Goal: Information Seeking & Learning: Learn about a topic

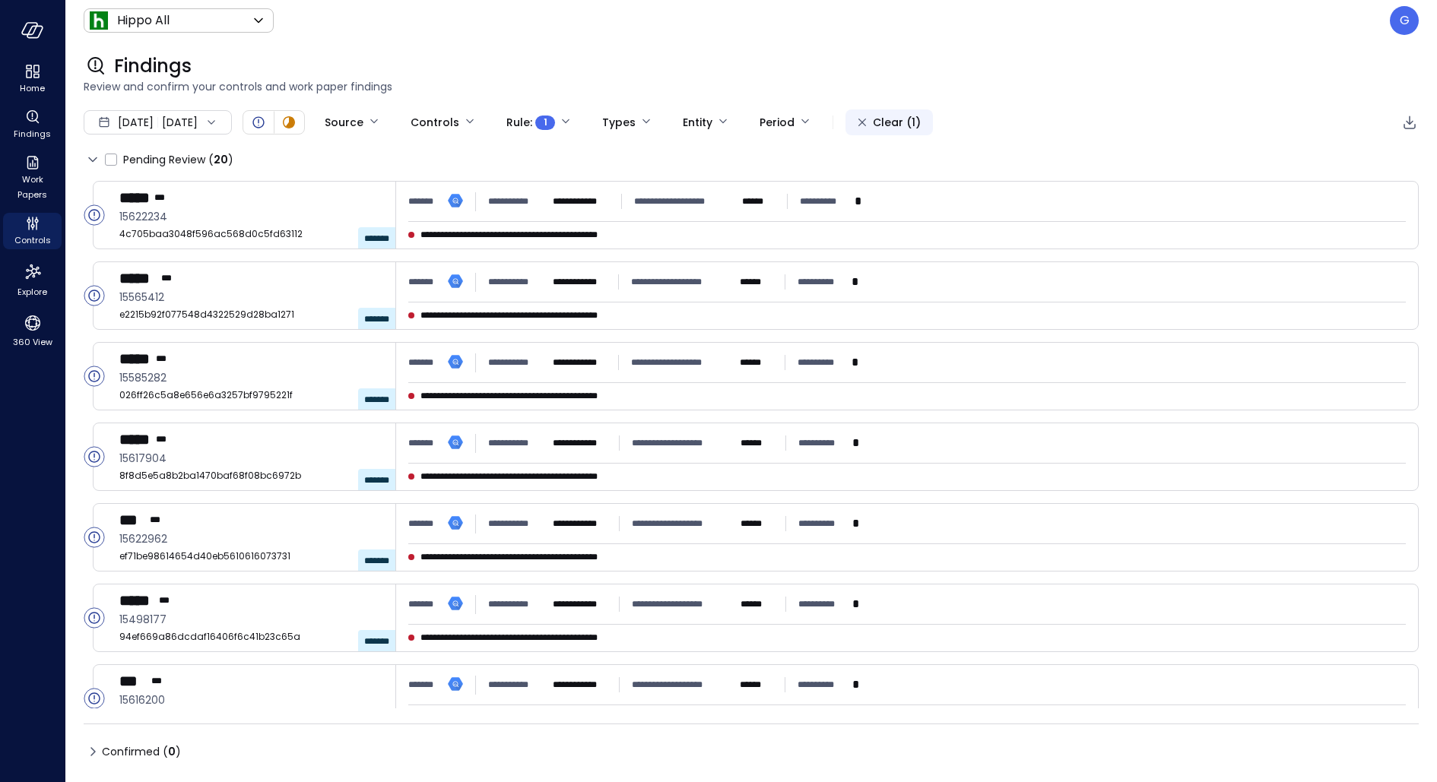
click at [921, 124] on div "Clear (1)" at bounding box center [897, 122] width 48 height 19
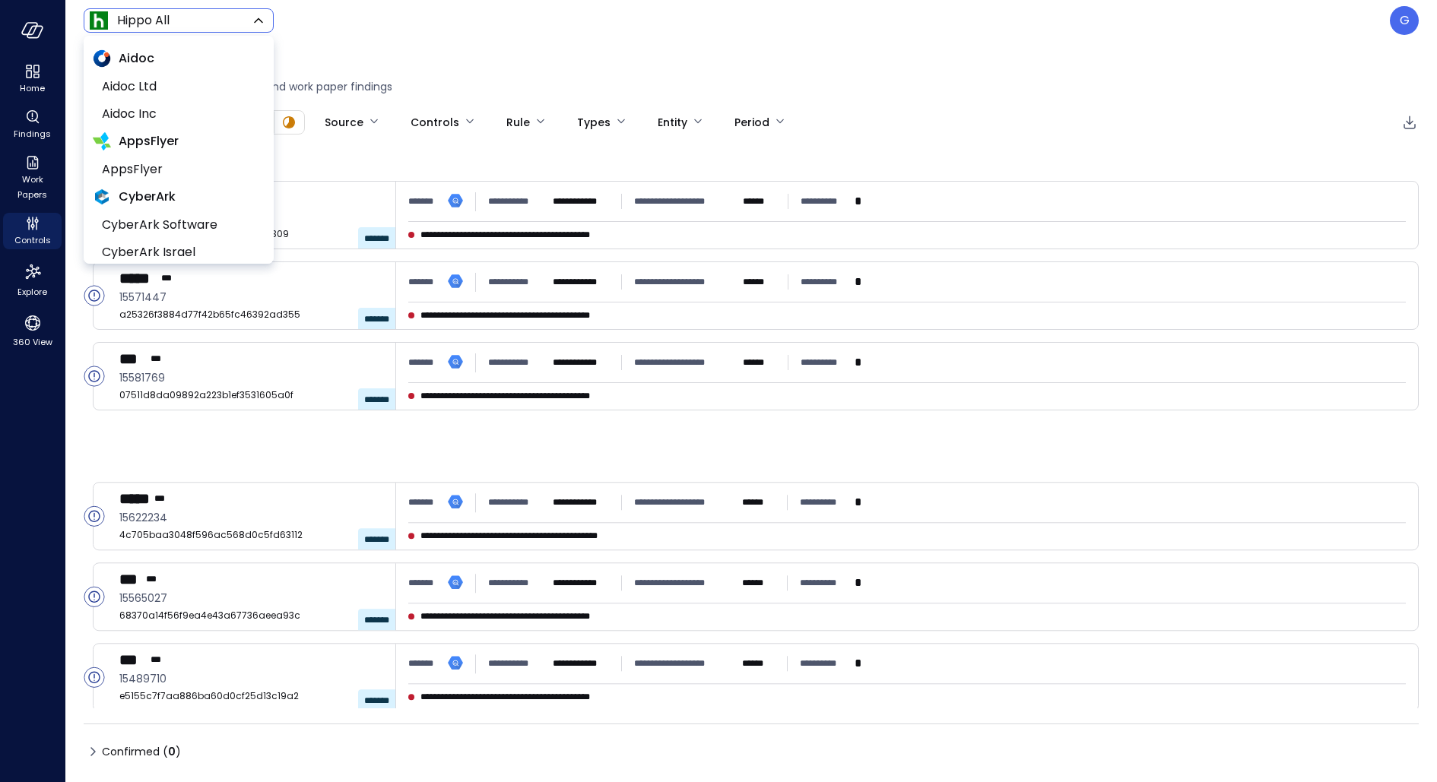
click at [177, 12] on body "**********" at bounding box center [718, 391] width 1437 height 782
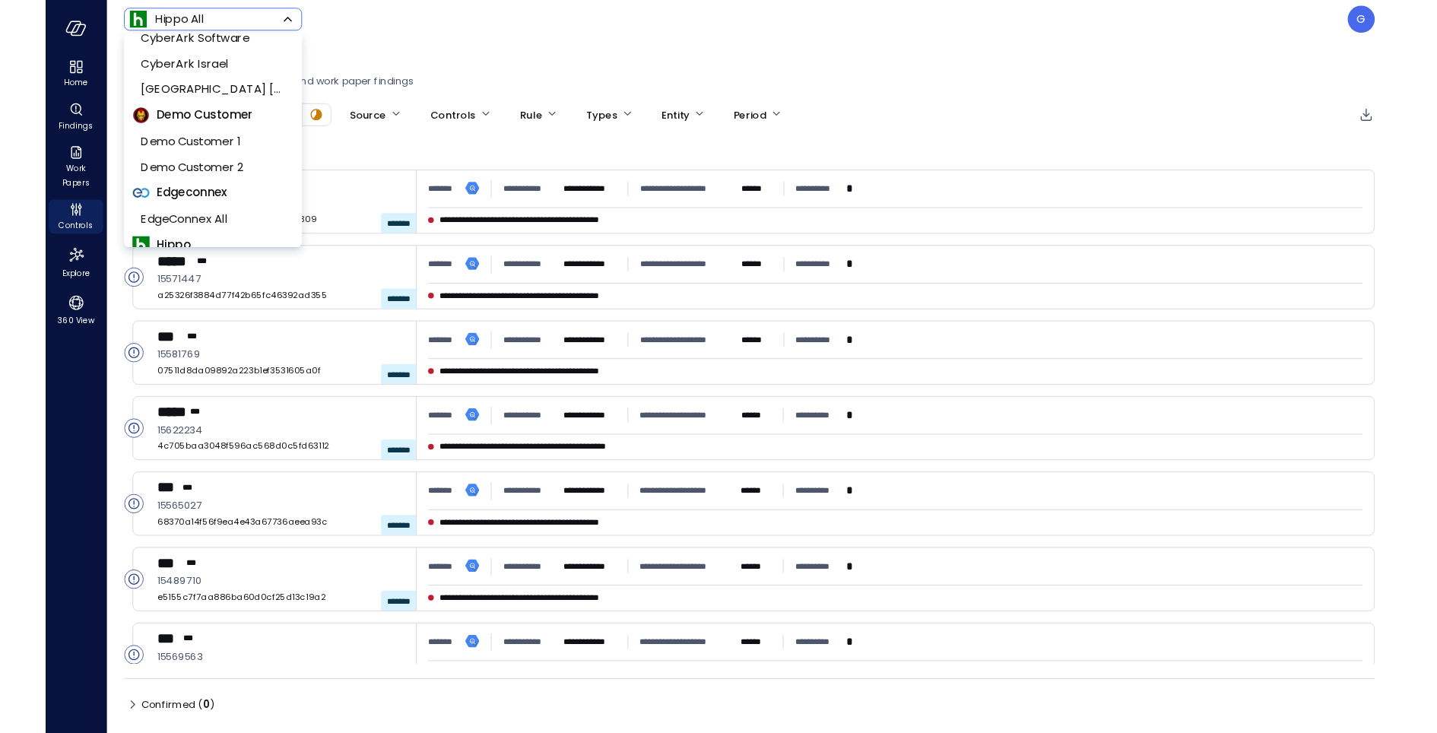
scroll to position [194, 0]
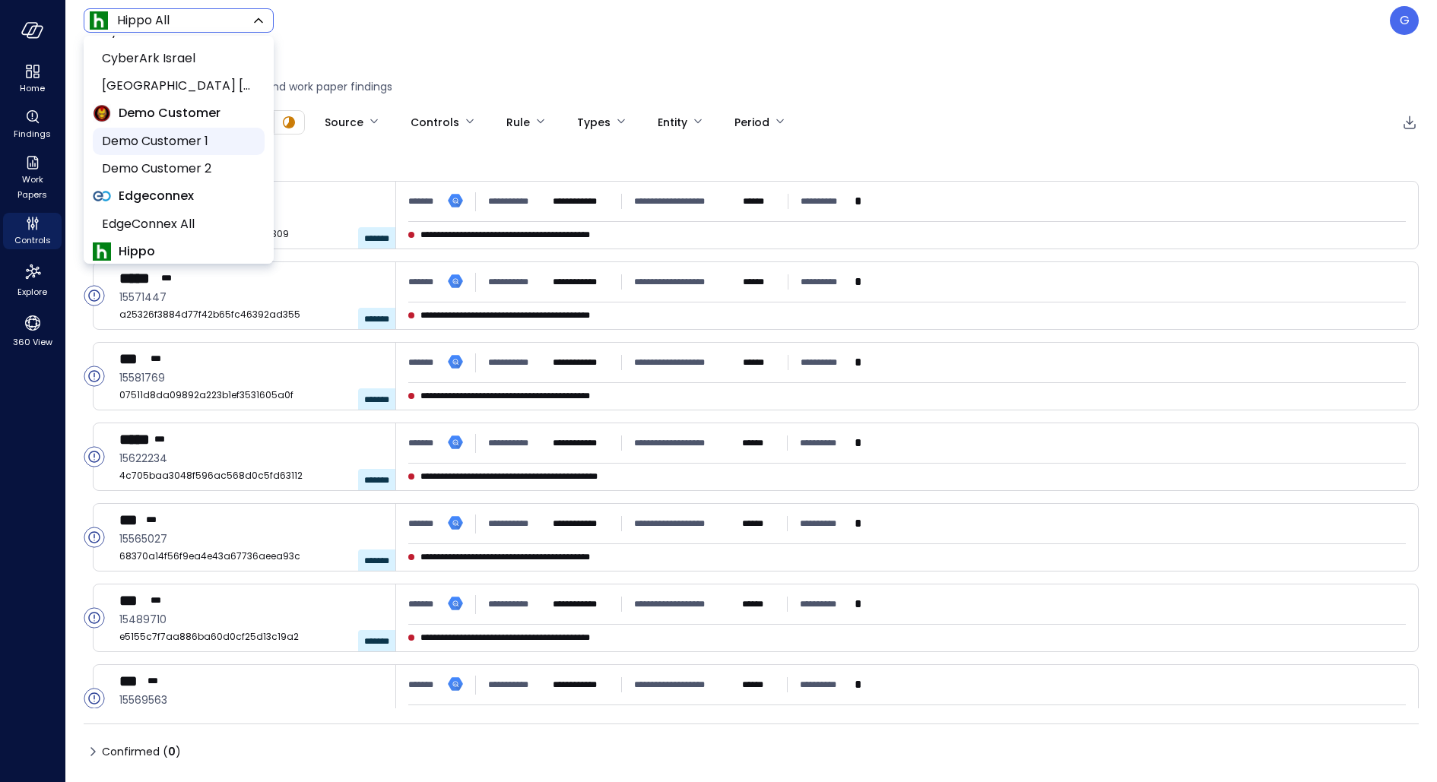
click at [166, 139] on span "Demo Customer 1" at bounding box center [177, 141] width 151 height 18
type input "*****"
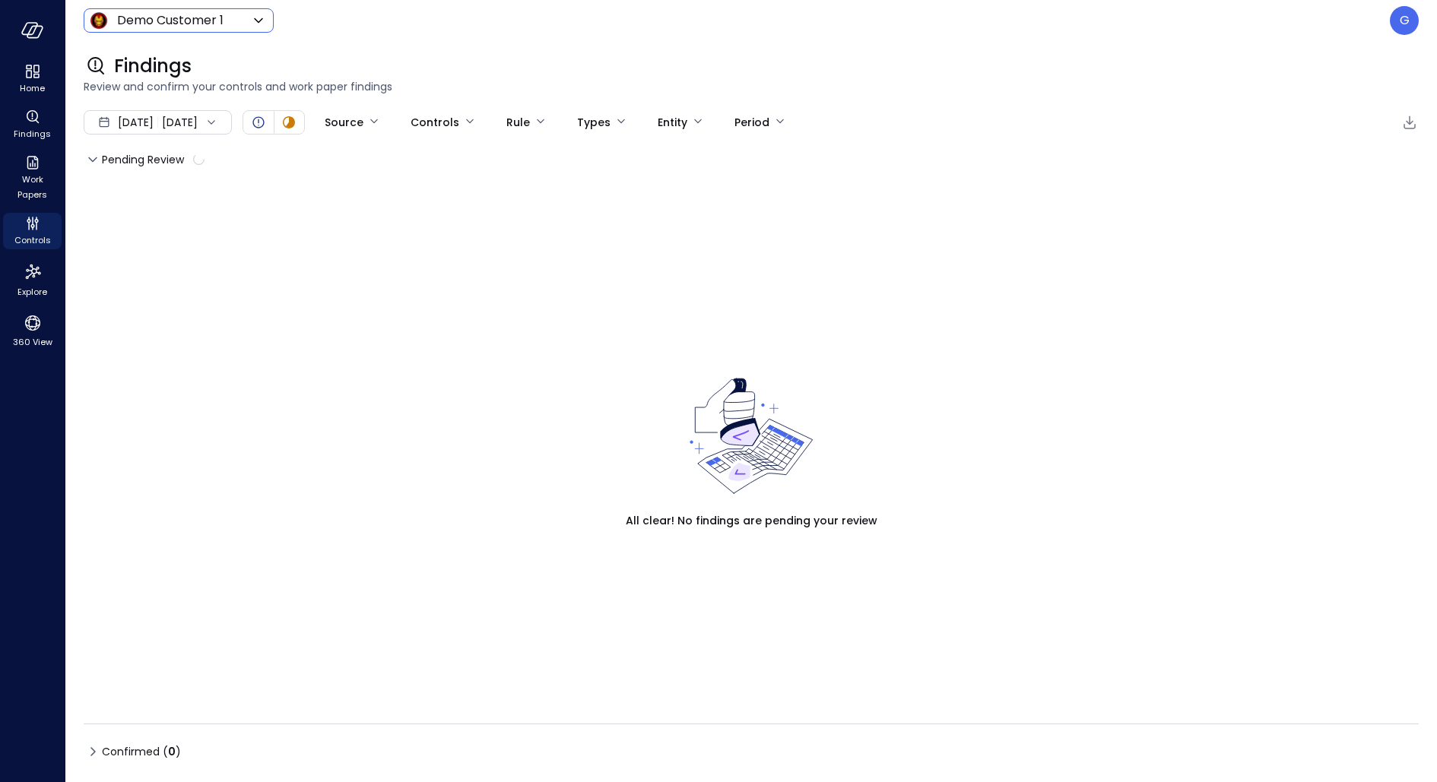
click at [187, 117] on div "[DATE] [DATE]" at bounding box center [158, 122] width 148 height 24
click at [186, 221] on li "Current Year [DATE]" at bounding box center [166, 214] width 121 height 25
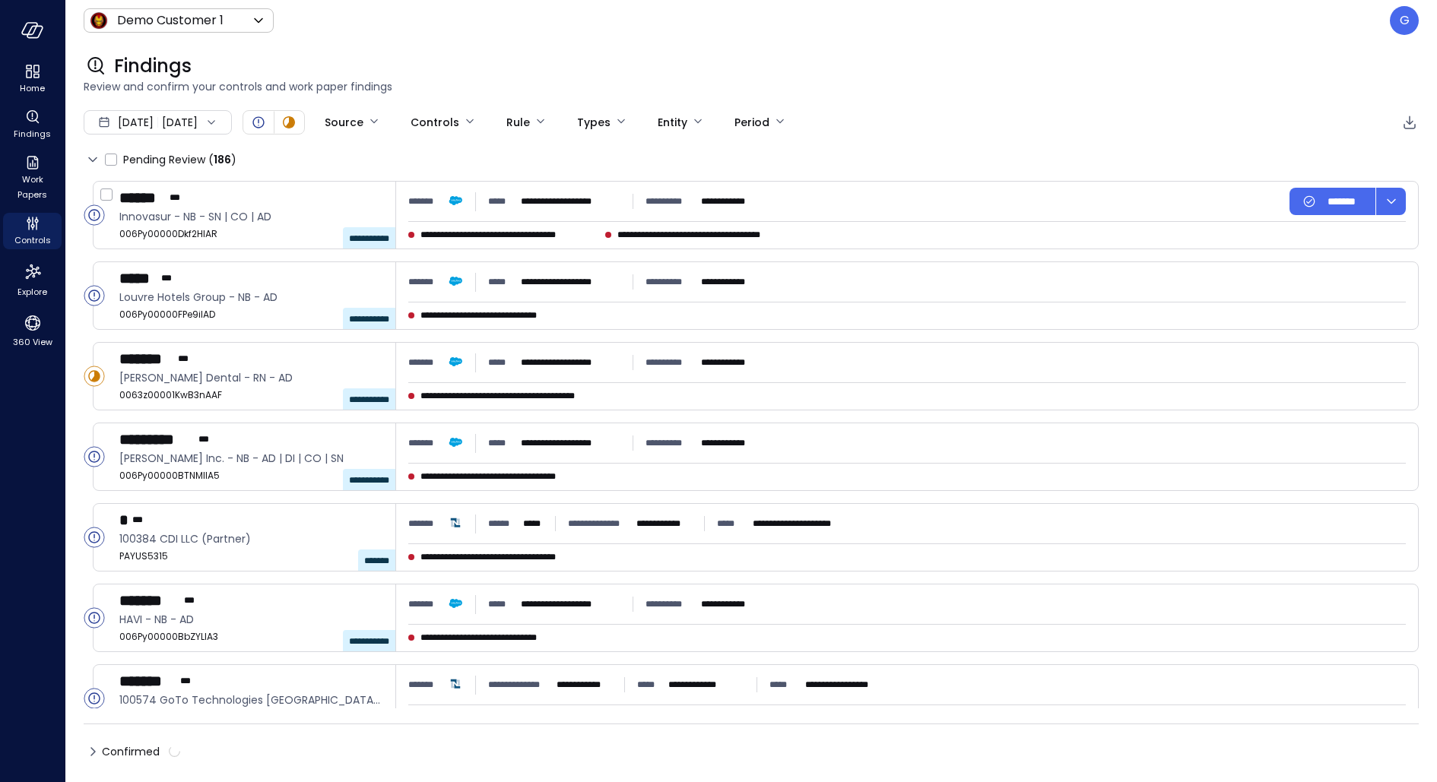
click at [598, 210] on div "**********" at bounding box center [582, 201] width 348 height 27
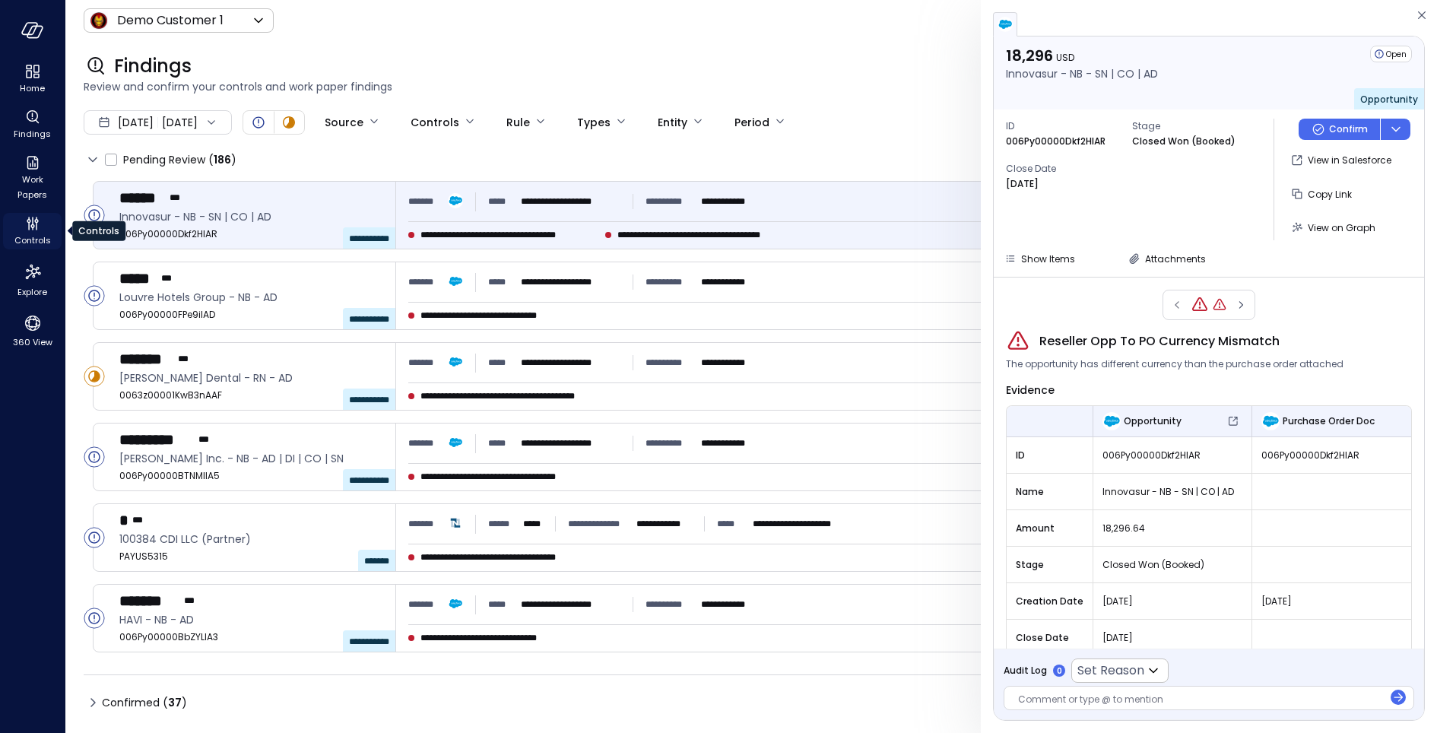
click at [37, 217] on icon "Controls" at bounding box center [33, 223] width 18 height 18
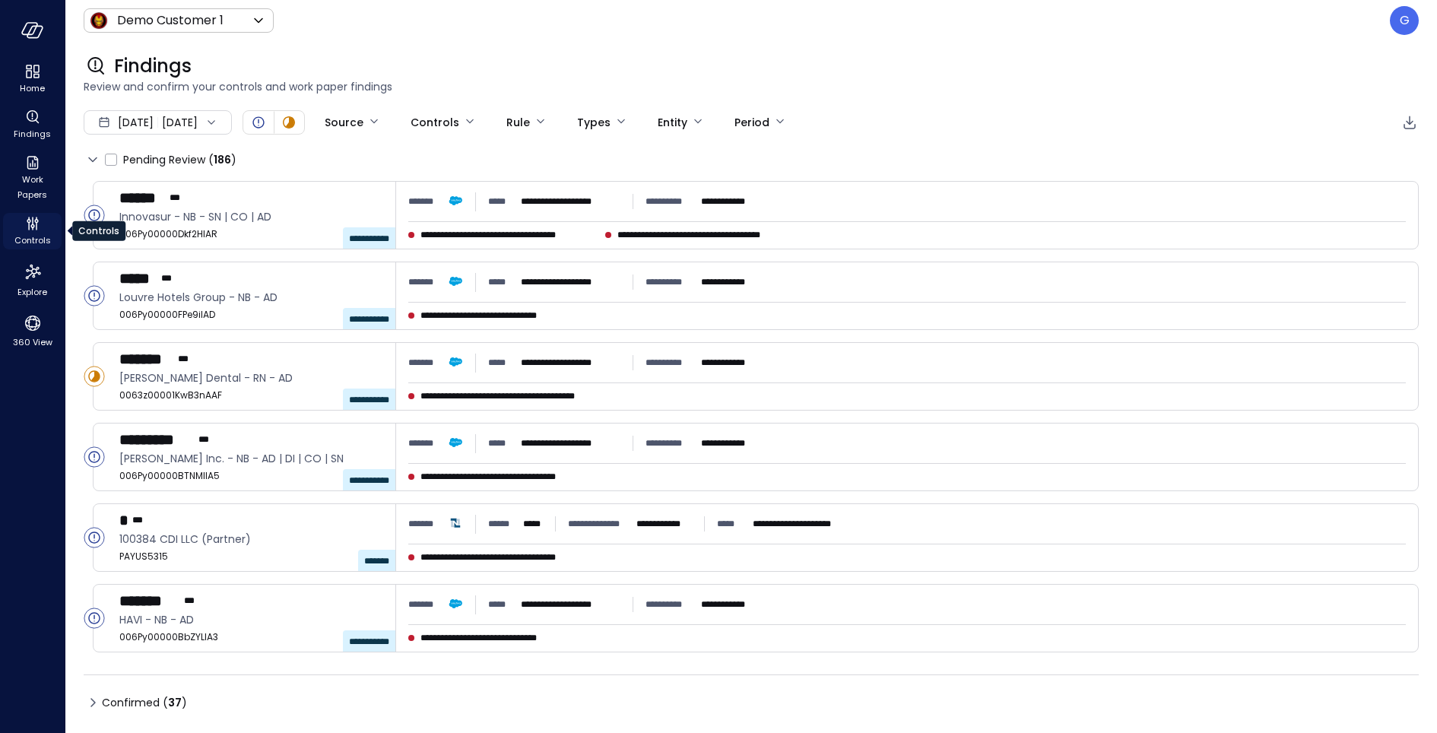
click at [37, 217] on icon "Controls" at bounding box center [33, 223] width 18 height 18
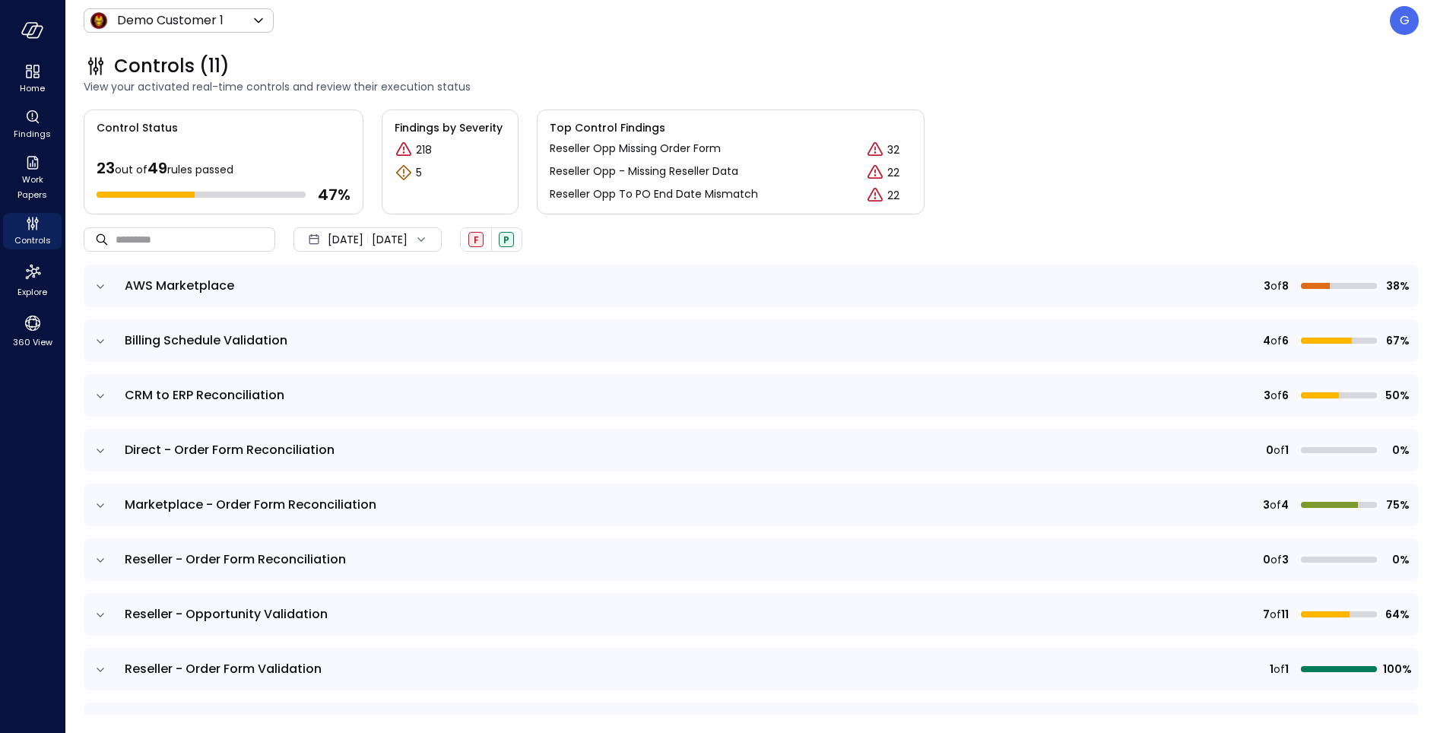
click at [105, 286] on icon "expand row" at bounding box center [100, 286] width 15 height 15
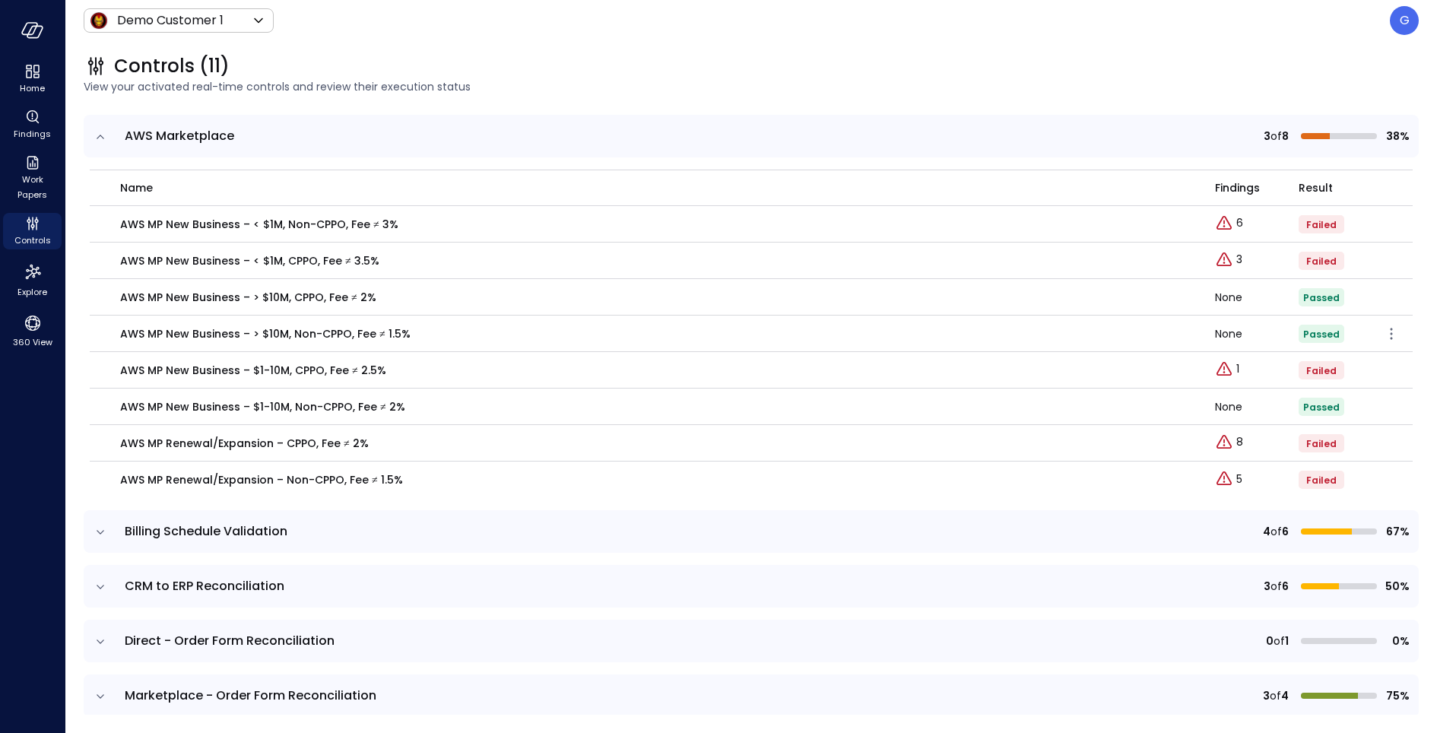
scroll to position [158, 0]
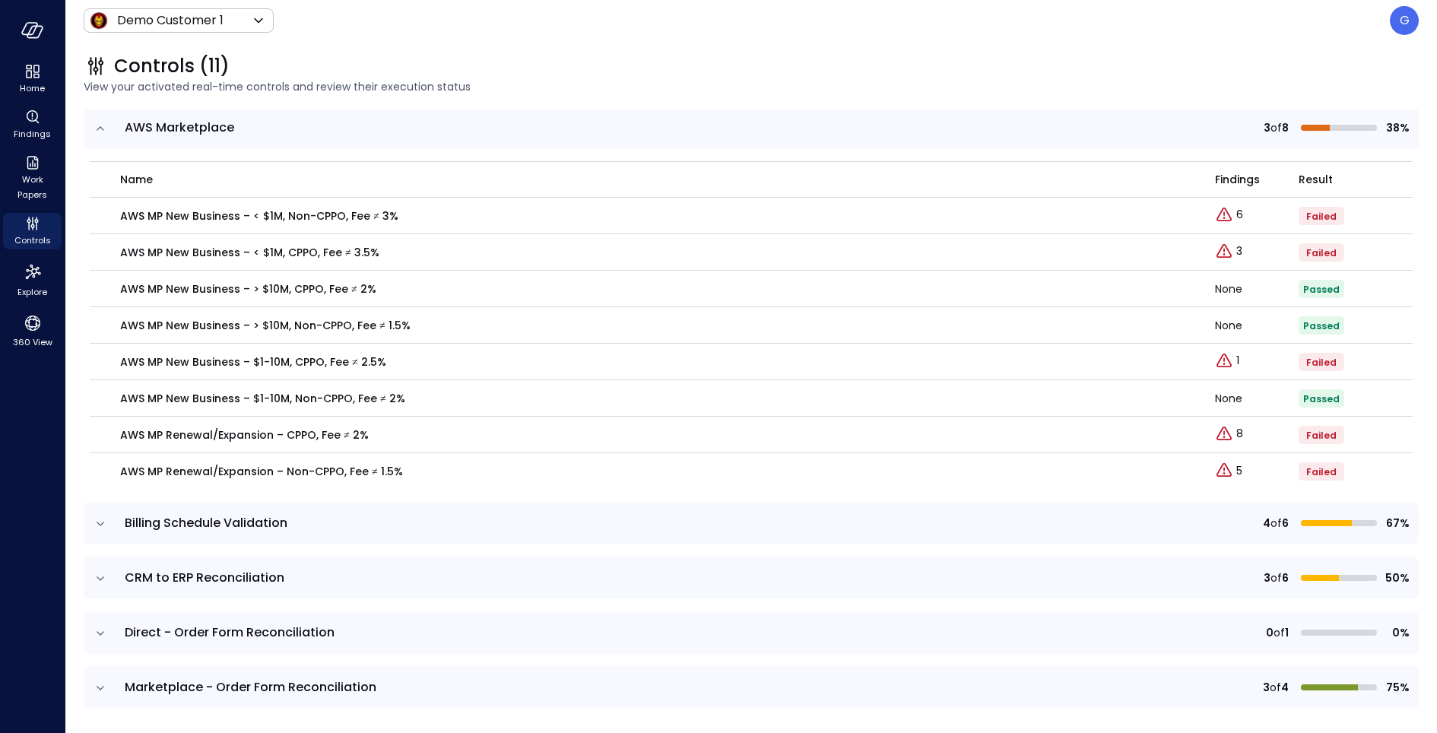
click at [101, 521] on icon "expand row" at bounding box center [100, 523] width 15 height 15
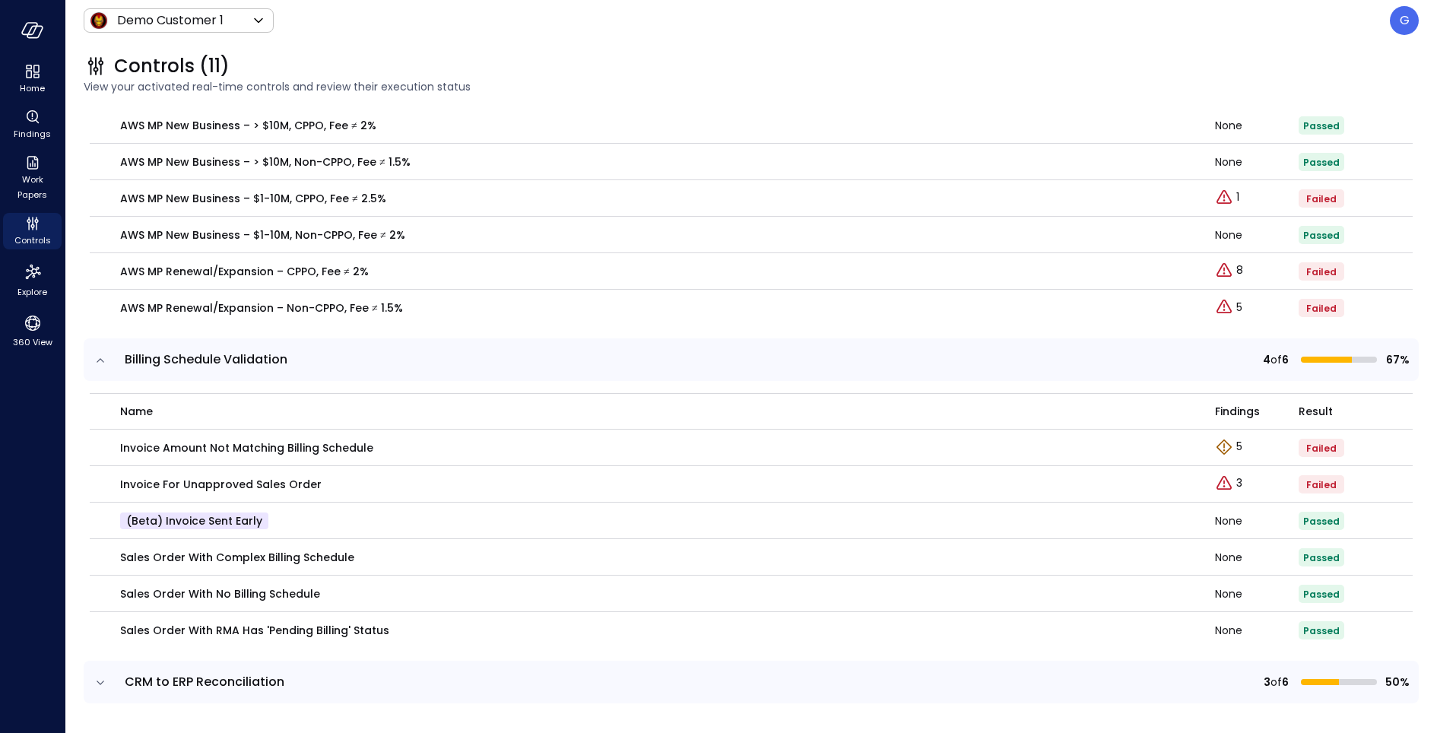
scroll to position [332, 0]
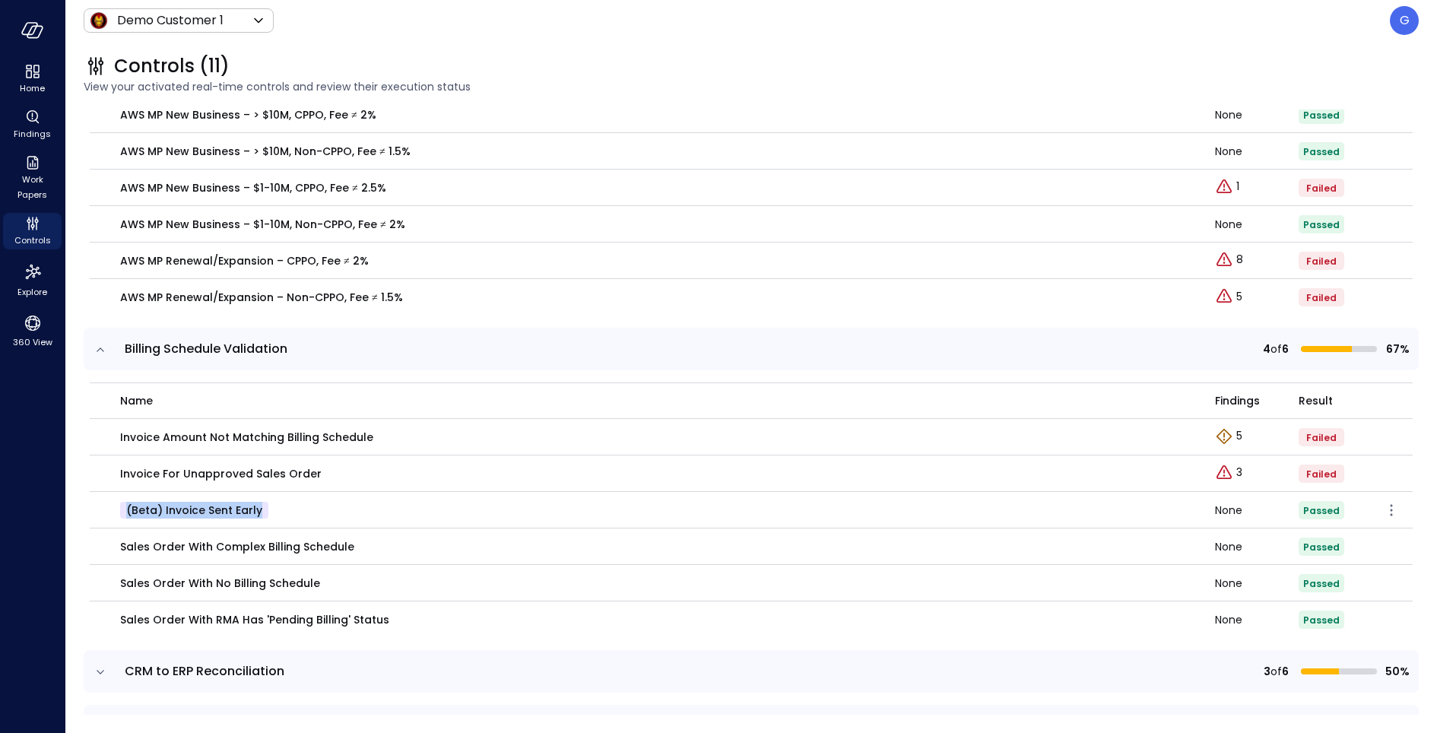
drag, startPoint x: 122, startPoint y: 507, endPoint x: 257, endPoint y: 510, distance: 135.4
click at [257, 510] on p "(beta) Invoice Sent Early" at bounding box center [194, 510] width 148 height 17
click at [103, 352] on icon "expand row" at bounding box center [100, 349] width 15 height 15
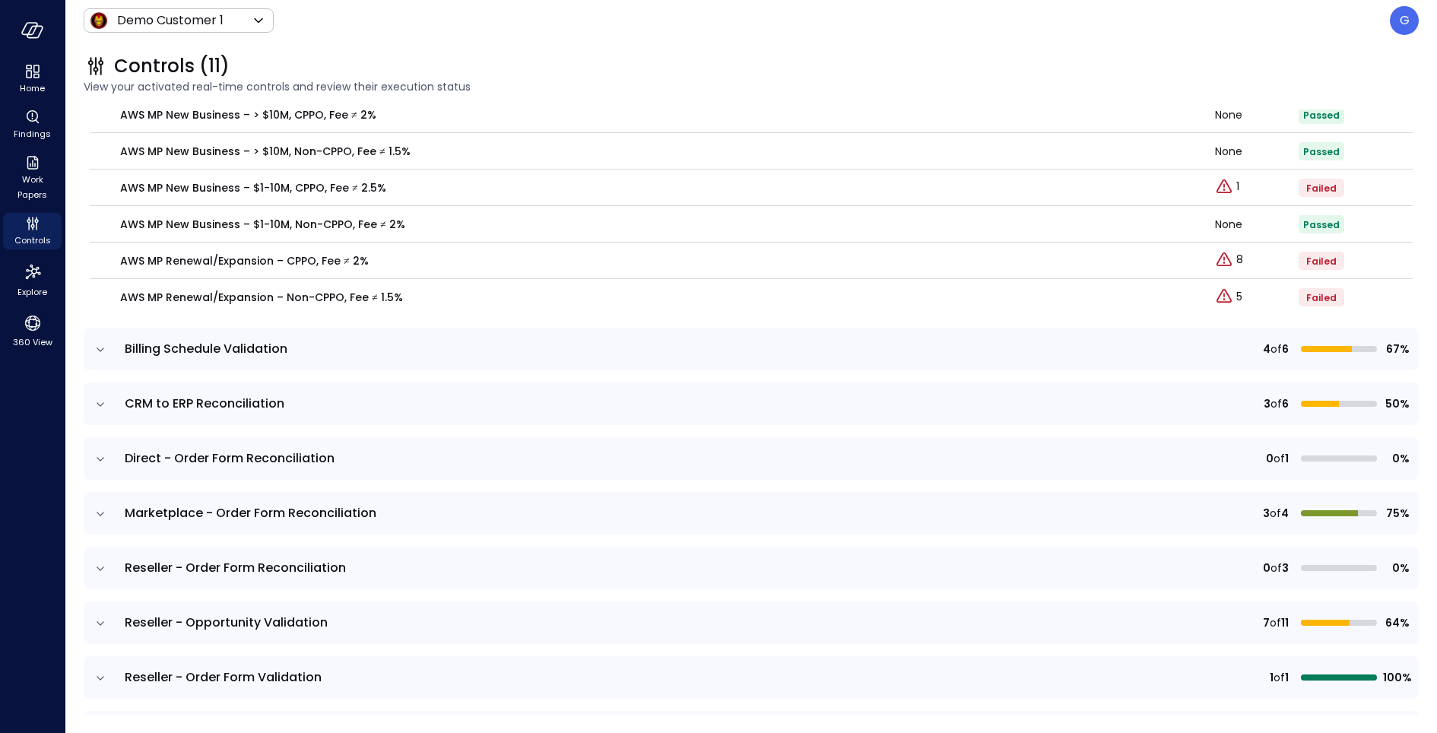
scroll to position [370, 0]
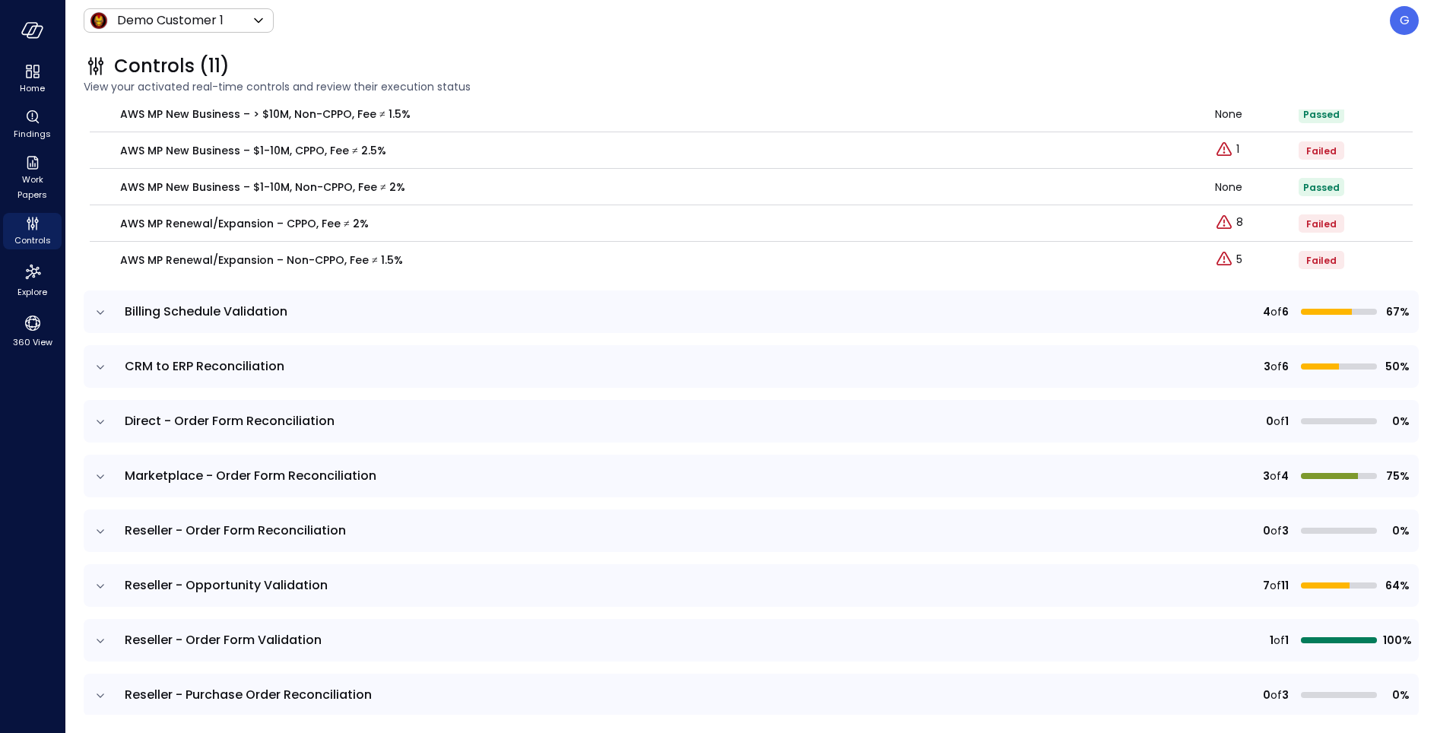
click at [104, 367] on icon "expand row" at bounding box center [100, 367] width 15 height 15
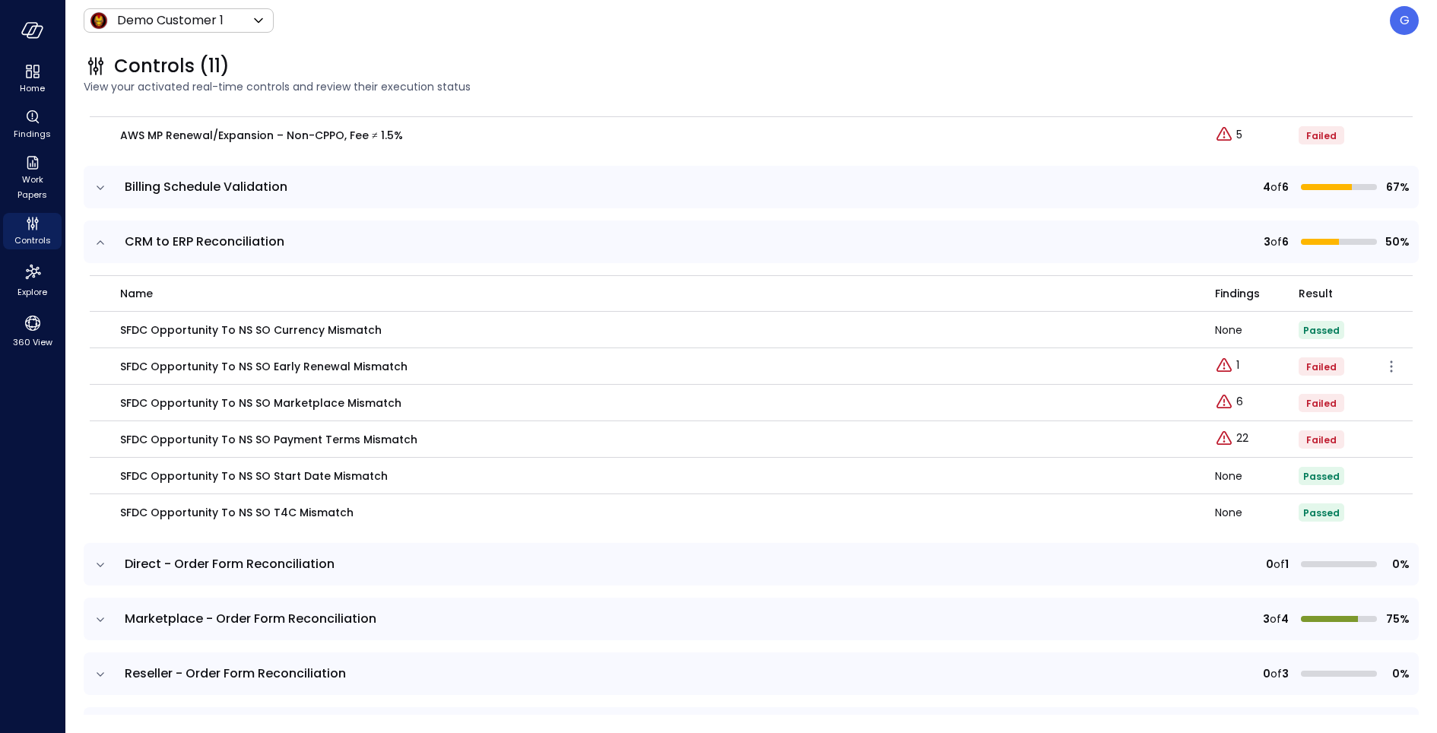
scroll to position [503, 0]
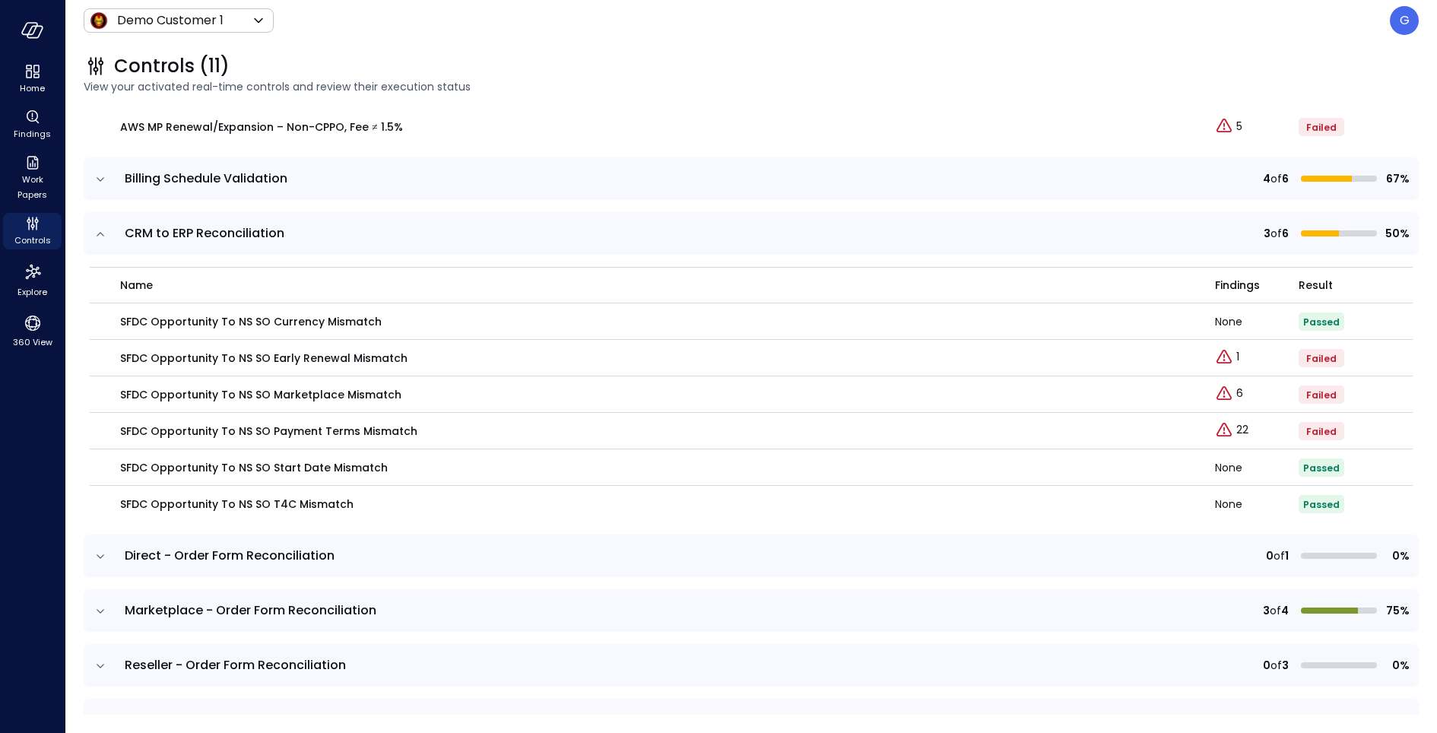
click at [99, 609] on icon "expand row" at bounding box center [100, 611] width 15 height 15
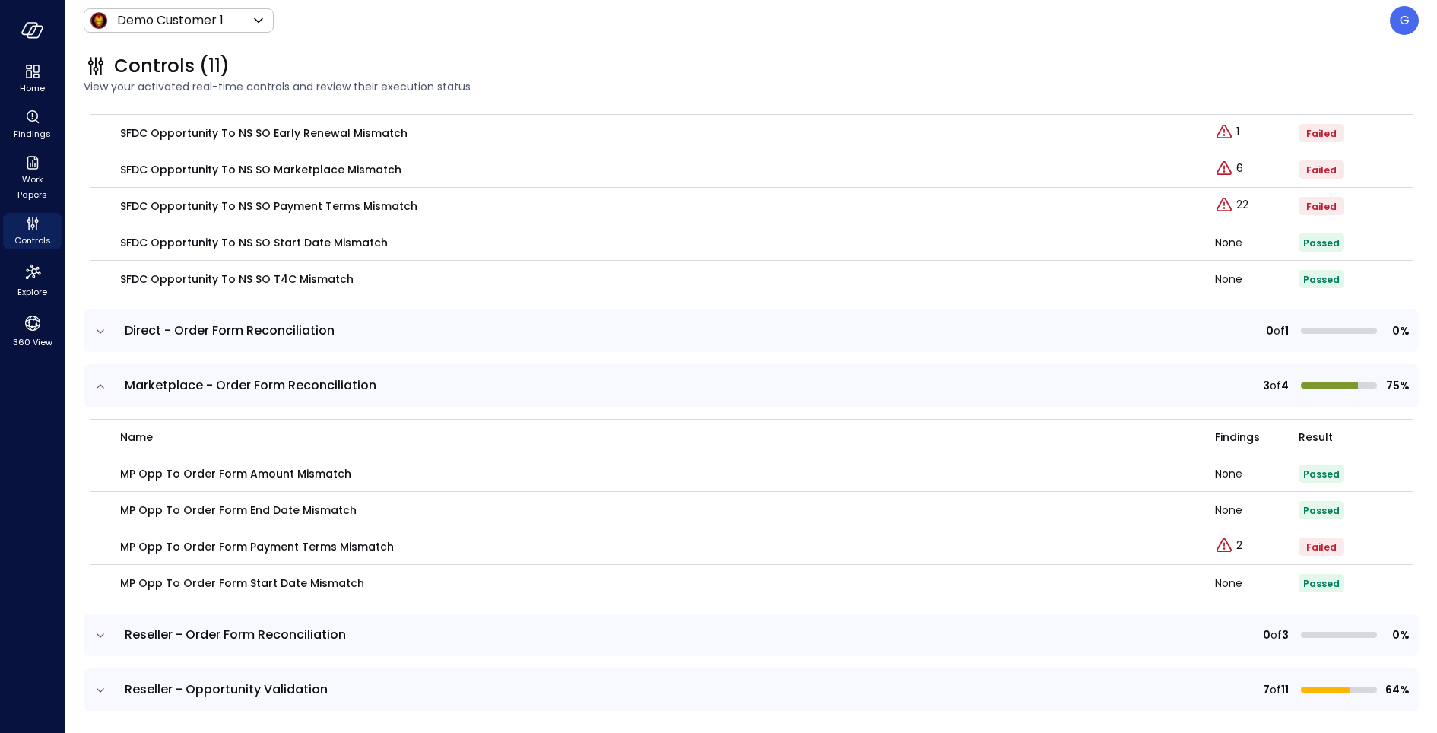
scroll to position [741, 0]
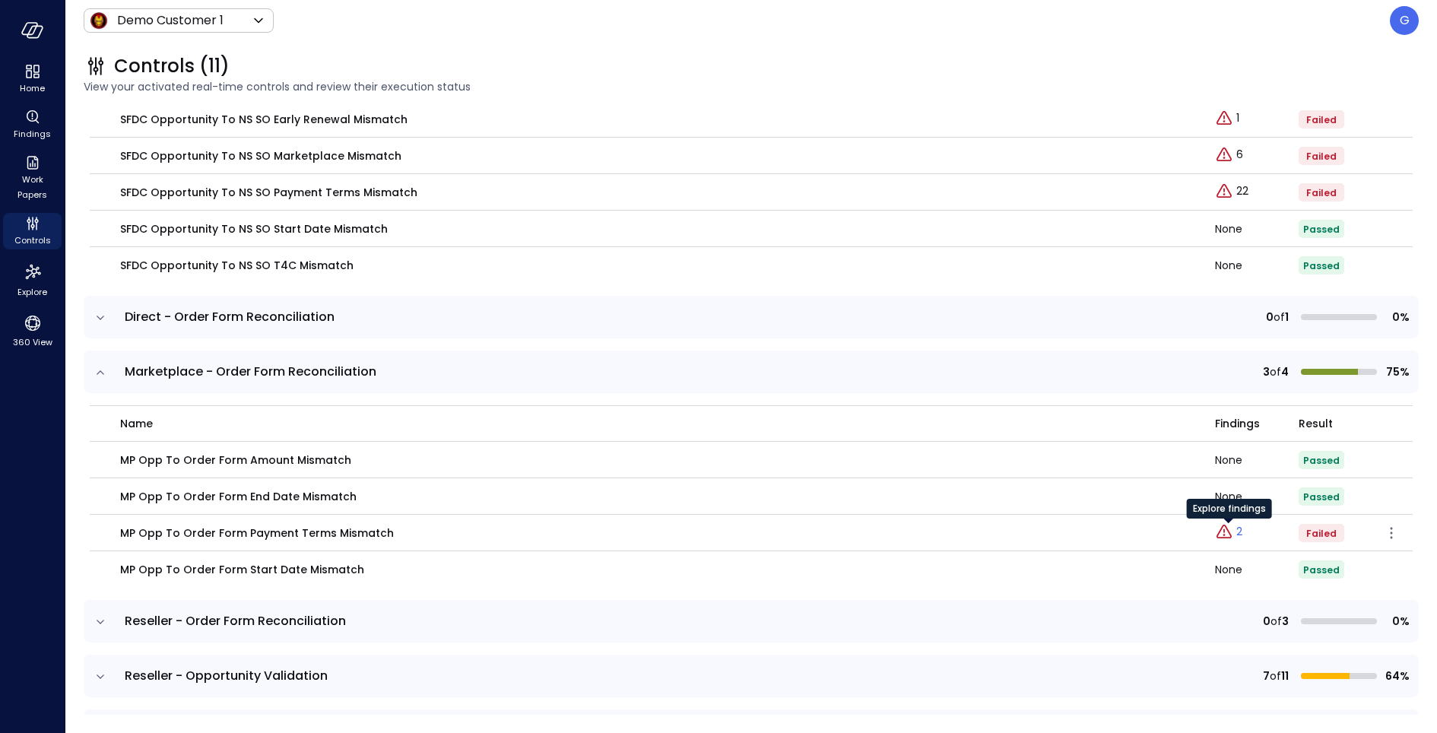
click at [1239, 532] on p "2" at bounding box center [1239, 532] width 6 height 16
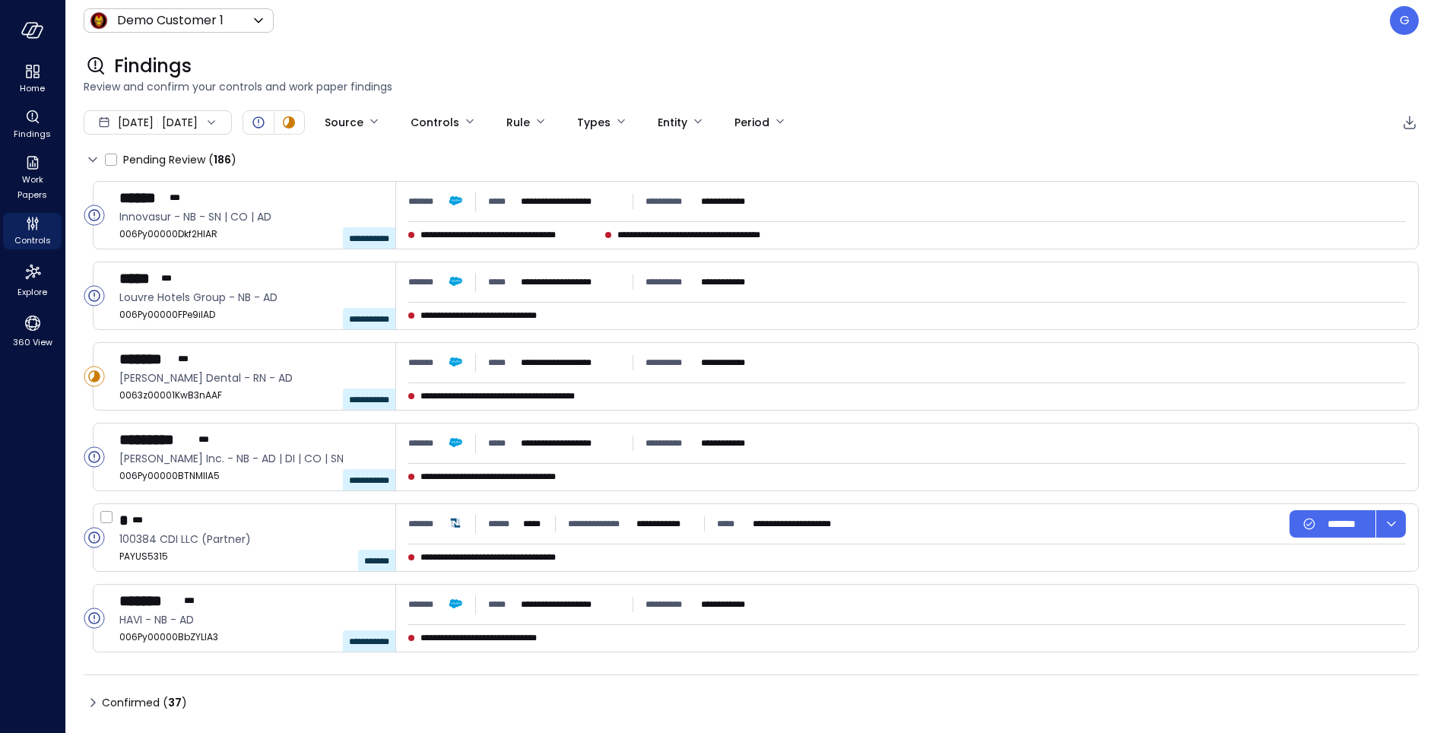
type input "****"
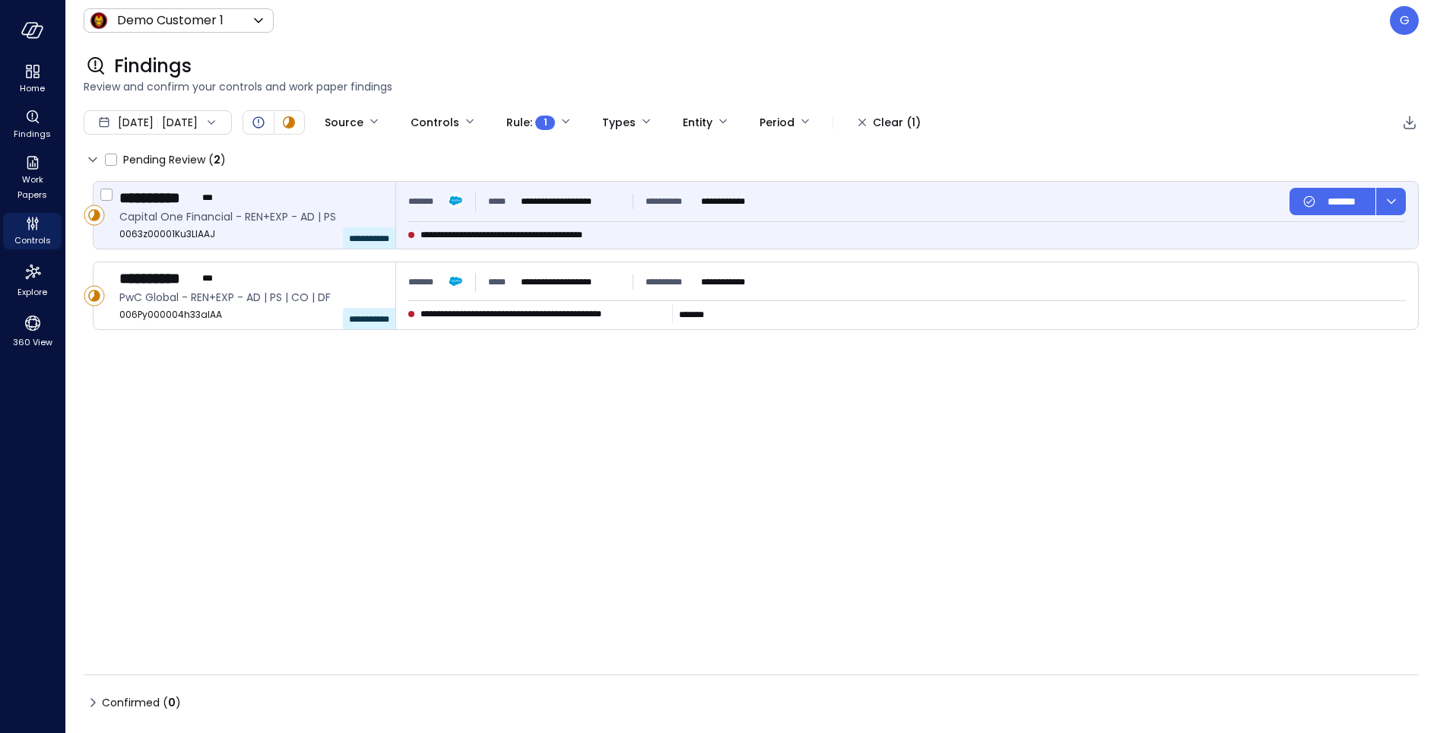
click at [802, 228] on div "**********" at bounding box center [686, 234] width 557 height 15
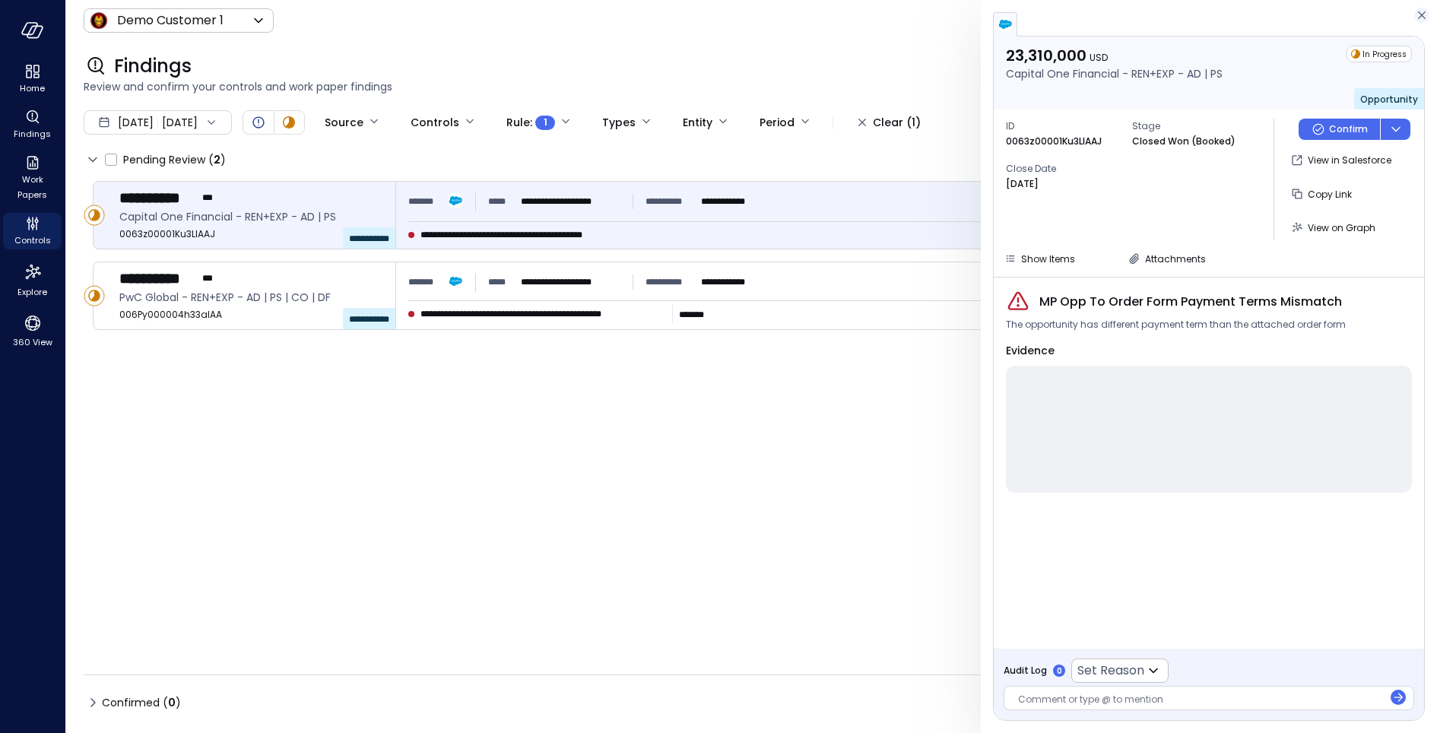
click at [1417, 12] on icon "button" at bounding box center [1421, 15] width 15 height 18
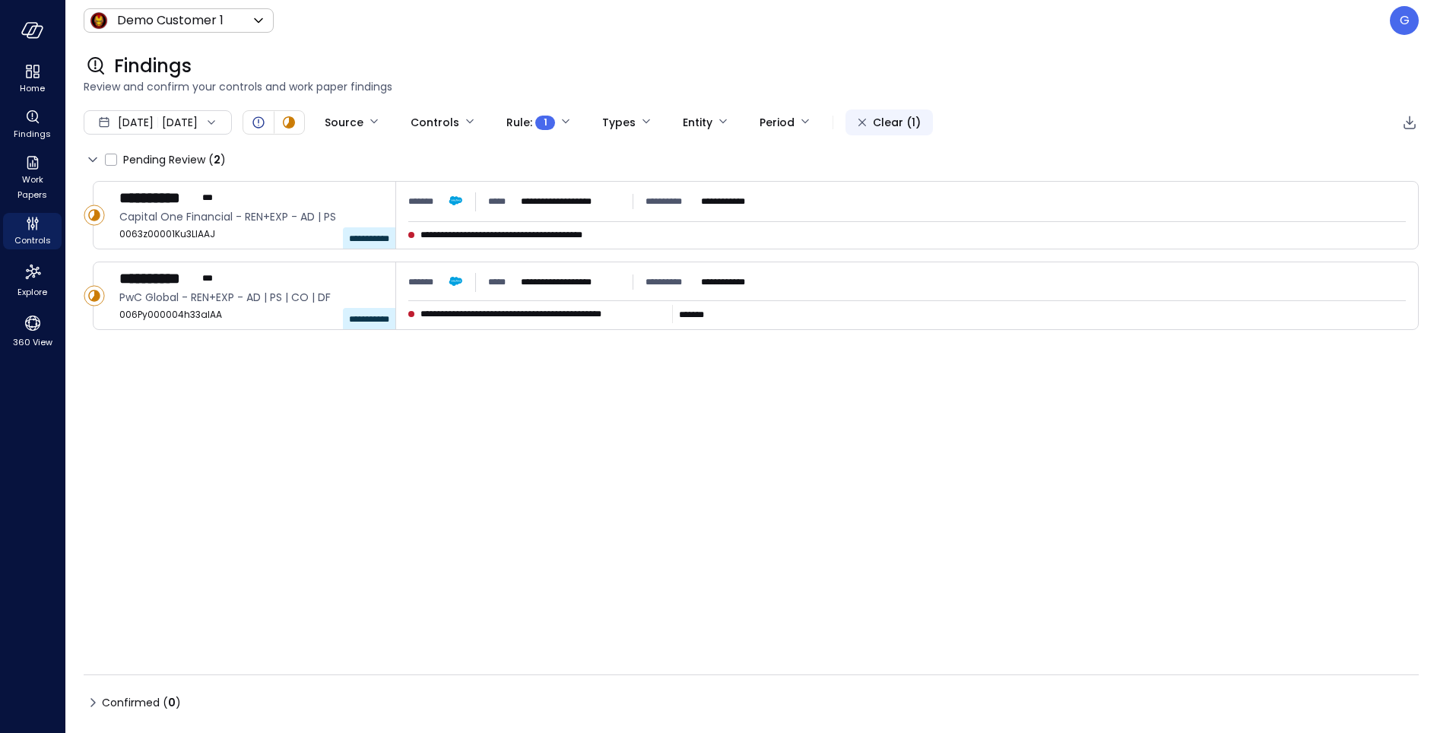
click at [921, 126] on div "Clear (1)" at bounding box center [897, 122] width 48 height 19
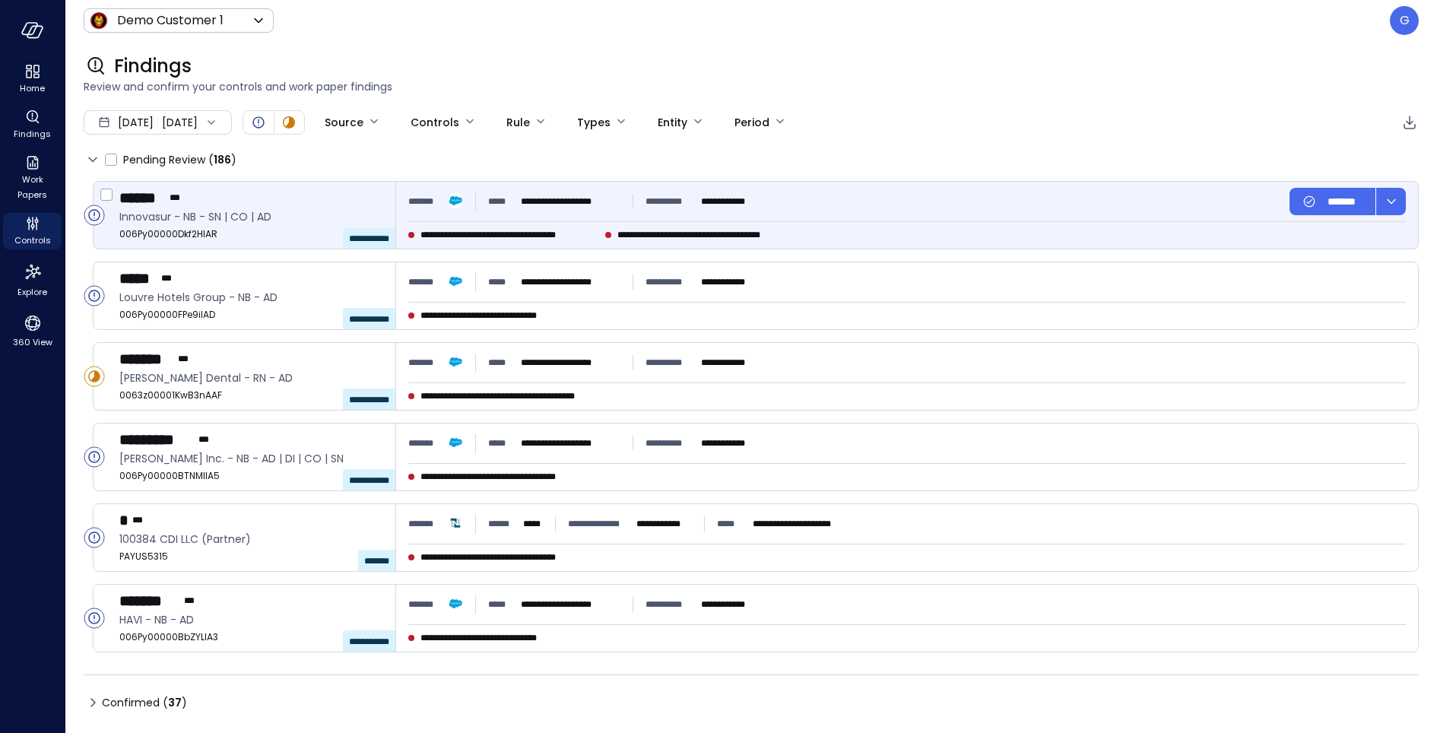
click at [441, 240] on span "**********" at bounding box center [510, 234] width 179 height 15
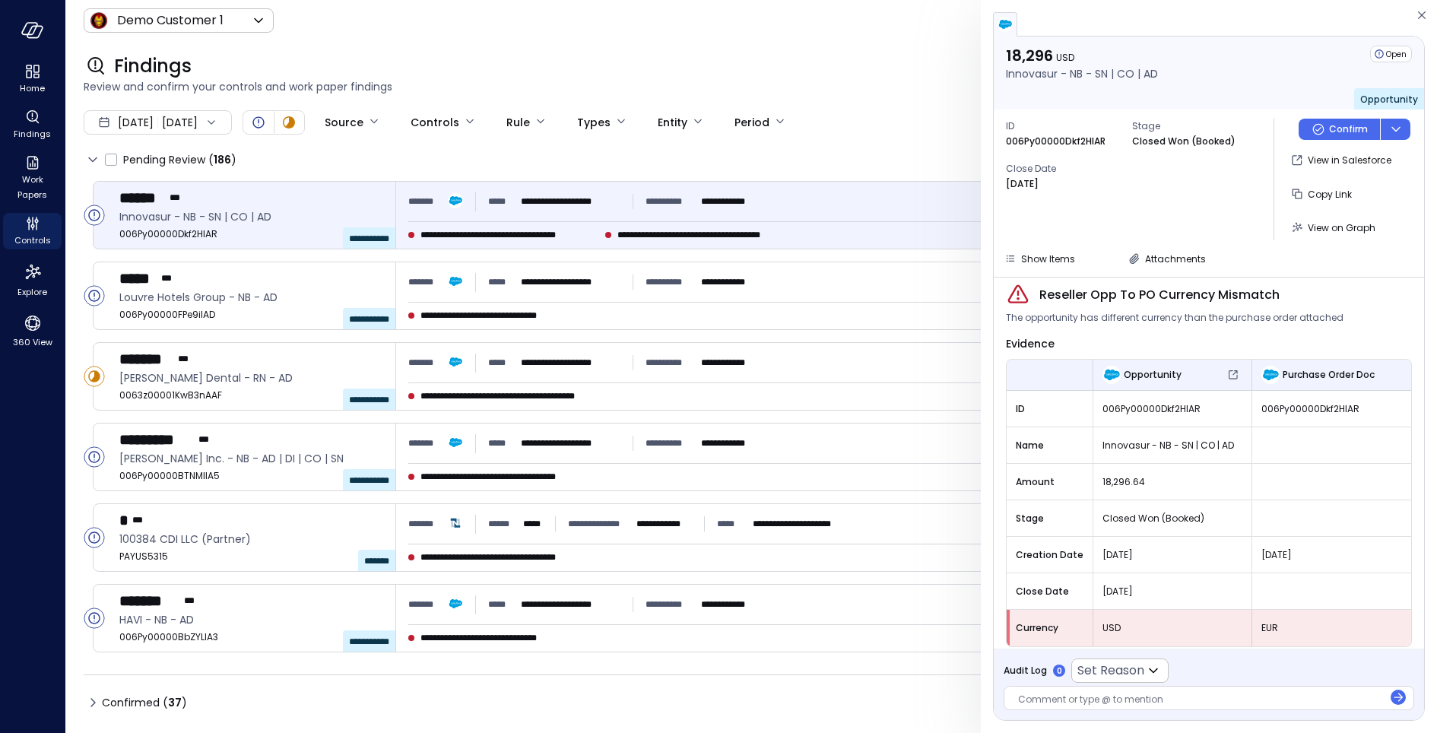
scroll to position [54, 0]
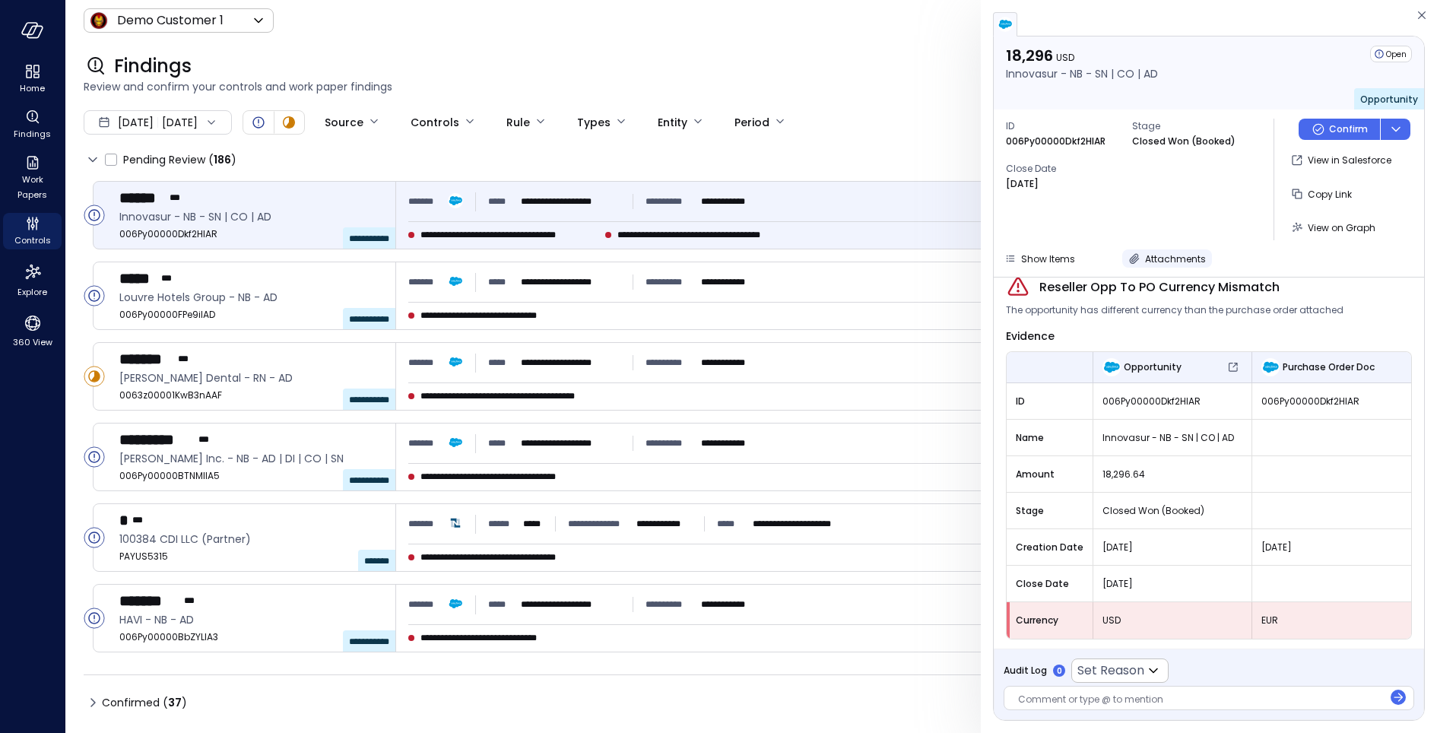
click at [1148, 259] on span "Attachments" at bounding box center [1175, 258] width 61 height 13
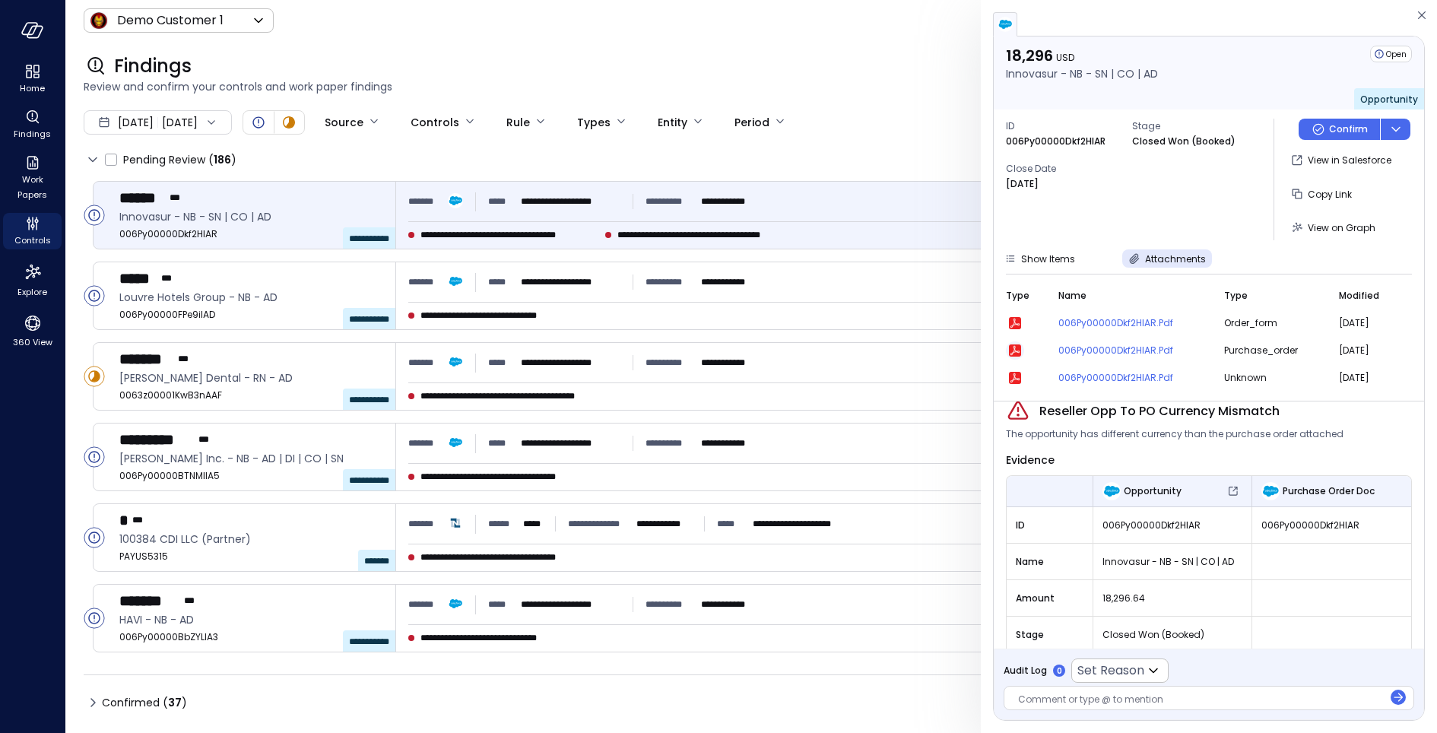
click at [1016, 350] on icon "button" at bounding box center [1015, 350] width 12 height 12
click at [1160, 260] on span "Attachments" at bounding box center [1175, 258] width 61 height 13
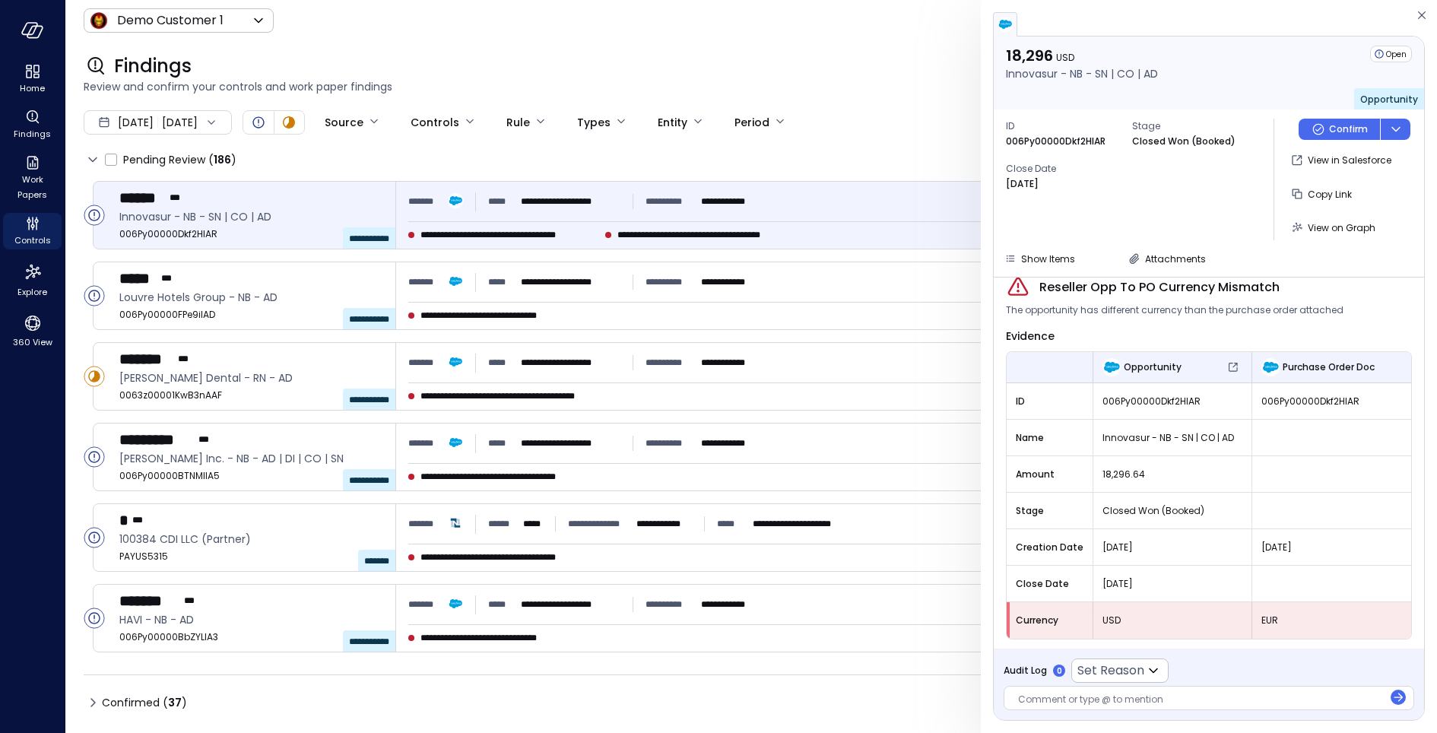
scroll to position [27, 0]
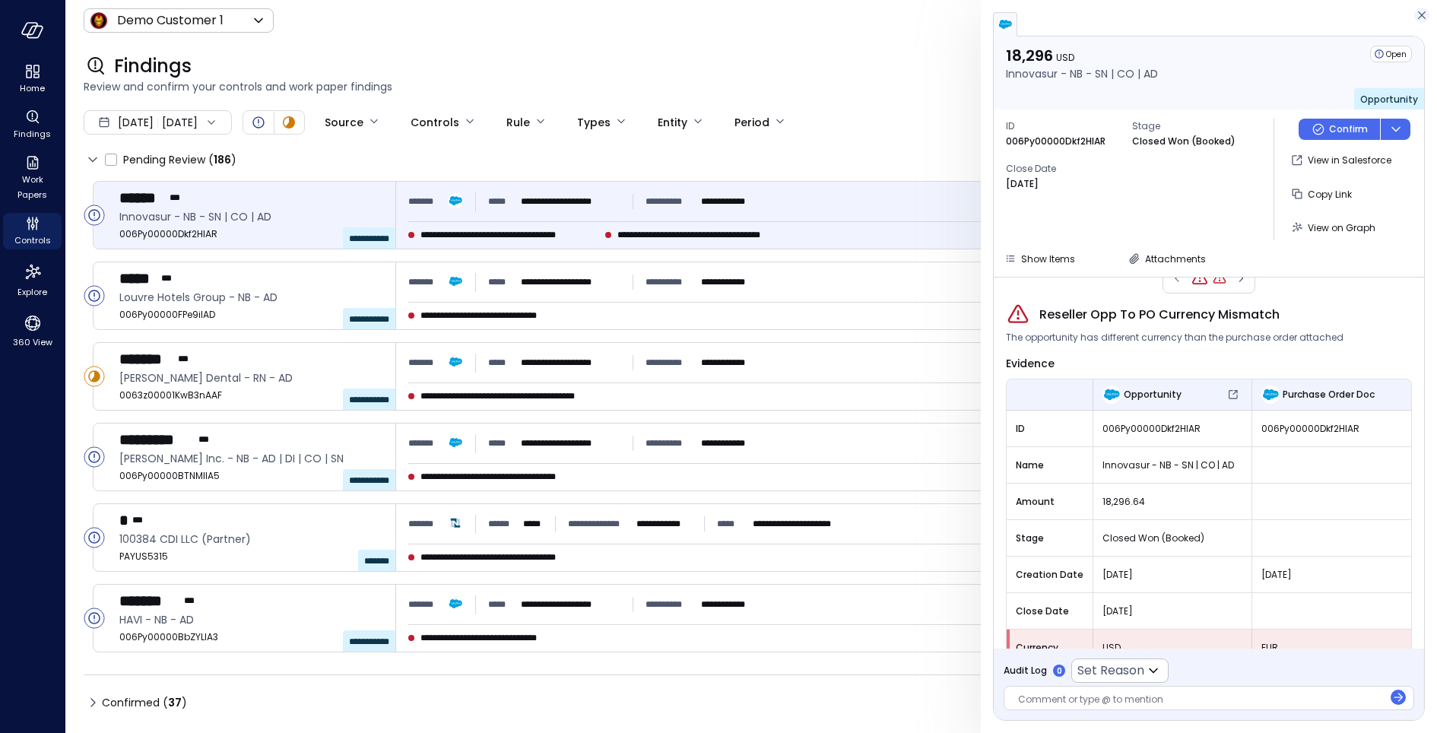
click at [1429, 9] on icon "button" at bounding box center [1421, 15] width 15 height 18
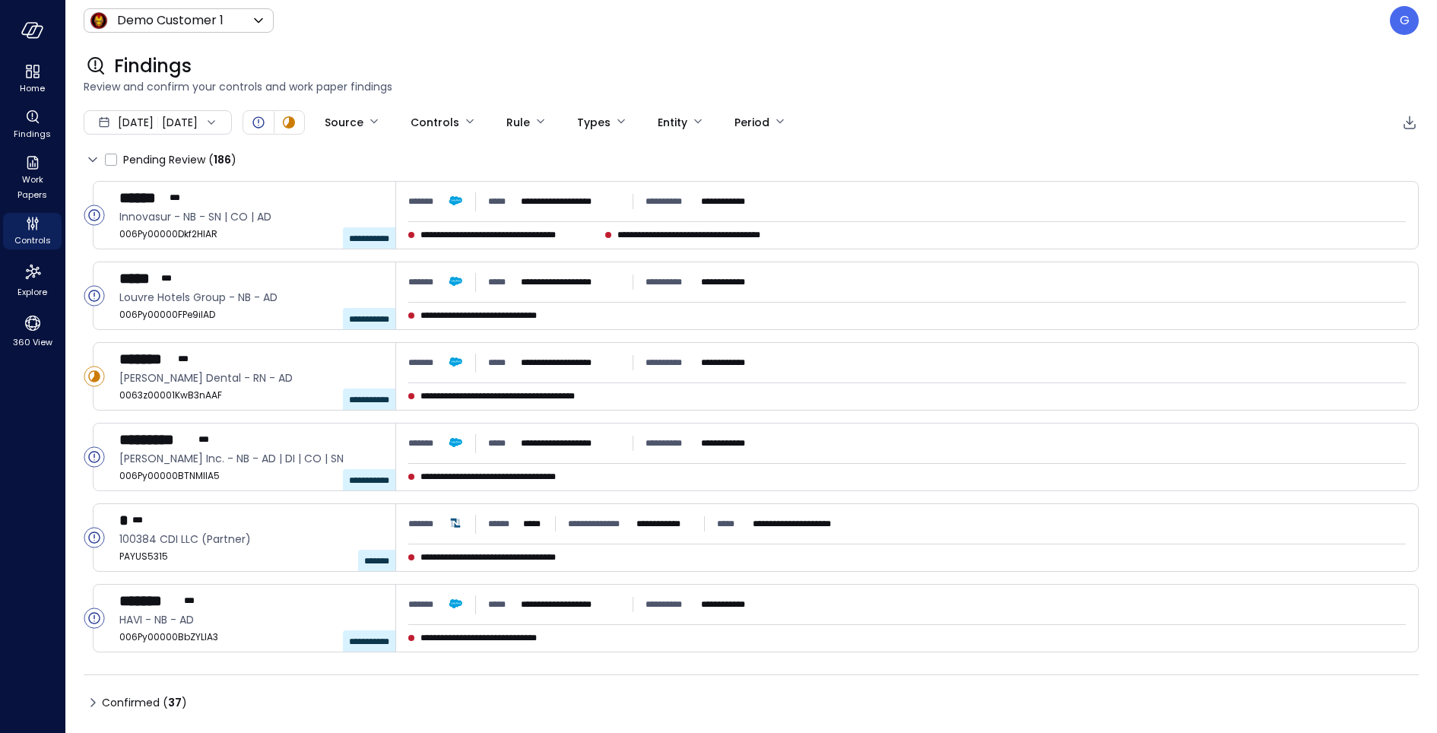
click at [154, 123] on span "[DATE]" at bounding box center [136, 122] width 36 height 17
click at [962, 110] on div "[DATE] [DATE] Source Controls Rule Types Entity Period" at bounding box center [751, 122] width 1335 height 26
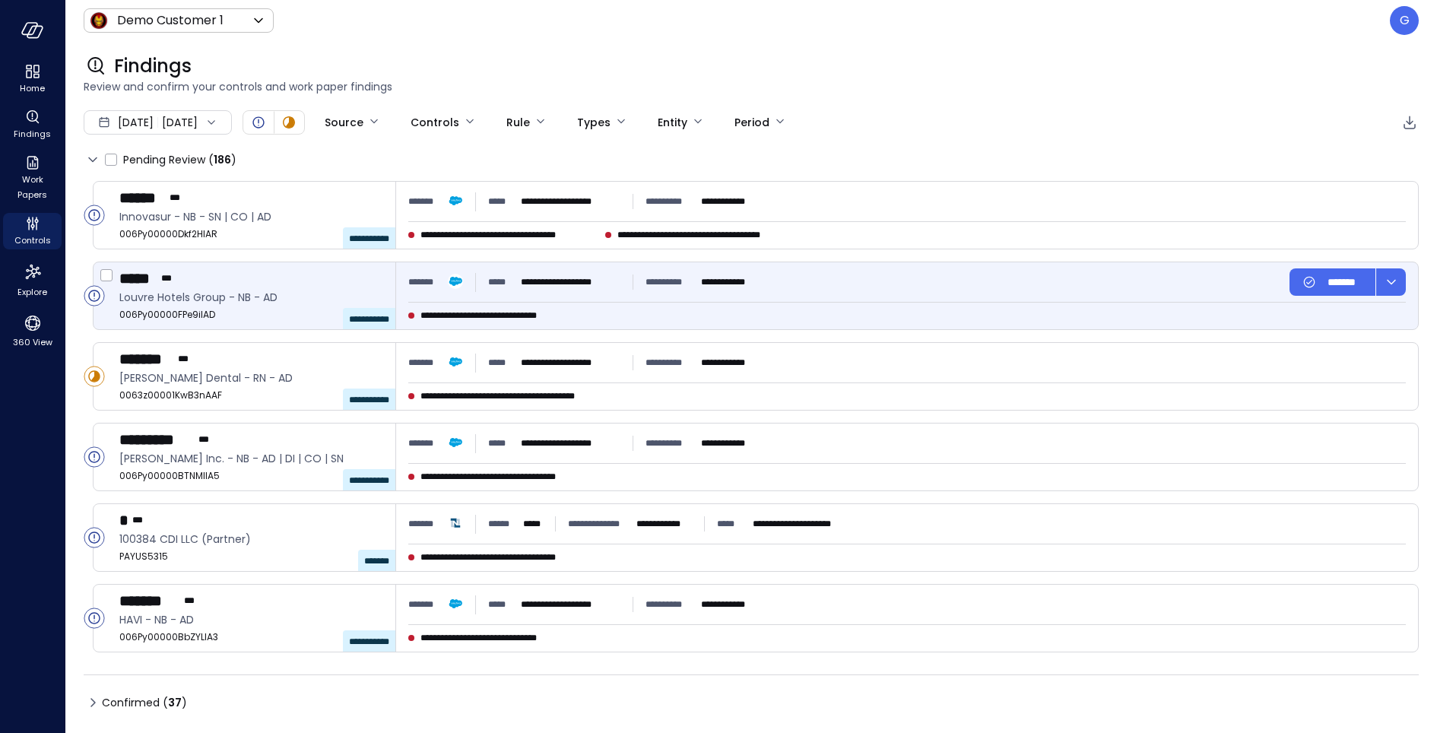
click at [835, 300] on div "**********" at bounding box center [907, 295] width 1022 height 67
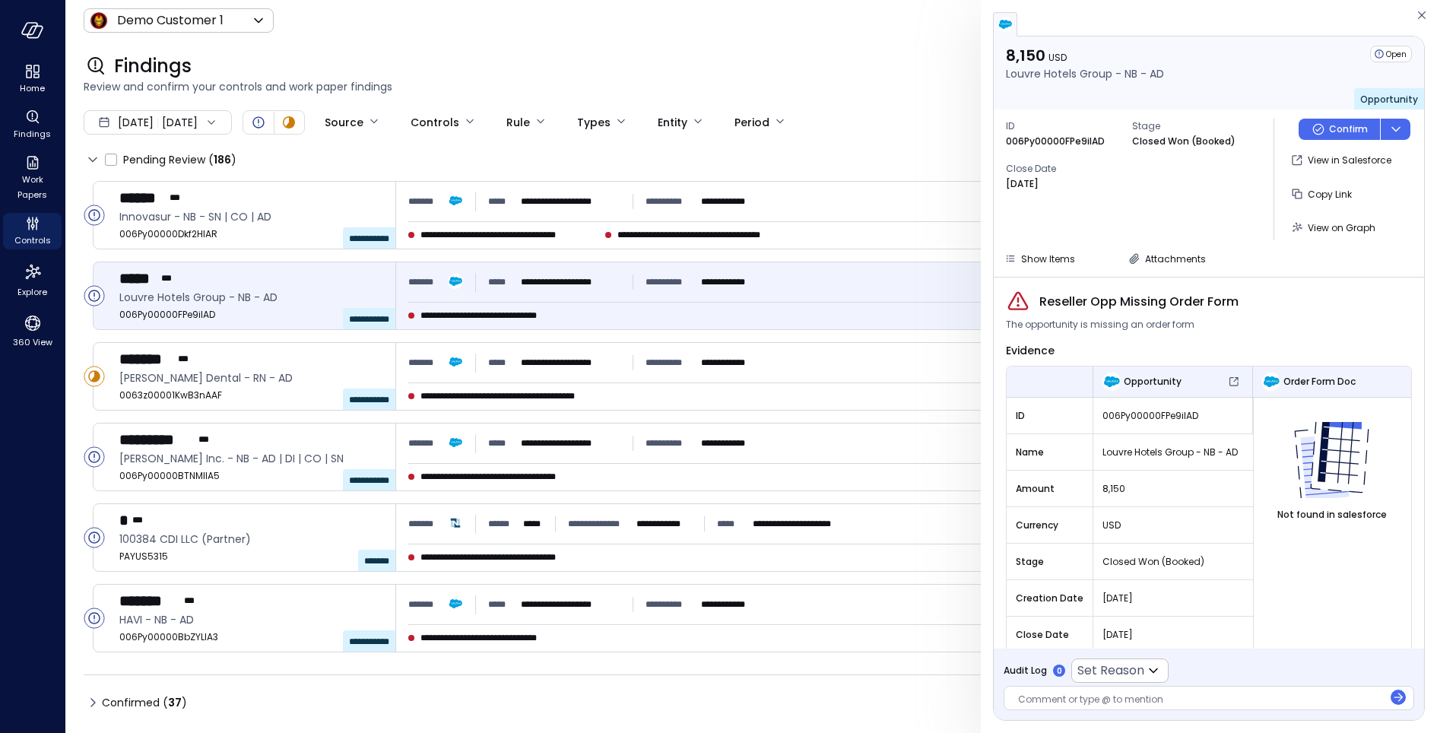
click at [1104, 697] on div at bounding box center [1200, 701] width 365 height 16
click at [1329, 132] on p "Confirm" at bounding box center [1348, 129] width 39 height 15
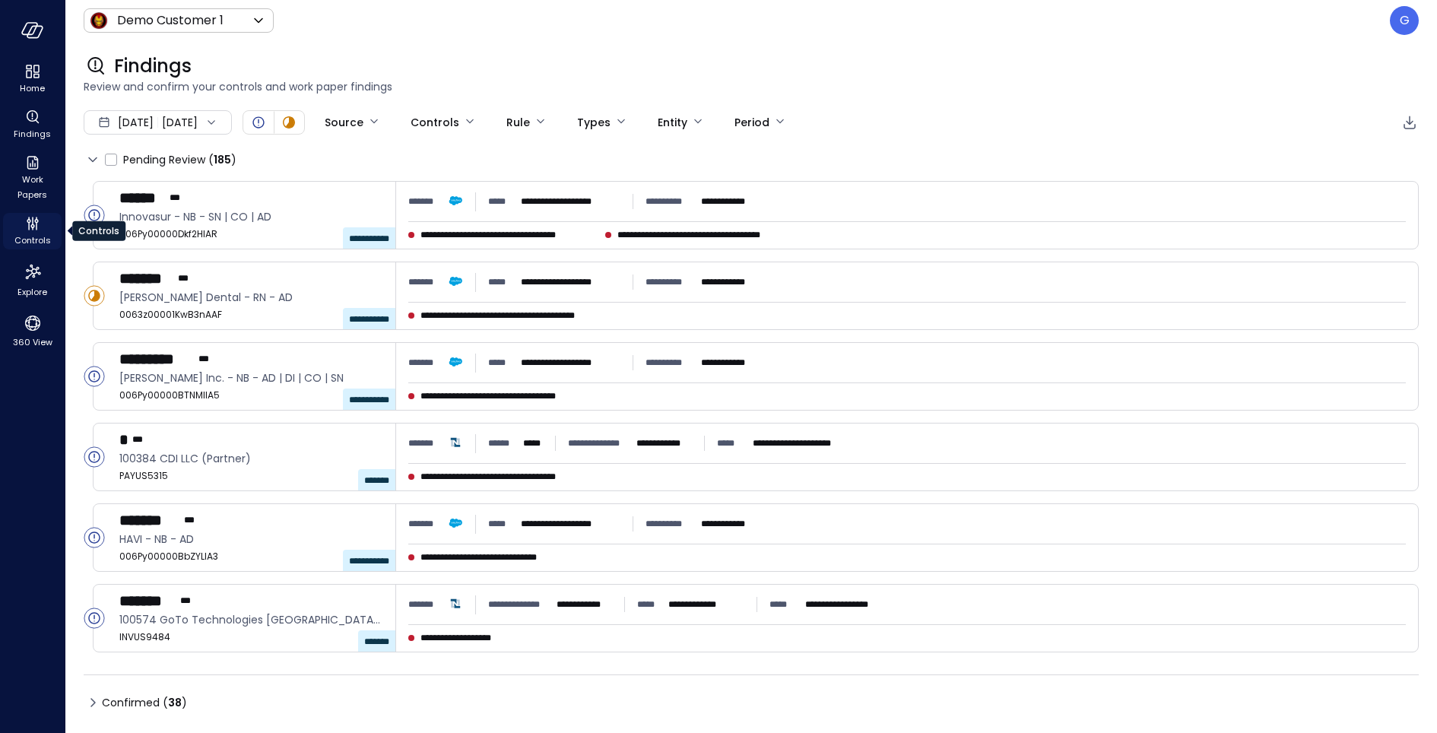
click at [34, 230] on icon "Controls" at bounding box center [33, 223] width 18 height 18
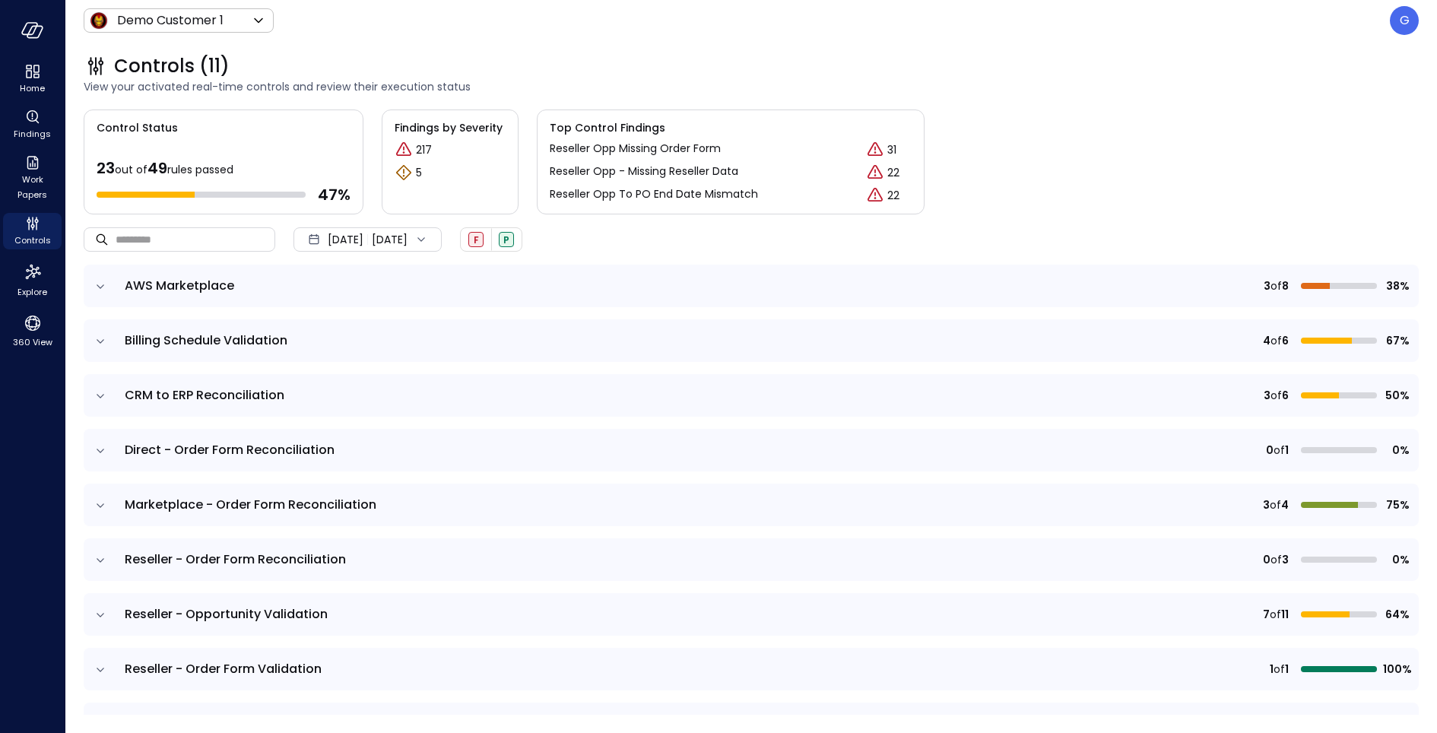
click at [96, 496] on td at bounding box center [100, 505] width 32 height 43
click at [97, 501] on icon "expand row" at bounding box center [100, 505] width 15 height 15
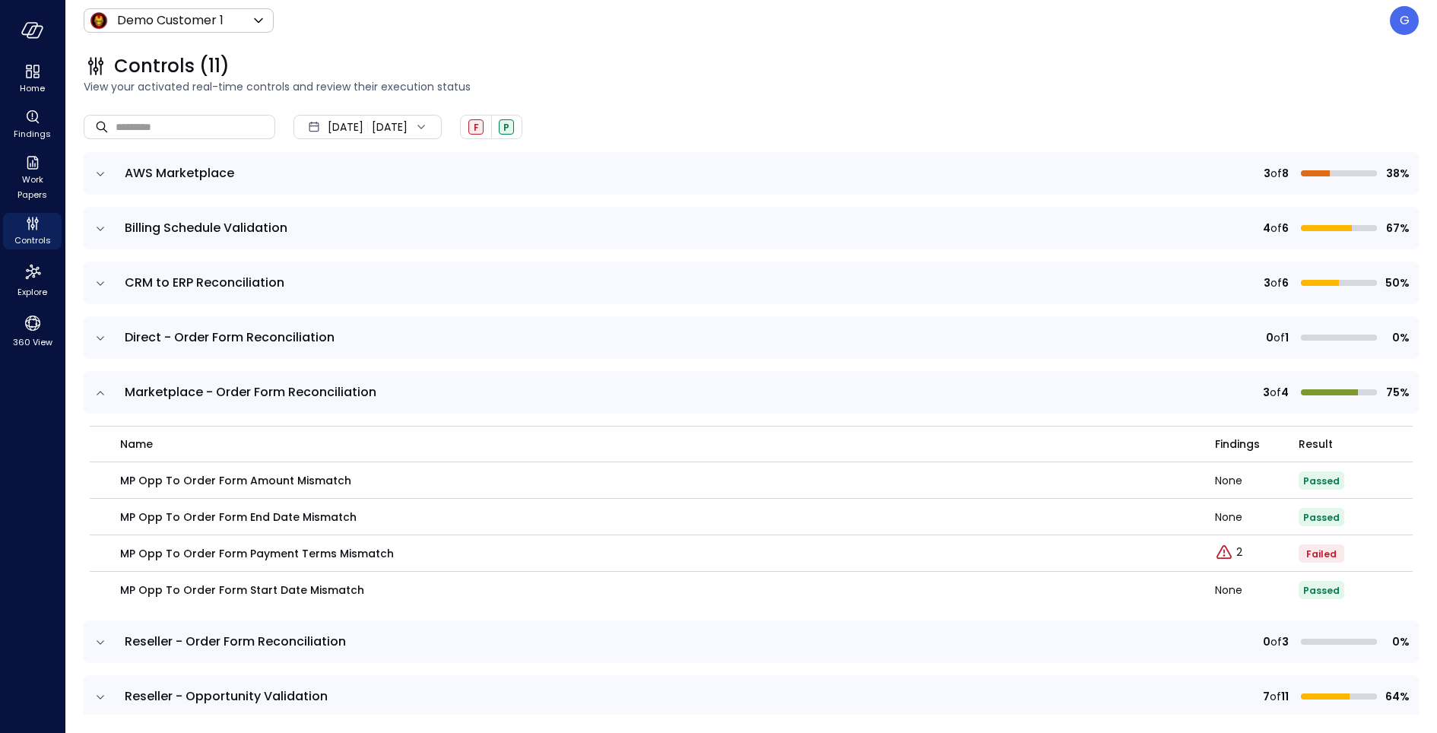
scroll to position [135, 0]
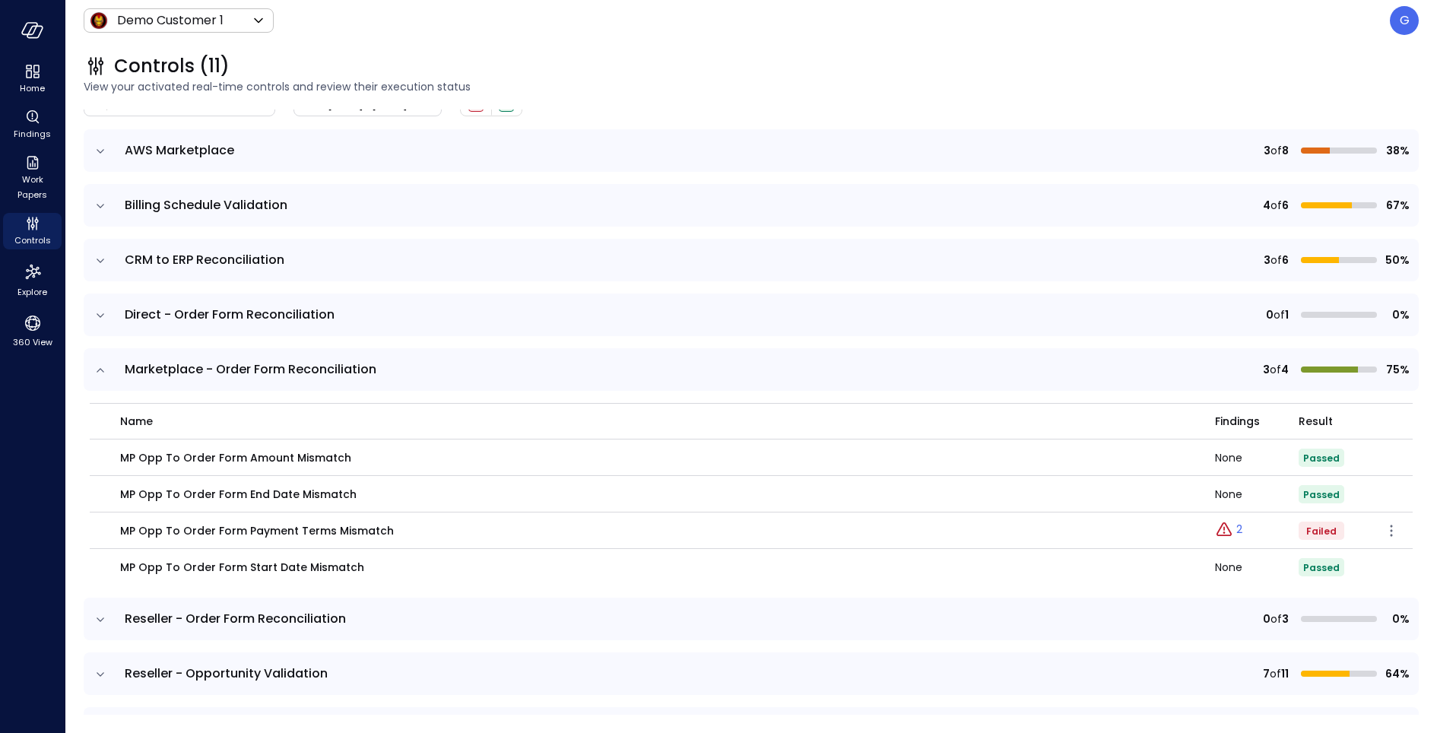
click at [1237, 532] on p "2" at bounding box center [1239, 530] width 6 height 16
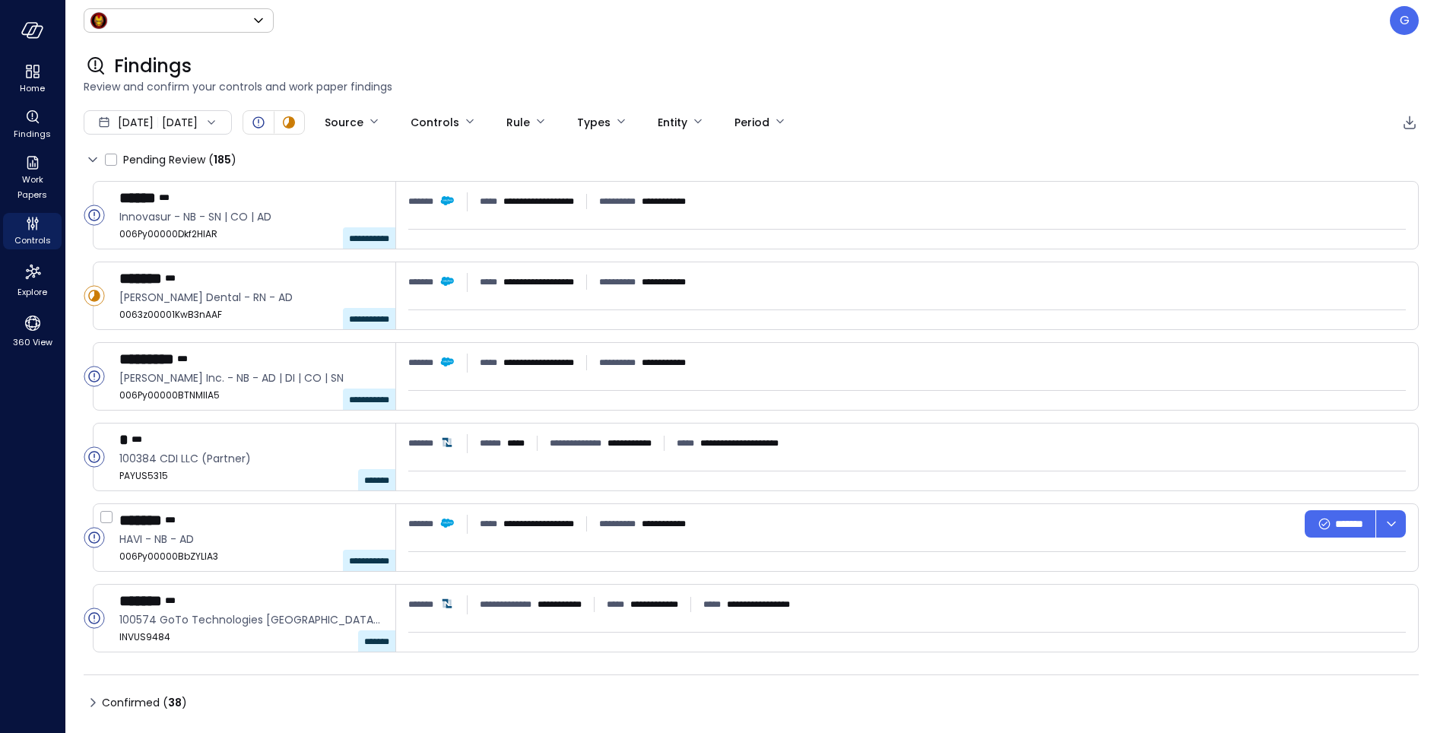
type input "*****"
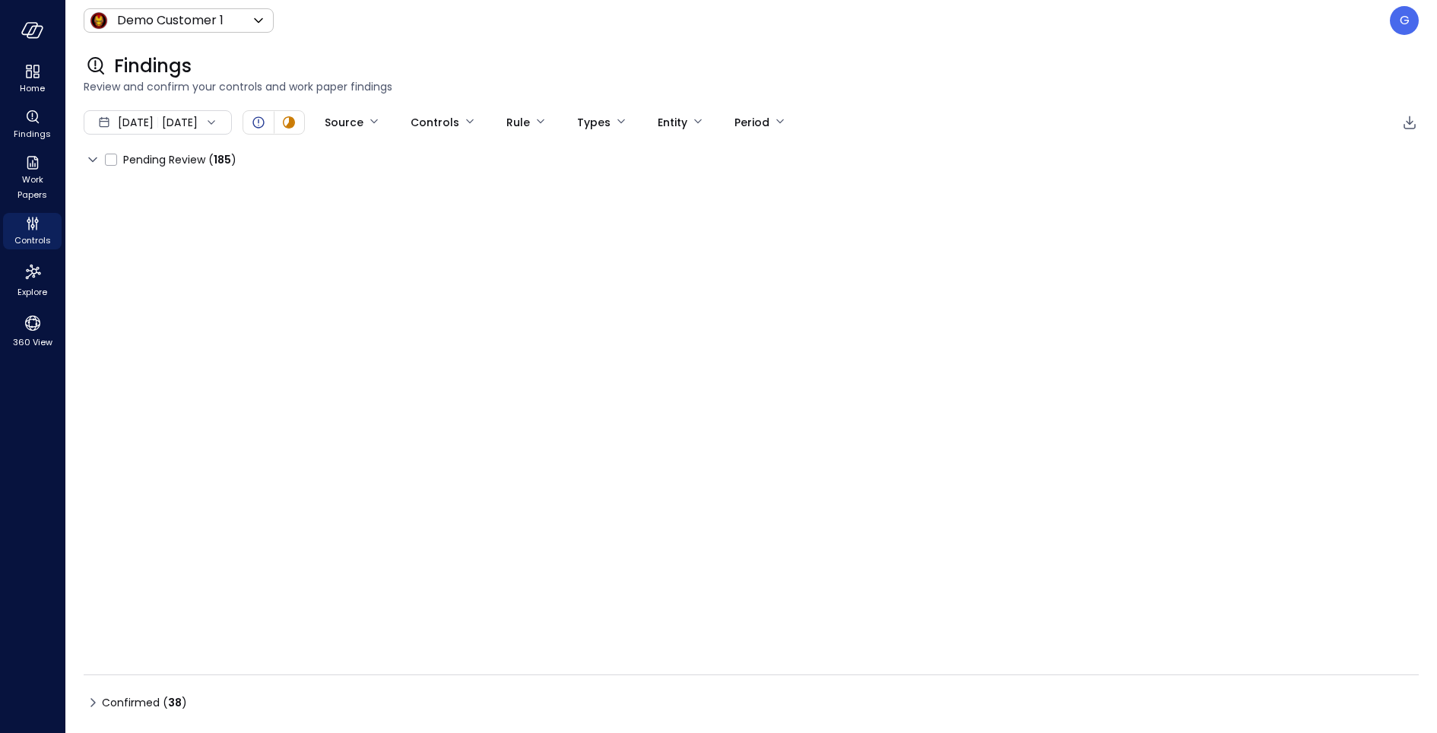
type input "****"
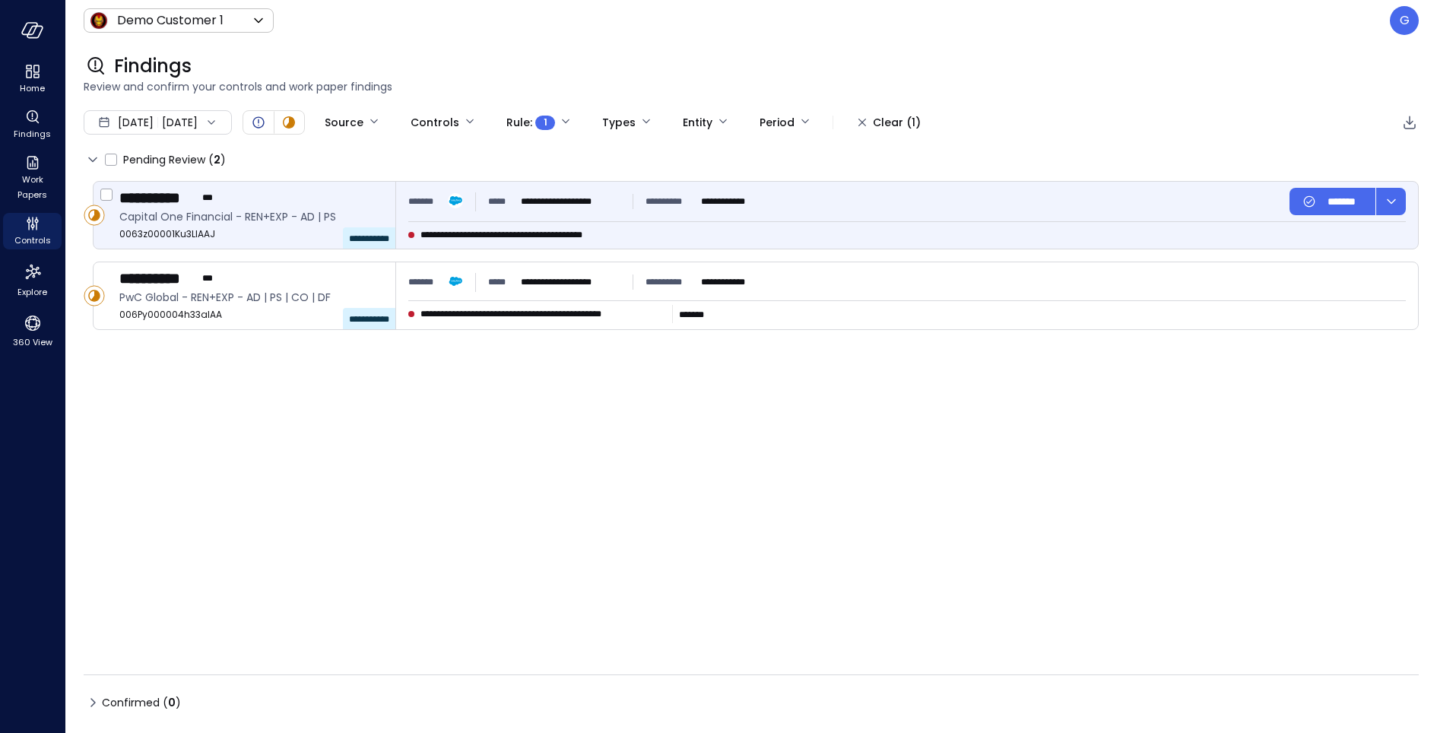
click at [785, 226] on div "**********" at bounding box center [907, 215] width 1022 height 67
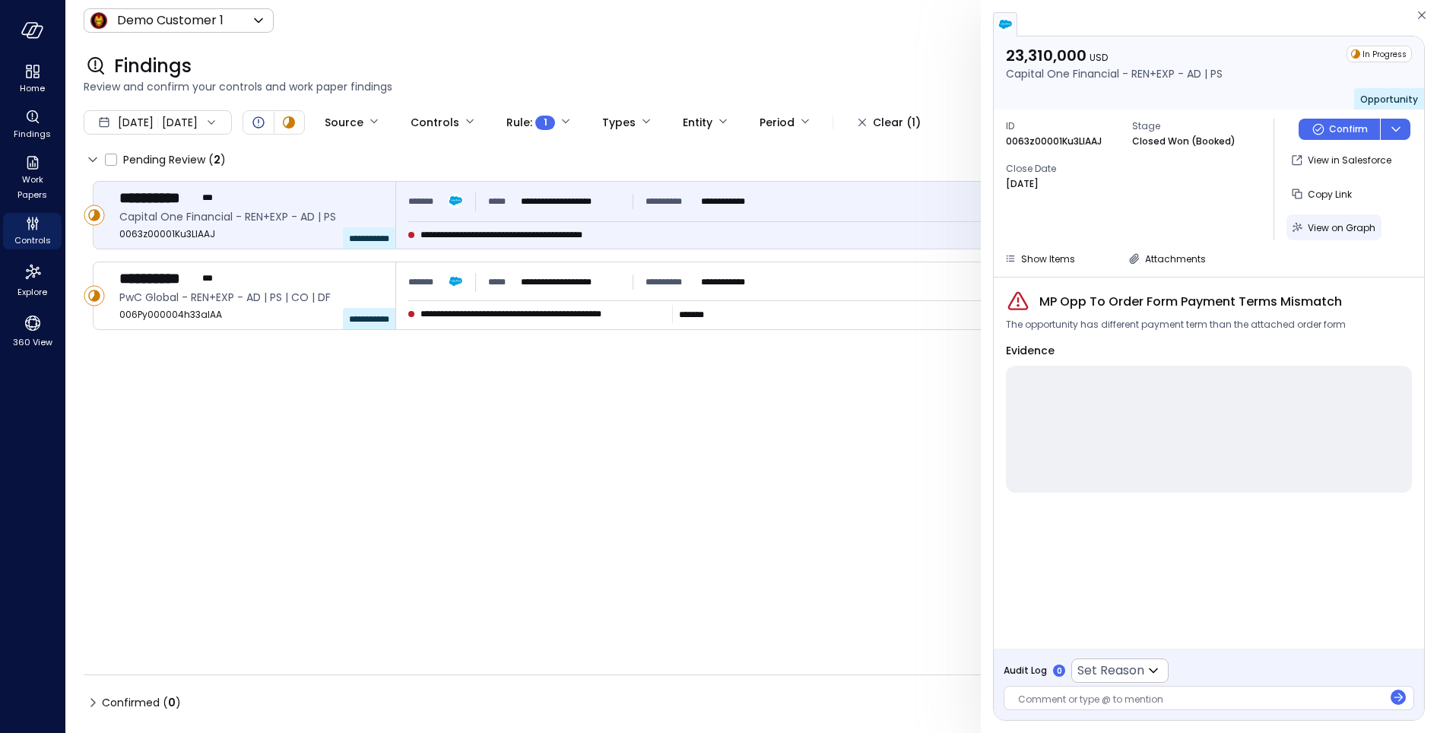
click at [1338, 229] on span "View on Graph" at bounding box center [1342, 227] width 68 height 13
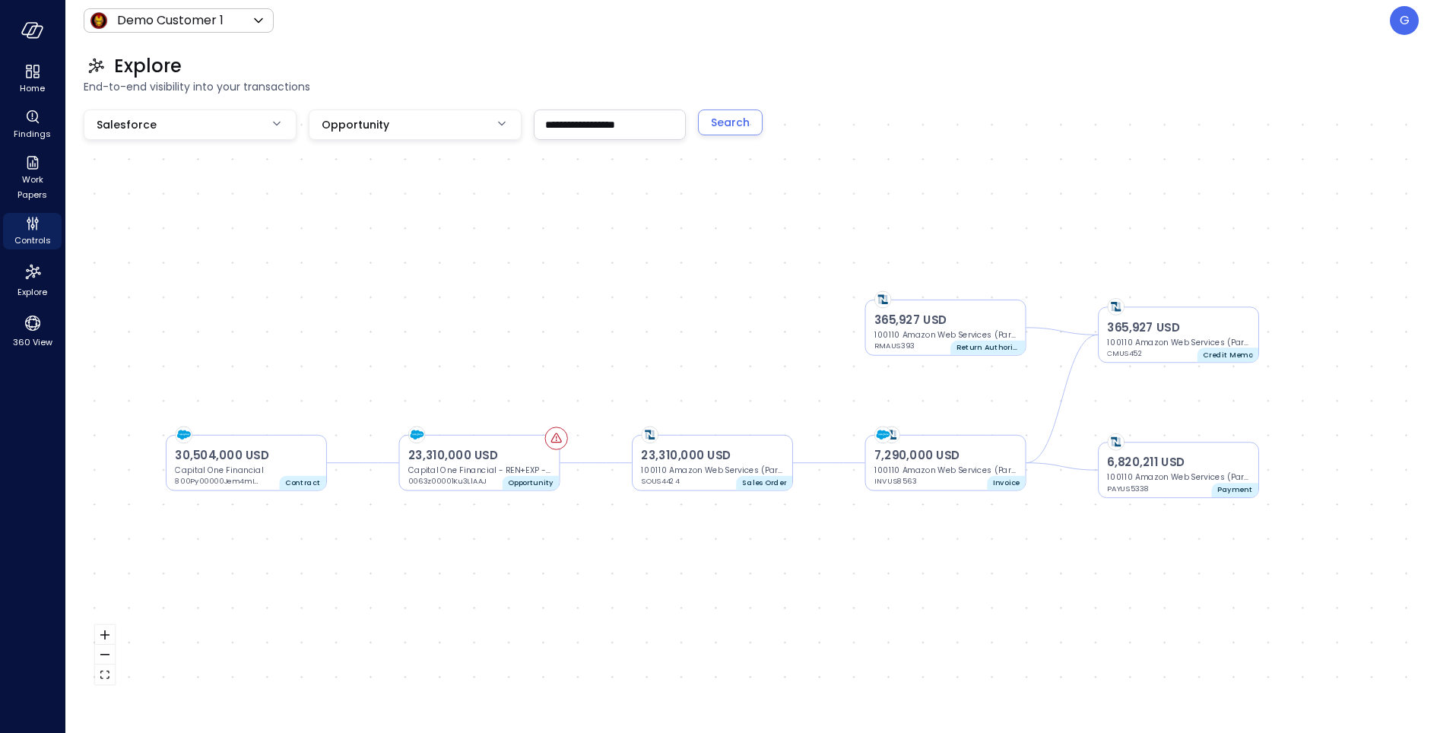
drag, startPoint x: 637, startPoint y: 227, endPoint x: 598, endPoint y: 224, distance: 39.7
click at [598, 224] on div "23,310,000 USD Capital One Financial - REN+EXP - AD | PS 0063z00001Ku3LlAAJ Opp…" at bounding box center [751, 402] width 1335 height 586
click at [949, 484] on p "INVUS8563" at bounding box center [917, 481] width 87 height 11
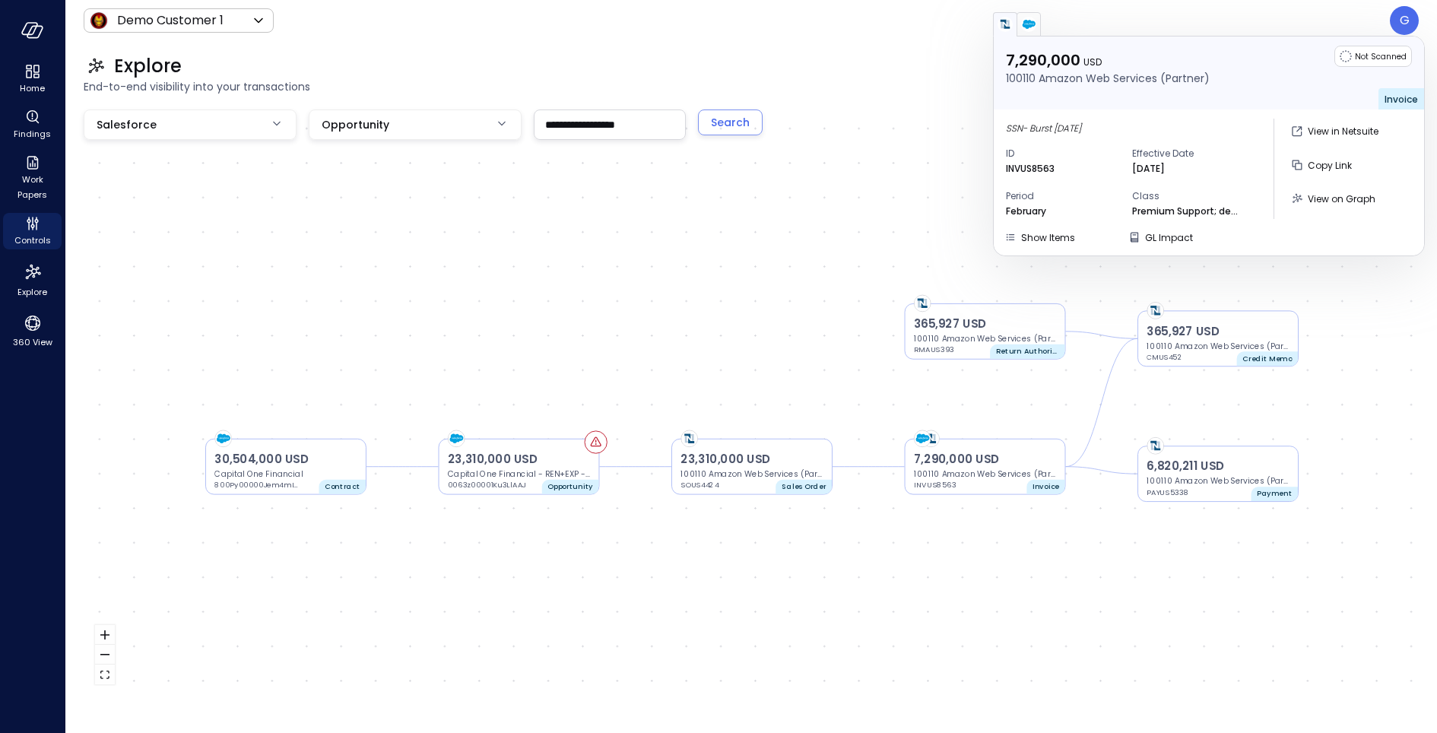
click at [1030, 17] on img "button" at bounding box center [1028, 24] width 15 height 15
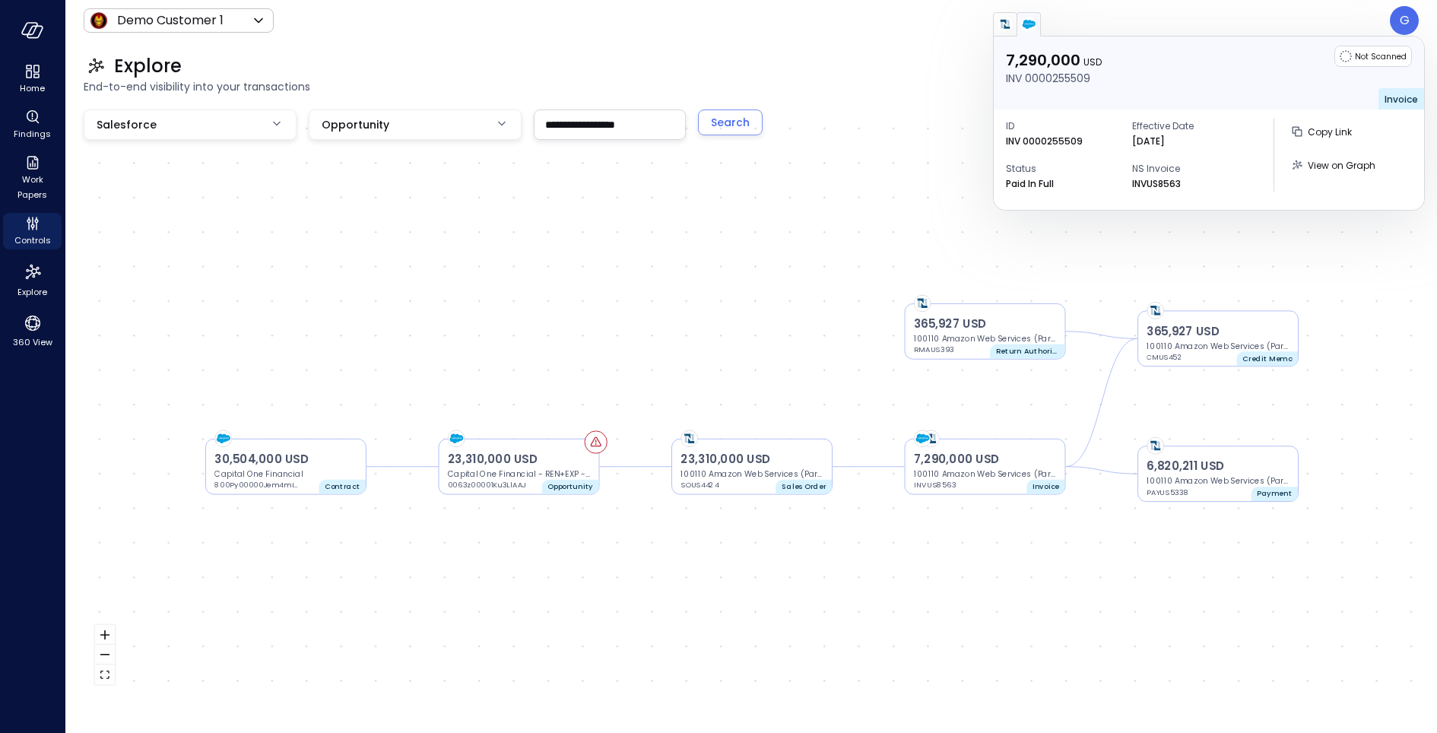
click at [998, 27] on img "button" at bounding box center [1005, 24] width 15 height 15
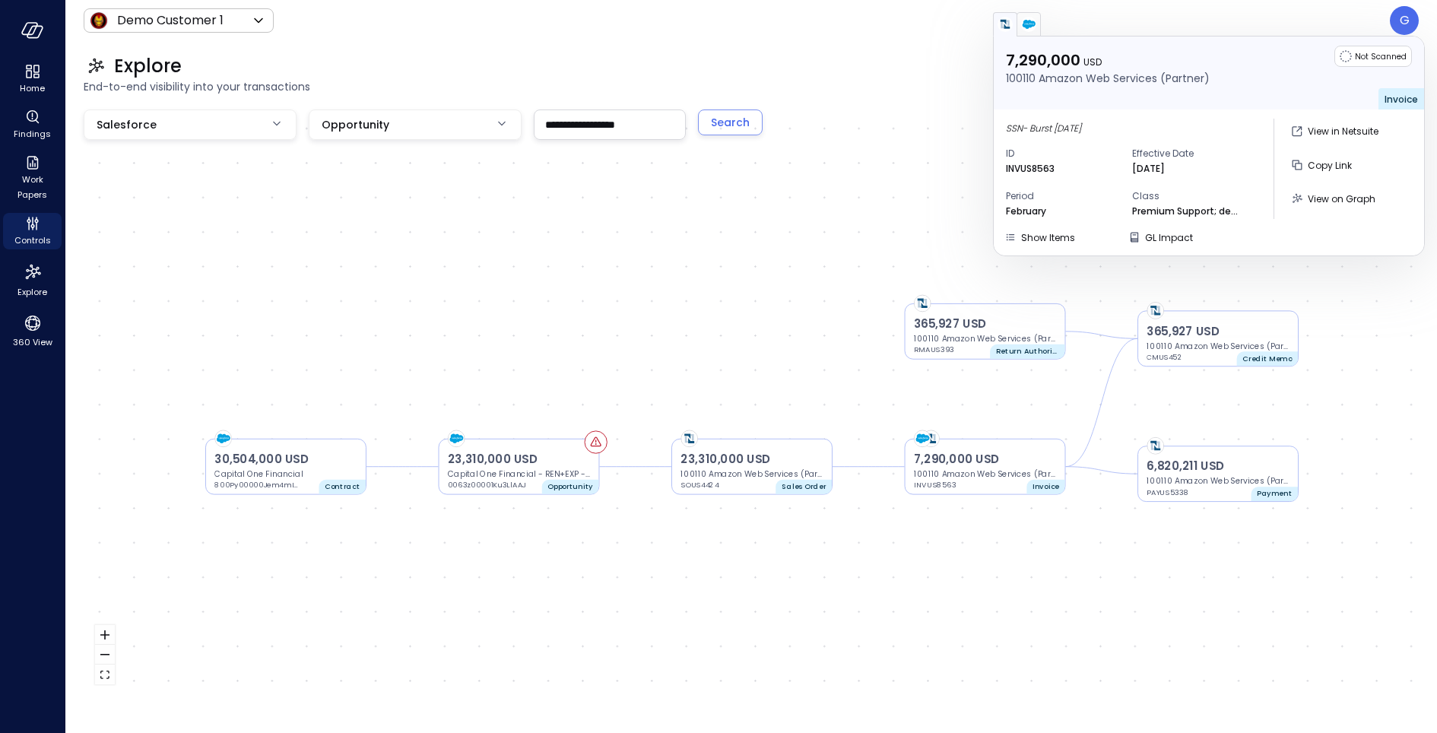
click at [1024, 170] on p "INVUS8563" at bounding box center [1030, 168] width 49 height 15
click at [1039, 26] on button "button" at bounding box center [1029, 24] width 24 height 24
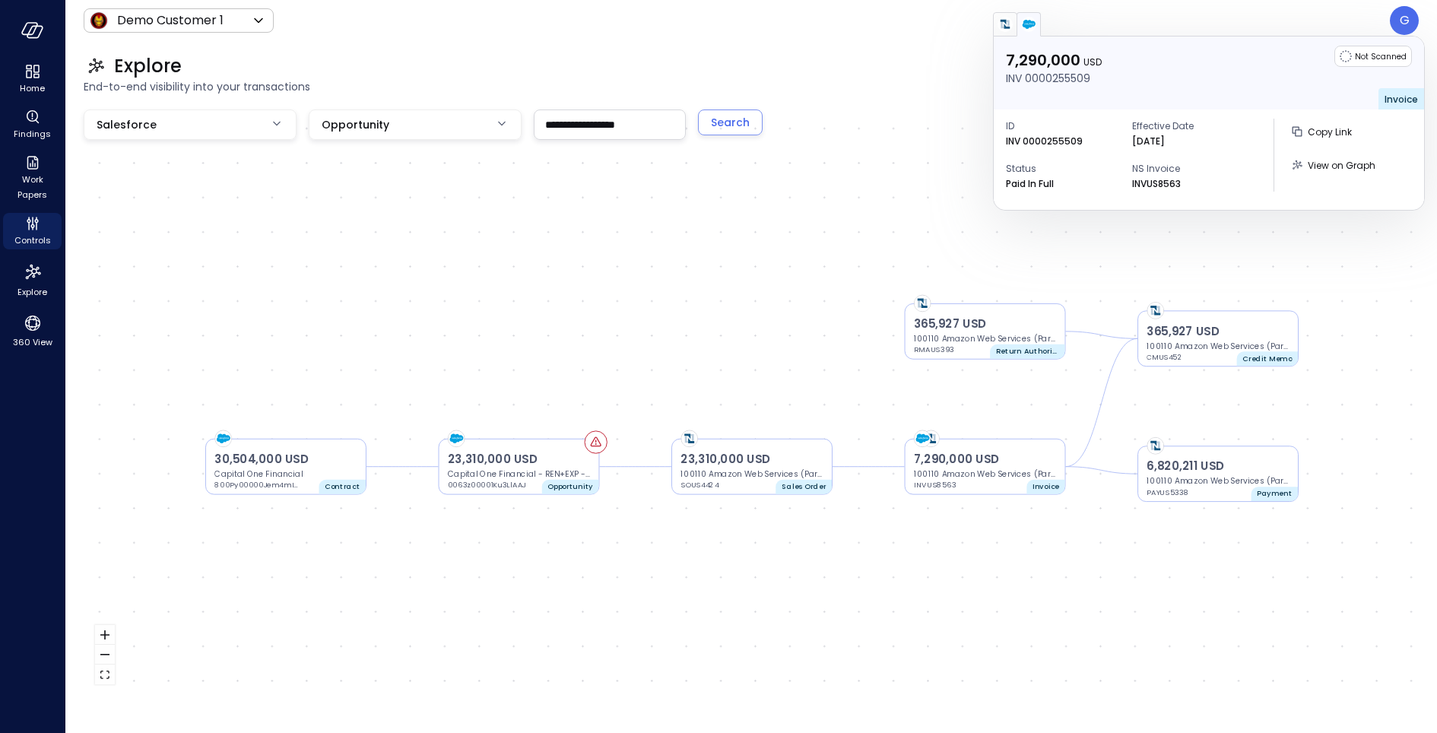
click at [1039, 137] on p "INV 0000255509" at bounding box center [1044, 141] width 77 height 15
drag, startPoint x: 1133, startPoint y: 187, endPoint x: 1180, endPoint y: 186, distance: 47.2
click at [1179, 186] on p "INVUS8563" at bounding box center [1156, 183] width 49 height 15
click at [1180, 186] on p "INVUS8563" at bounding box center [1156, 183] width 49 height 15
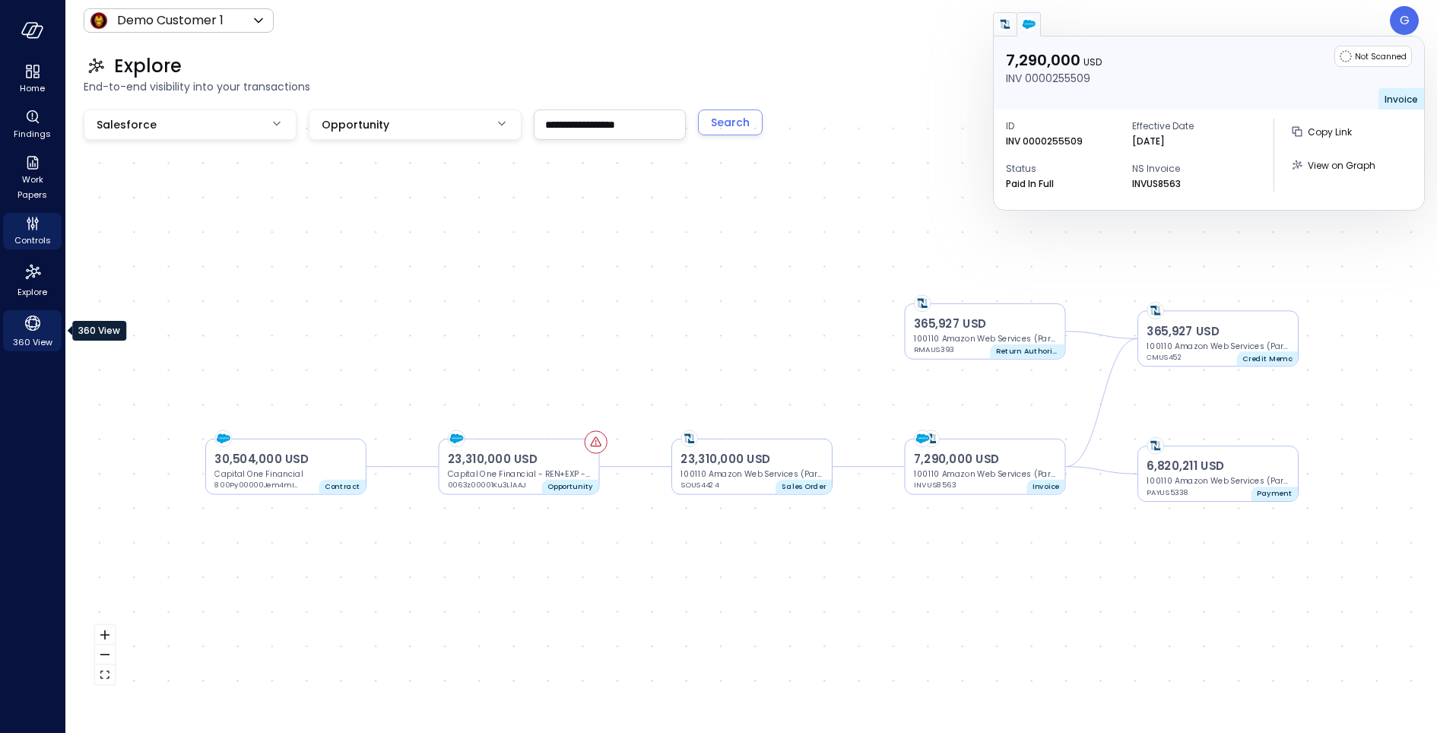
click at [35, 325] on icon "360 View" at bounding box center [32, 323] width 23 height 23
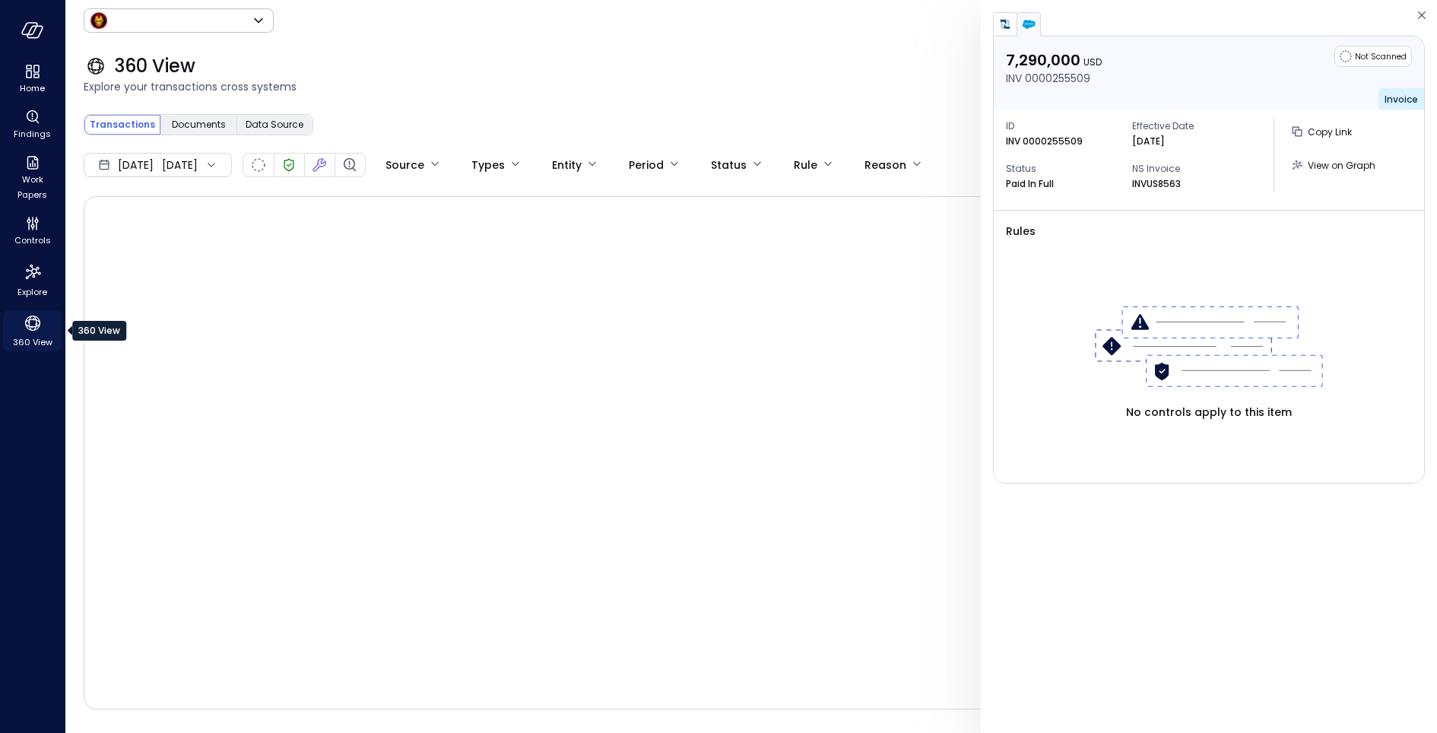
type input "*****"
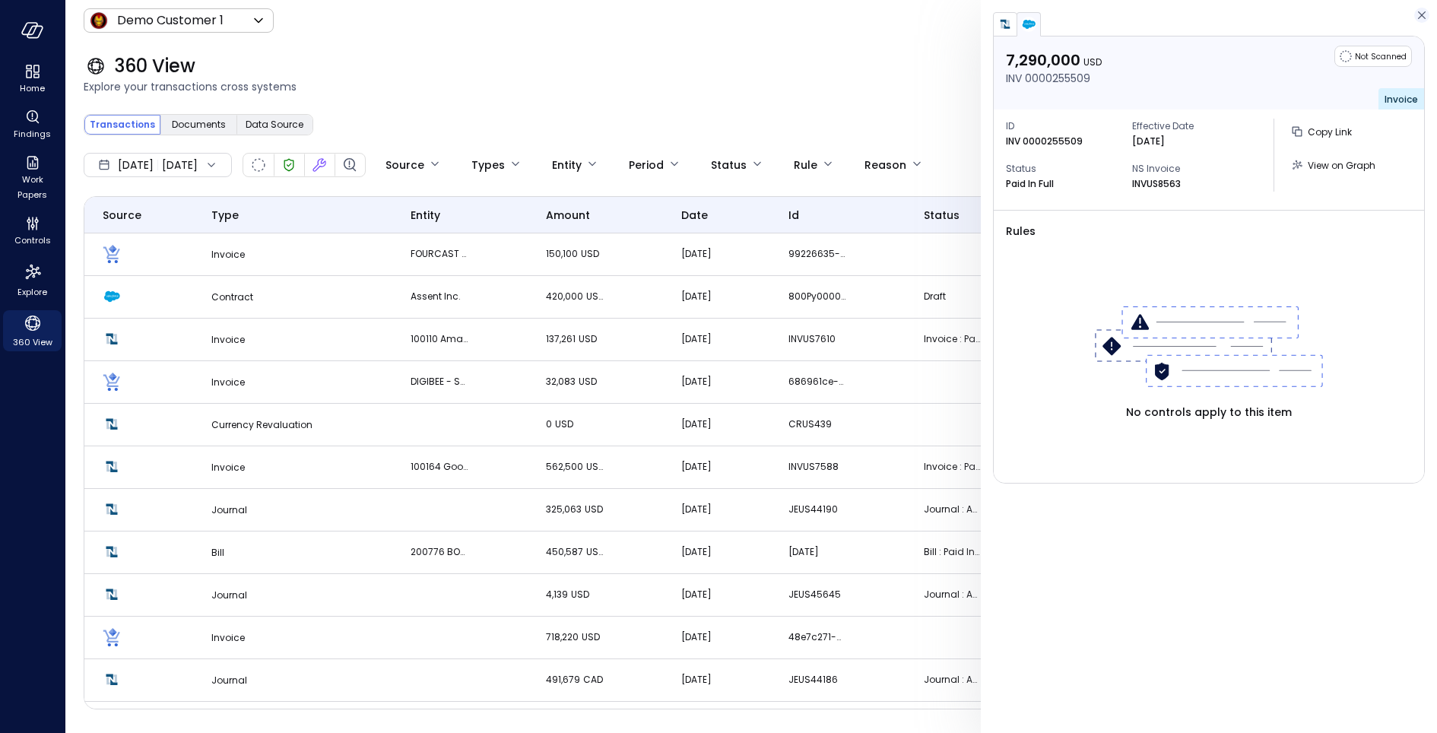
click at [1420, 18] on icon "button" at bounding box center [1421, 15] width 15 height 18
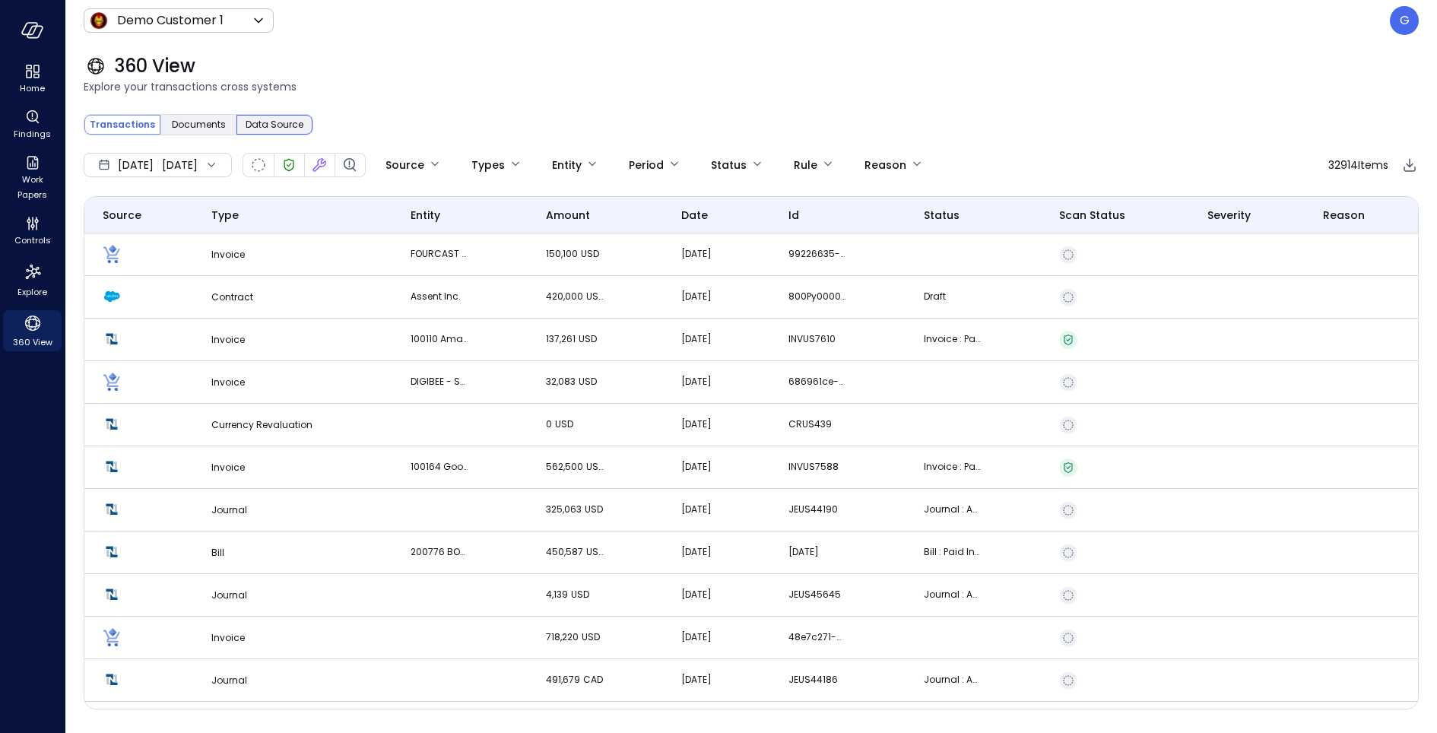
click at [290, 128] on span "Data Source" at bounding box center [275, 124] width 58 height 15
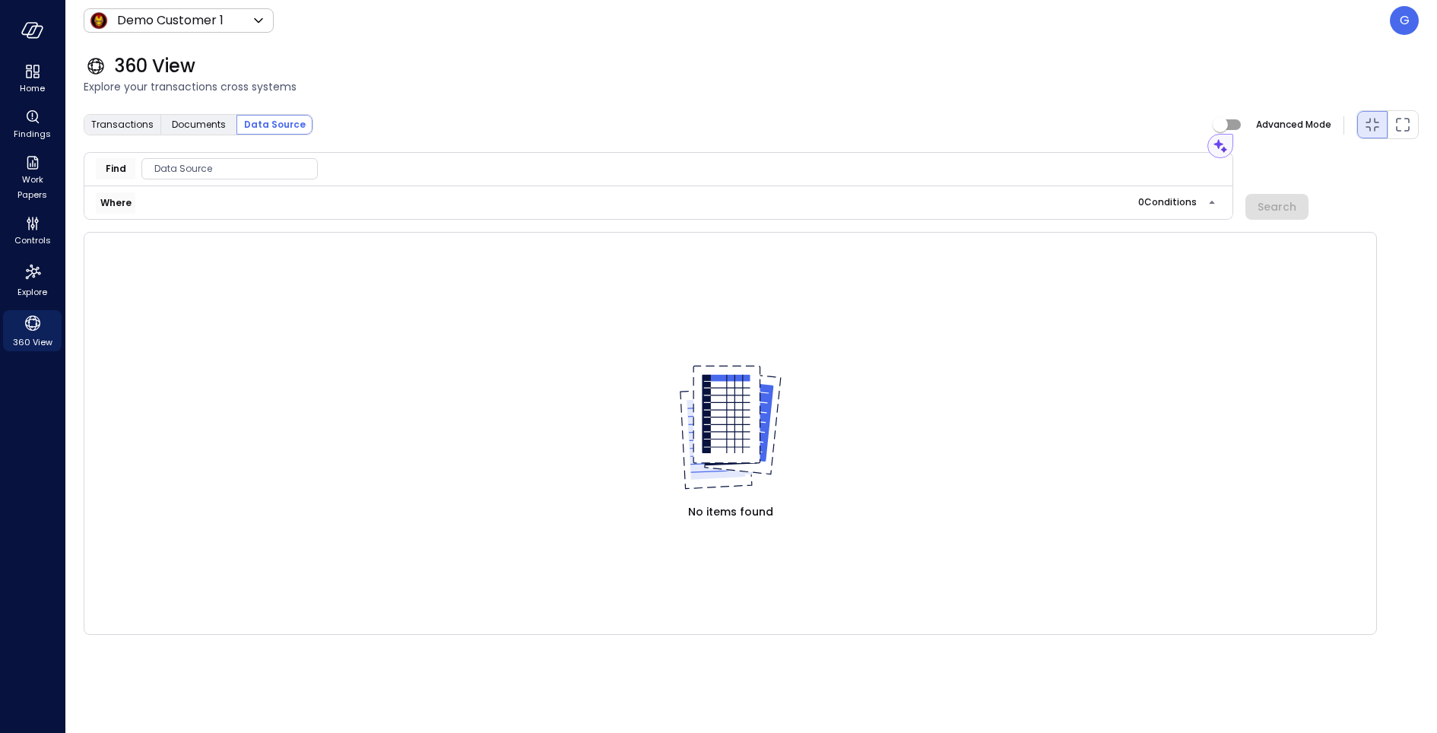
click at [250, 171] on span "Data Source" at bounding box center [229, 168] width 175 height 15
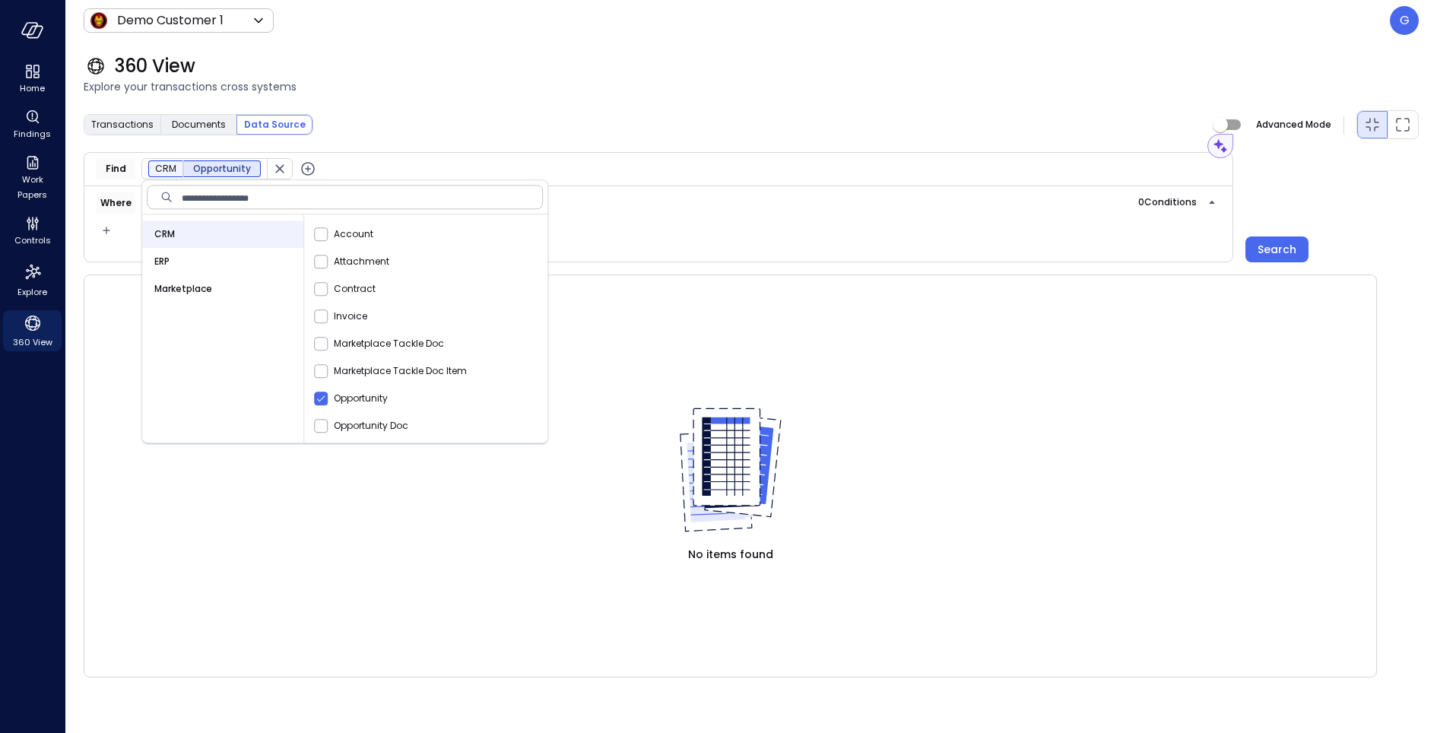
click at [367, 135] on div "Transactions Documents Data Source Advanced Mode" at bounding box center [751, 124] width 1335 height 30
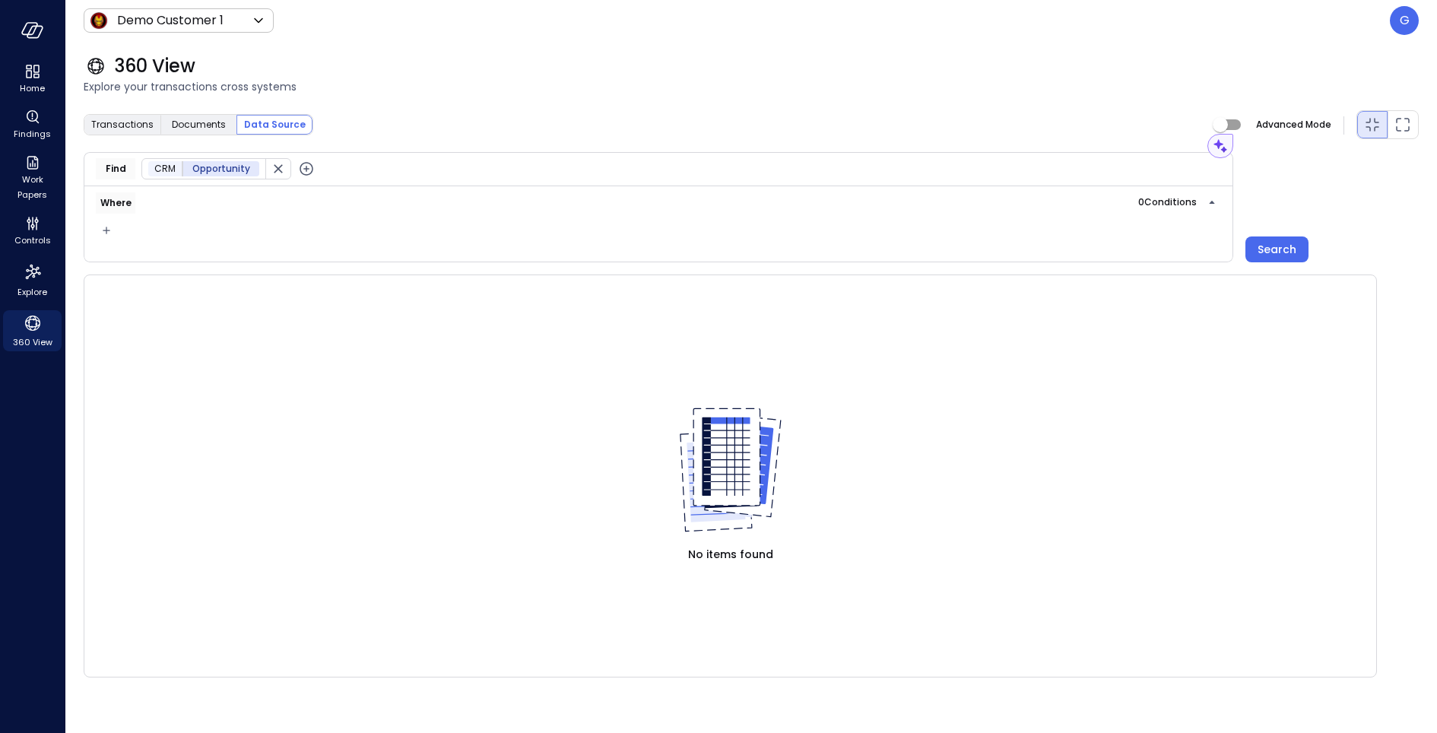
click at [299, 168] on icon "button" at bounding box center [306, 169] width 18 height 18
click at [389, 168] on span "Data Source" at bounding box center [435, 168] width 175 height 15
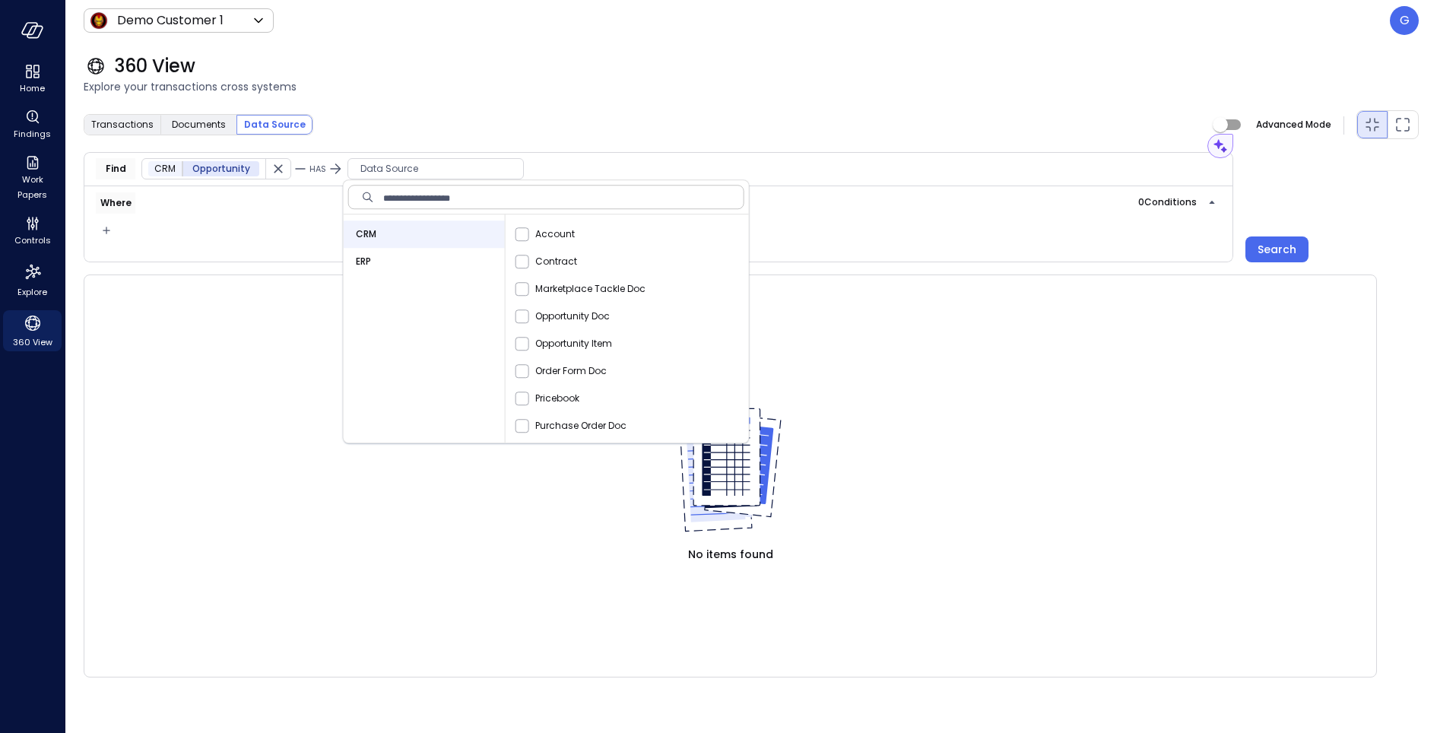
click at [383, 263] on div "ERP" at bounding box center [424, 261] width 161 height 27
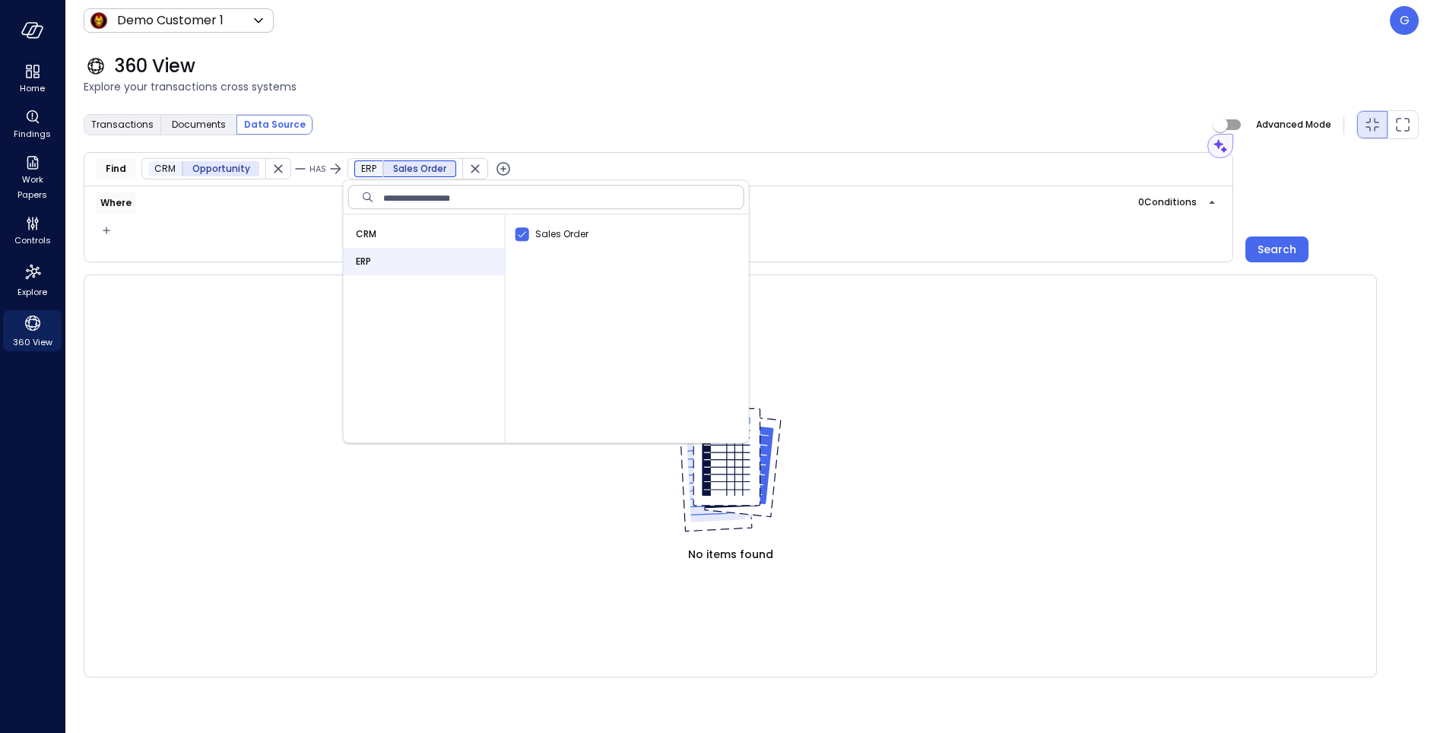
click at [580, 116] on div "Transactions Documents Data Source Advanced Mode" at bounding box center [751, 124] width 1335 height 30
click at [503, 175] on icon "button" at bounding box center [502, 169] width 18 height 18
click at [582, 171] on span "Data Source" at bounding box center [631, 168] width 175 height 15
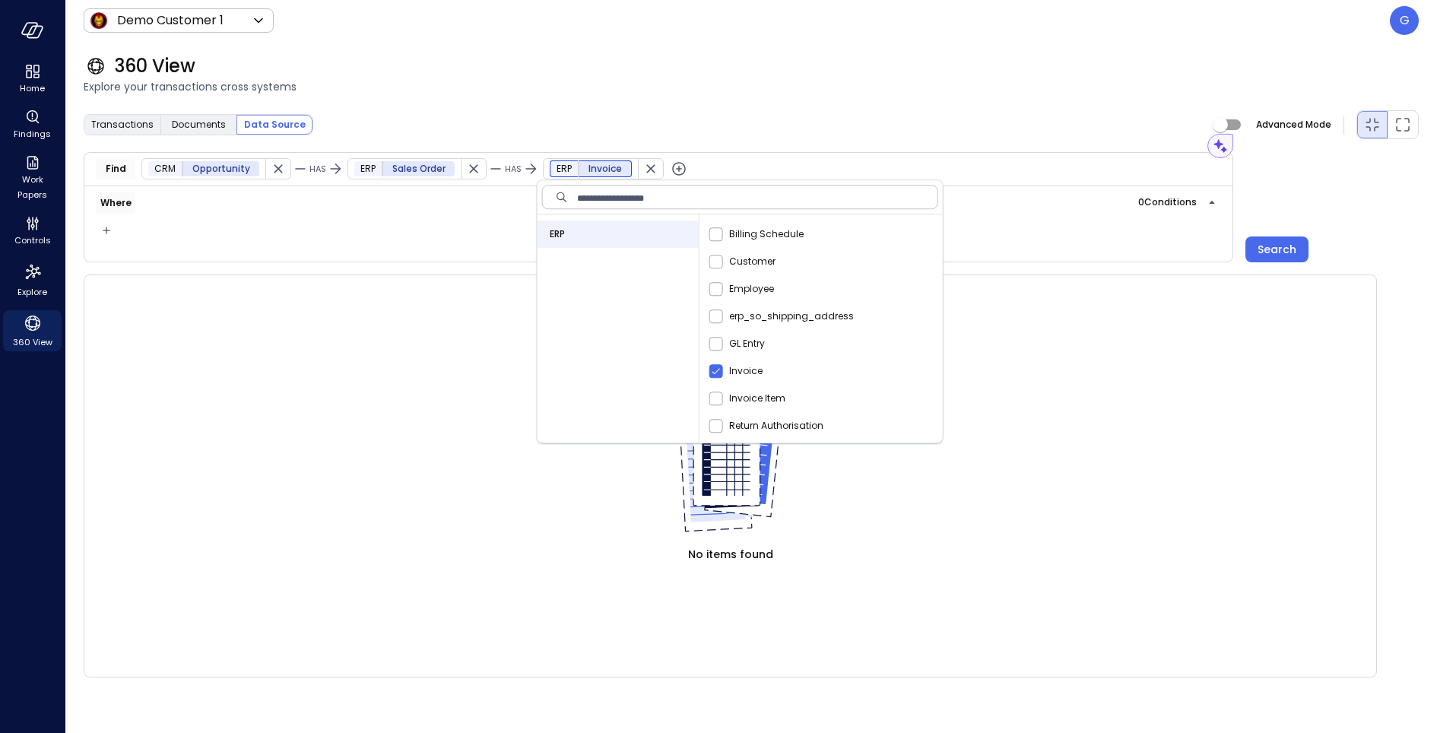
click at [726, 114] on div "Transactions Documents Data Source Advanced Mode" at bounding box center [751, 124] width 1335 height 30
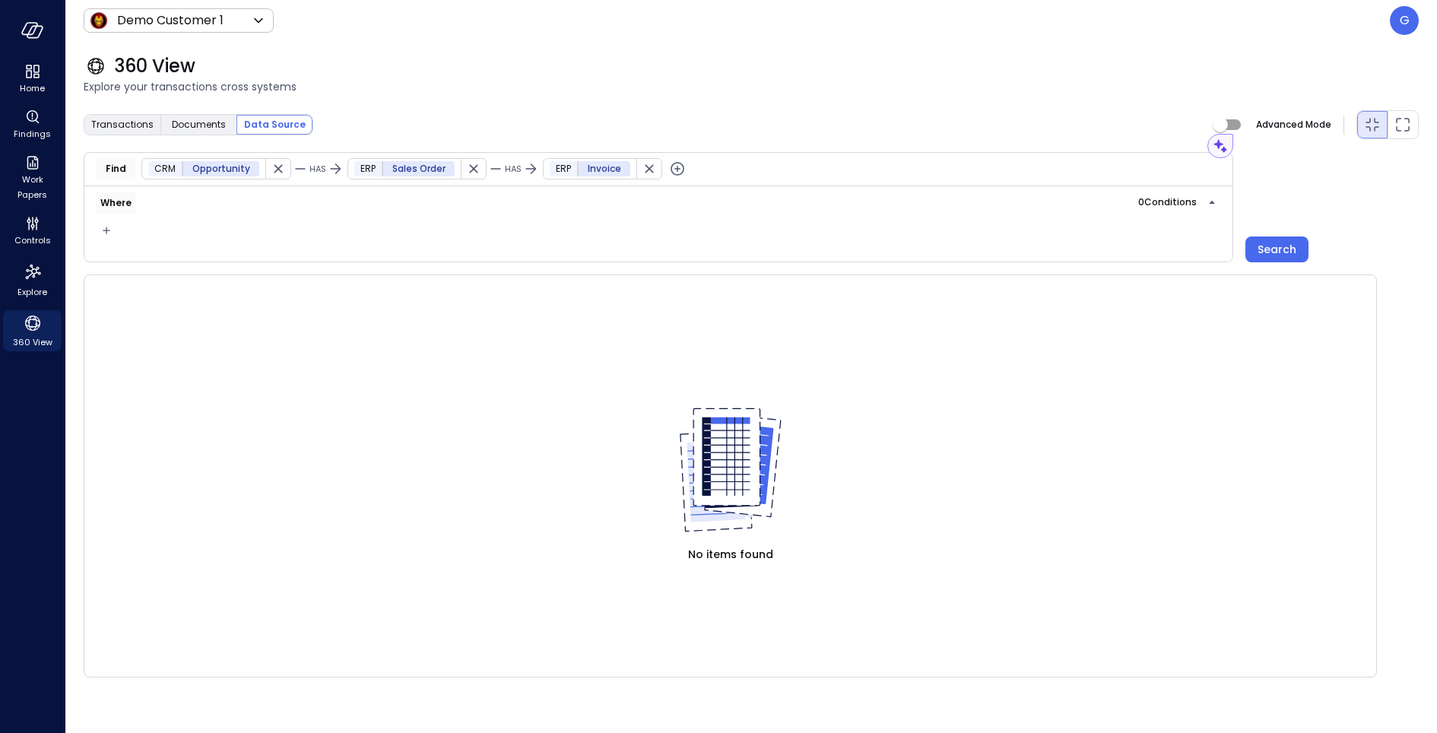
click at [671, 170] on icon "button" at bounding box center [677, 169] width 18 height 18
click at [722, 163] on span "Data Source" at bounding box center [806, 168] width 175 height 15
click at [772, 259] on div "ERP" at bounding box center [792, 261] width 161 height 27
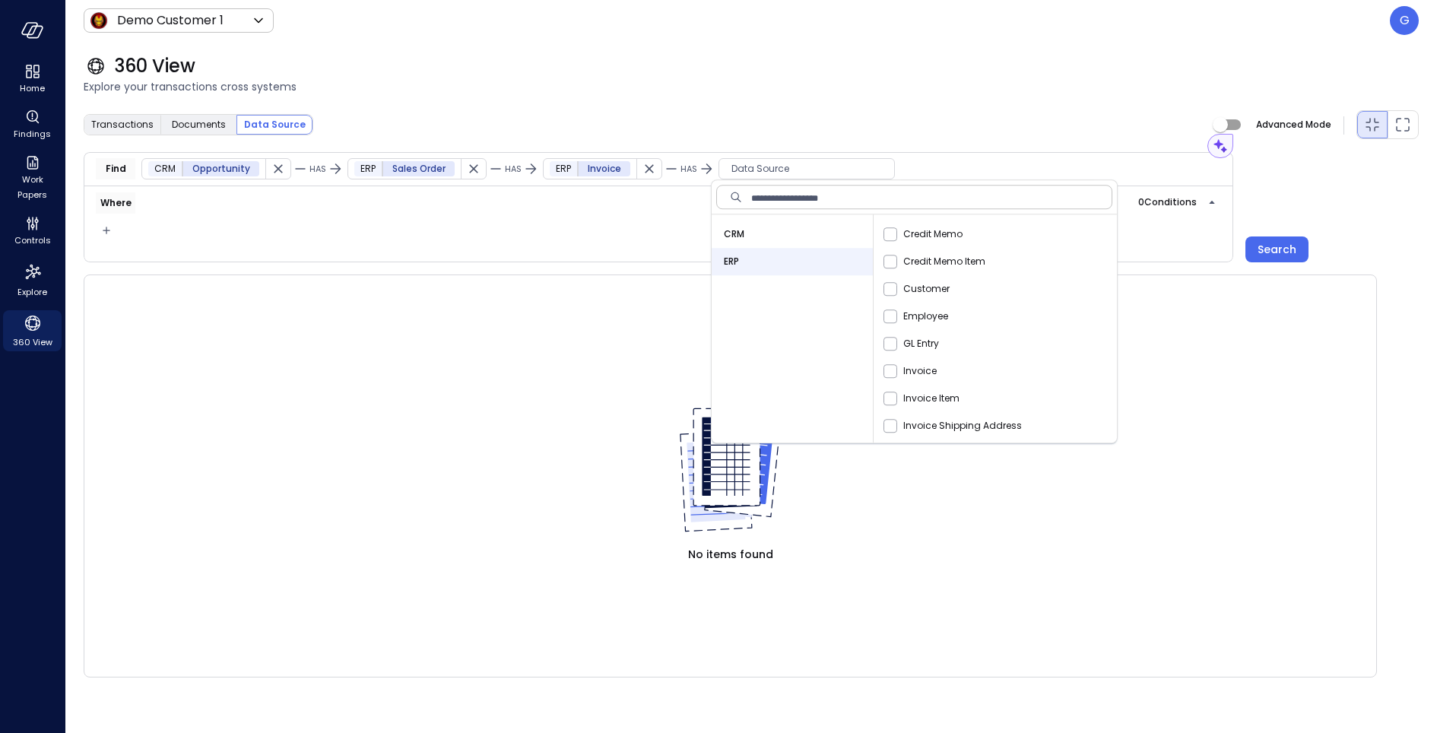
click at [697, 172] on icon at bounding box center [706, 169] width 18 height 18
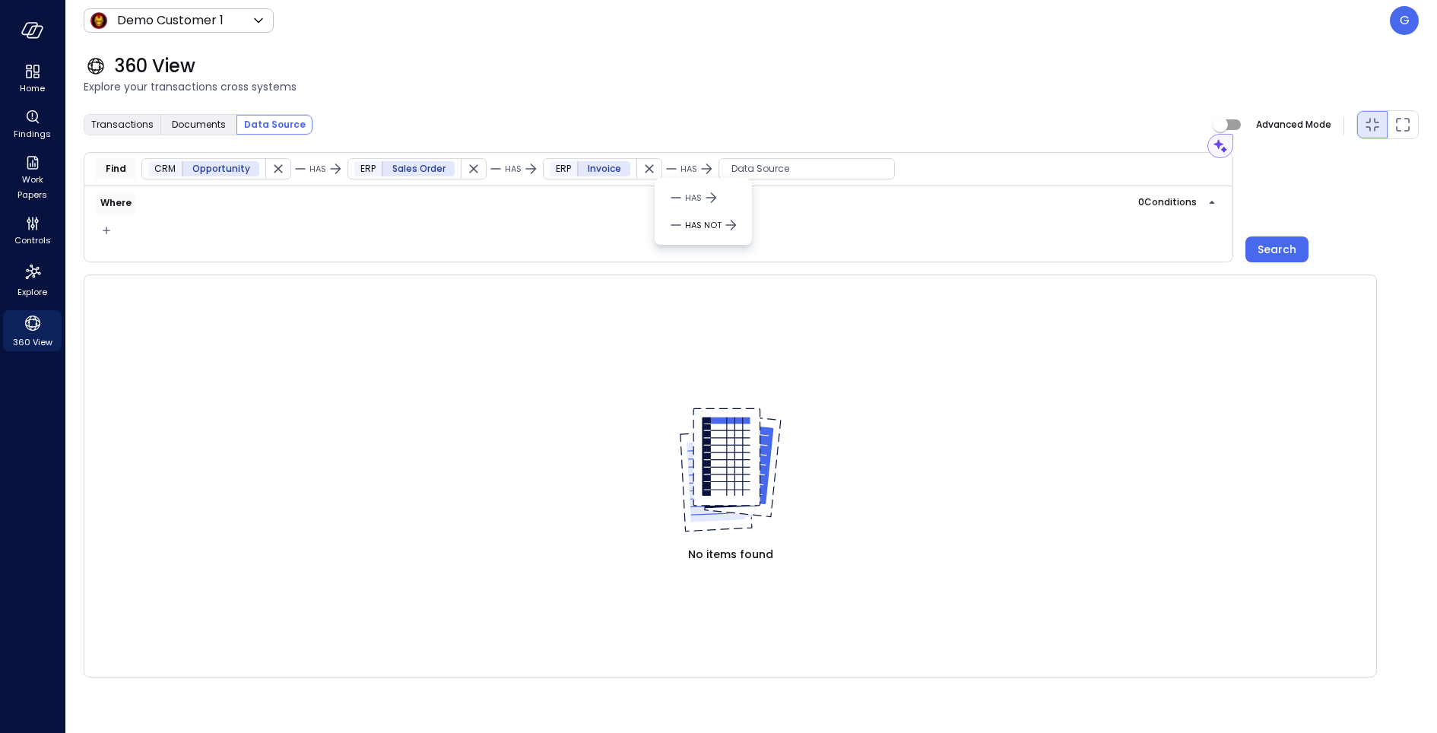
click at [693, 220] on span "HAS NOT" at bounding box center [703, 225] width 36 height 12
click at [793, 162] on span "Data Source" at bounding box center [826, 168] width 175 height 15
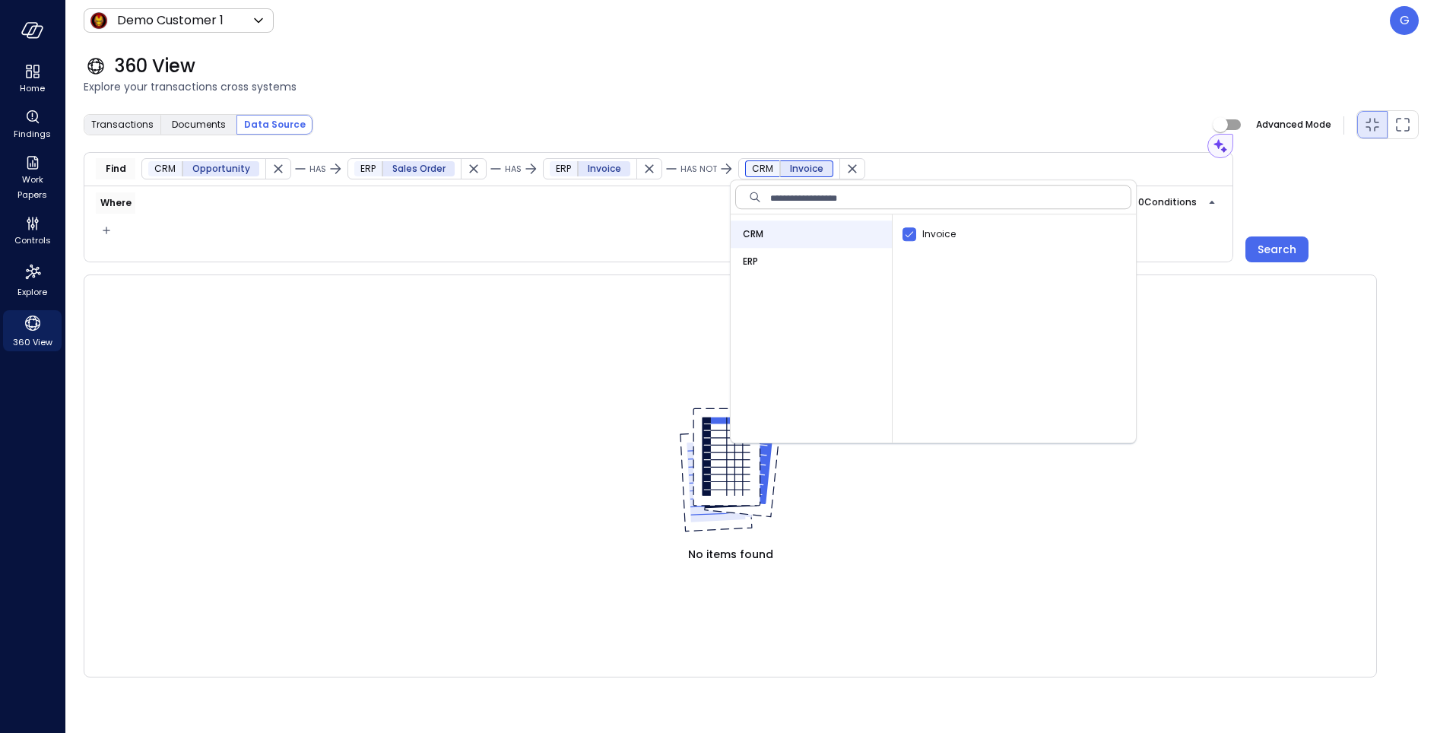
click at [884, 112] on div "Transactions Documents Data Source Advanced Mode" at bounding box center [751, 124] width 1335 height 30
click at [112, 228] on icon "button" at bounding box center [106, 230] width 15 height 18
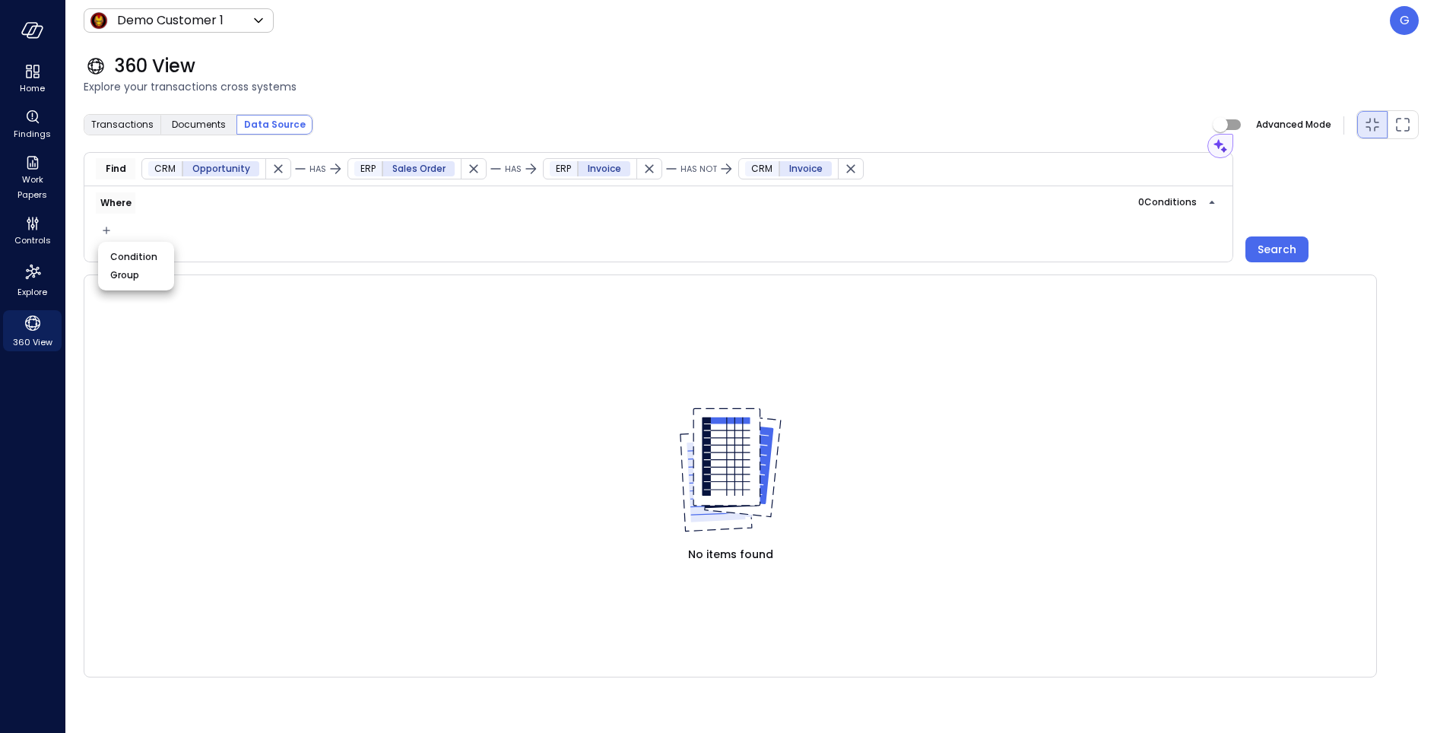
click at [440, 79] on div at bounding box center [718, 366] width 1437 height 733
click at [1215, 148] on div "Assistant" at bounding box center [1199, 145] width 46 height 15
click at [1027, 145] on input "text" at bounding box center [1043, 146] width 315 height 40
click at [976, 148] on input "**********" at bounding box center [1043, 146] width 315 height 40
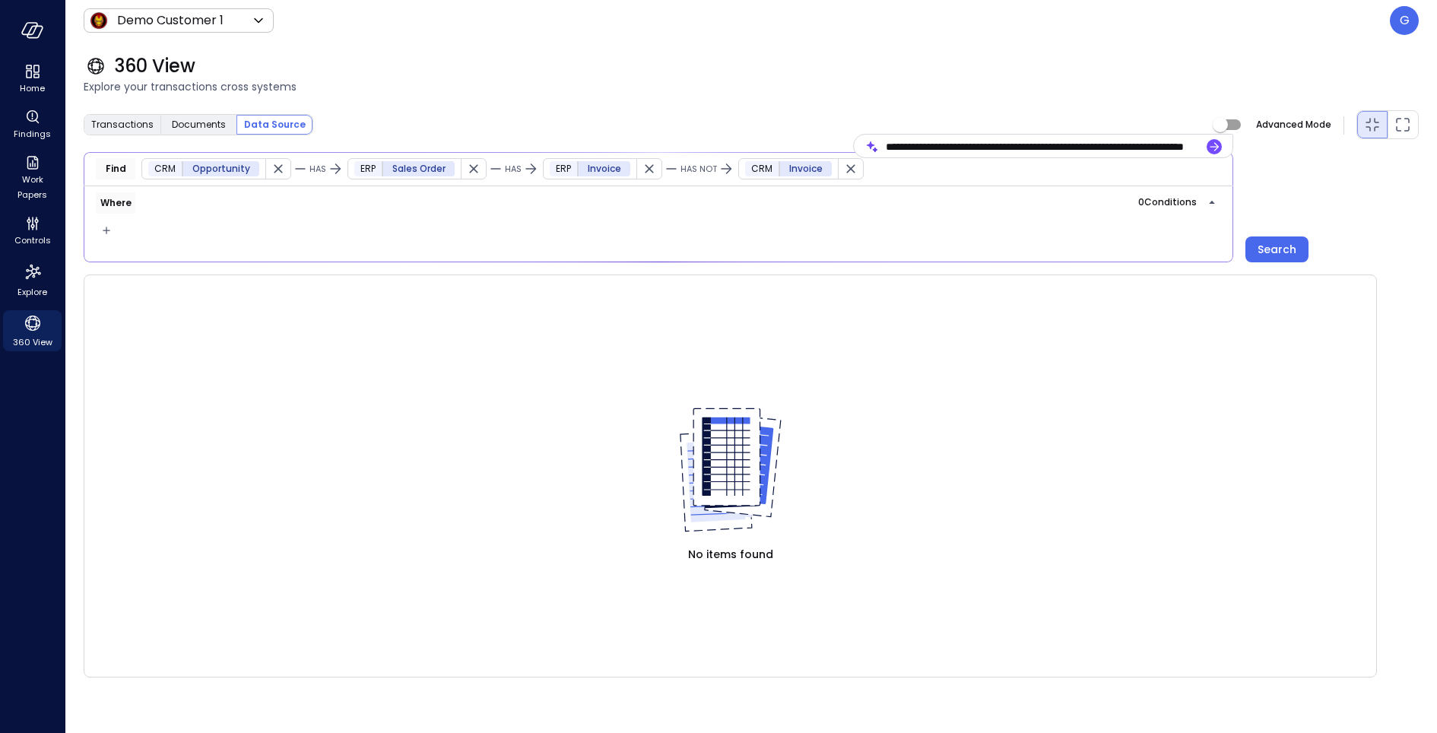
type input "**********"
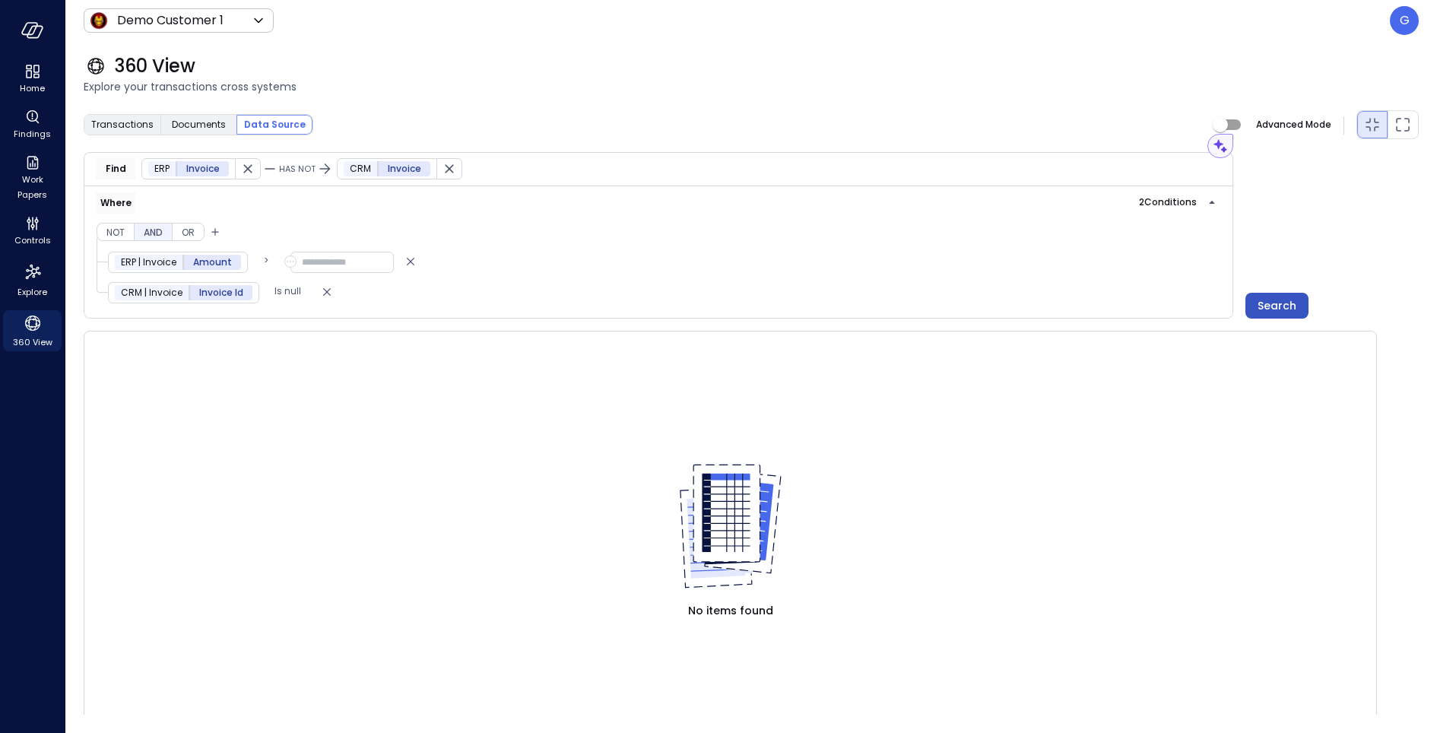
click at [1288, 302] on div "Search" at bounding box center [1277, 306] width 39 height 19
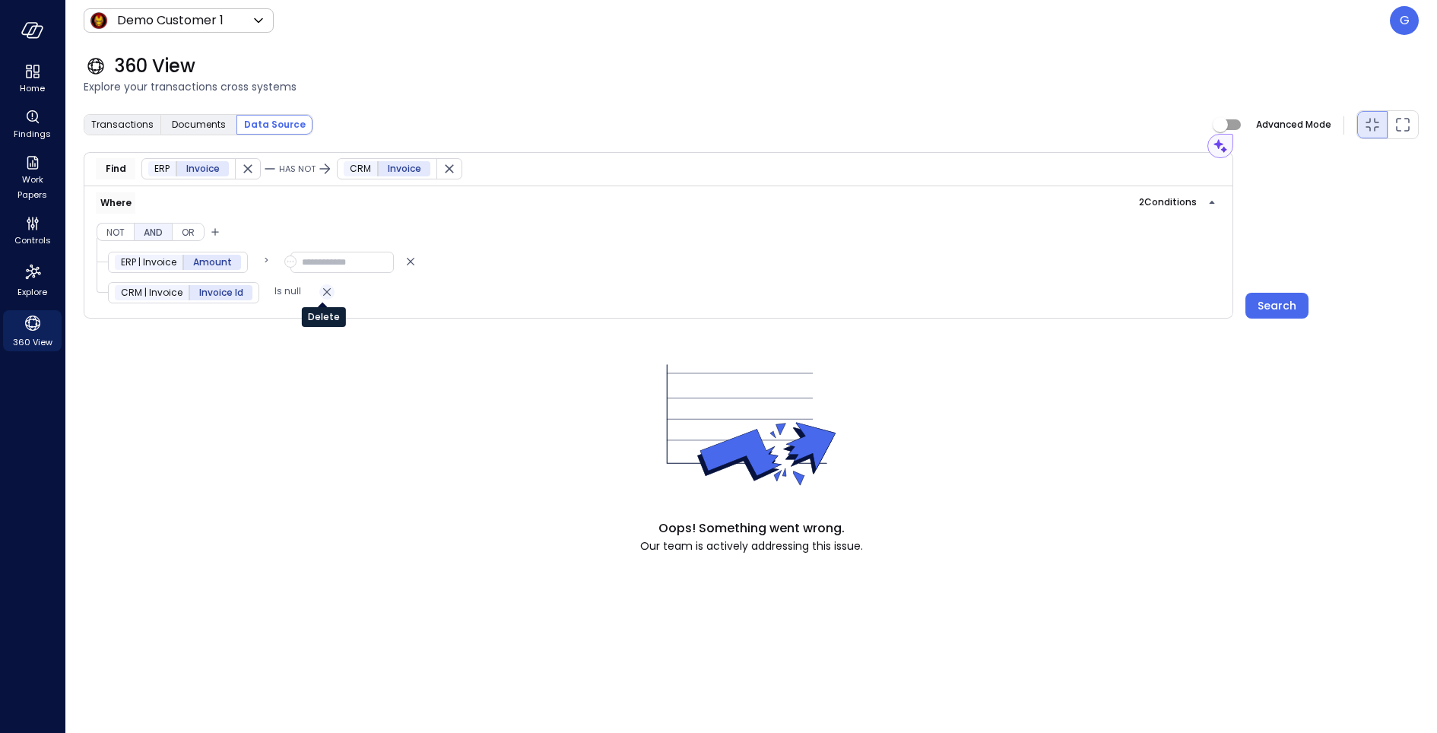
click at [319, 294] on icon "Delete" at bounding box center [326, 292] width 15 height 18
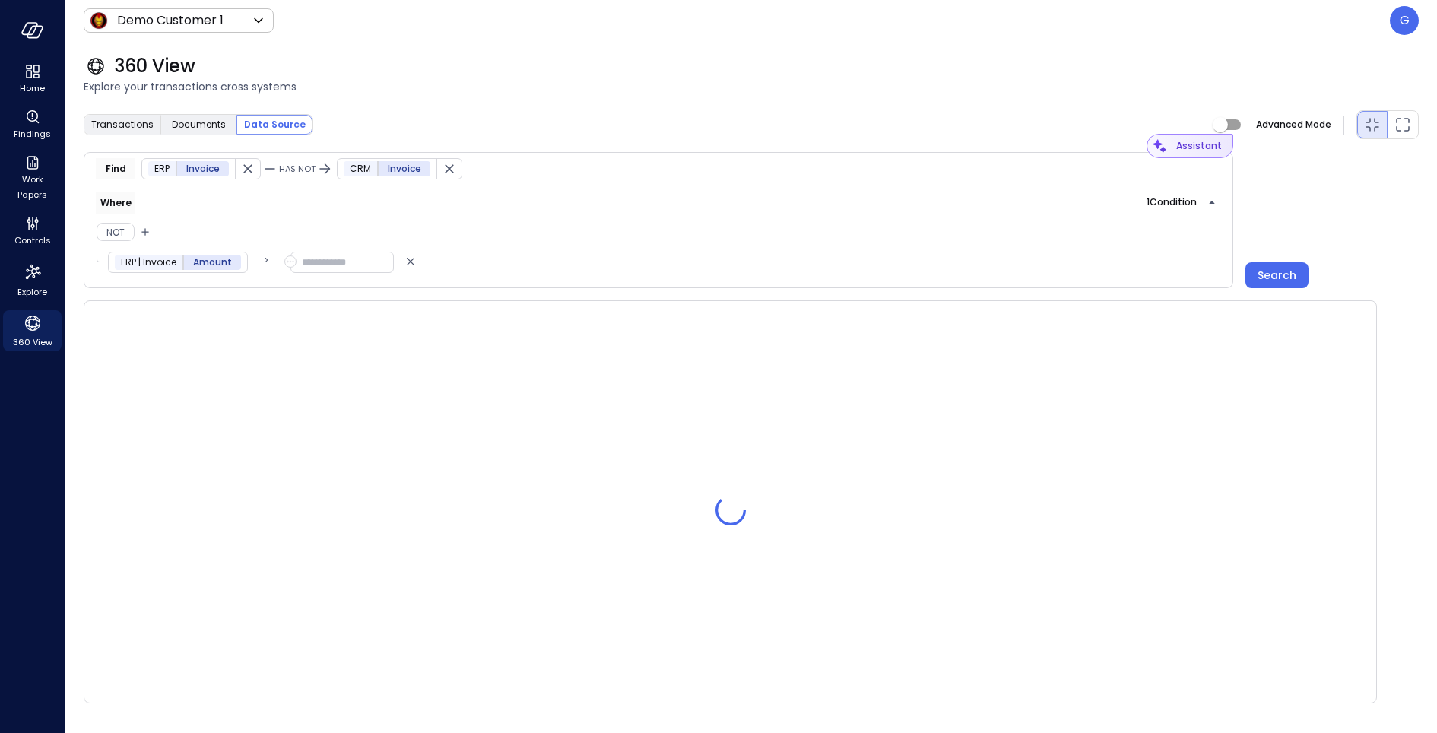
click at [1208, 151] on div "Assistant" at bounding box center [1199, 145] width 46 height 15
click at [1275, 268] on div "Search" at bounding box center [1277, 275] width 39 height 19
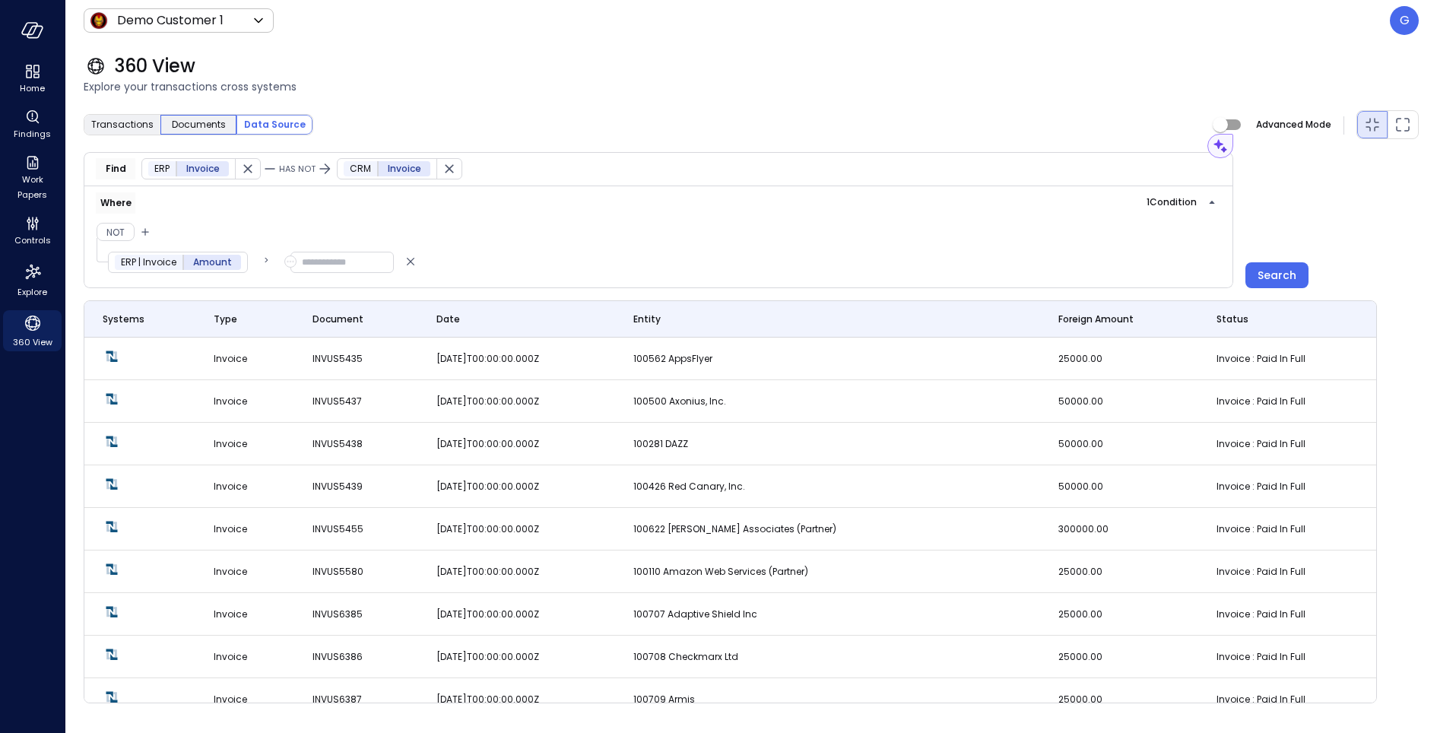
click at [216, 119] on span "Documents" at bounding box center [199, 124] width 54 height 15
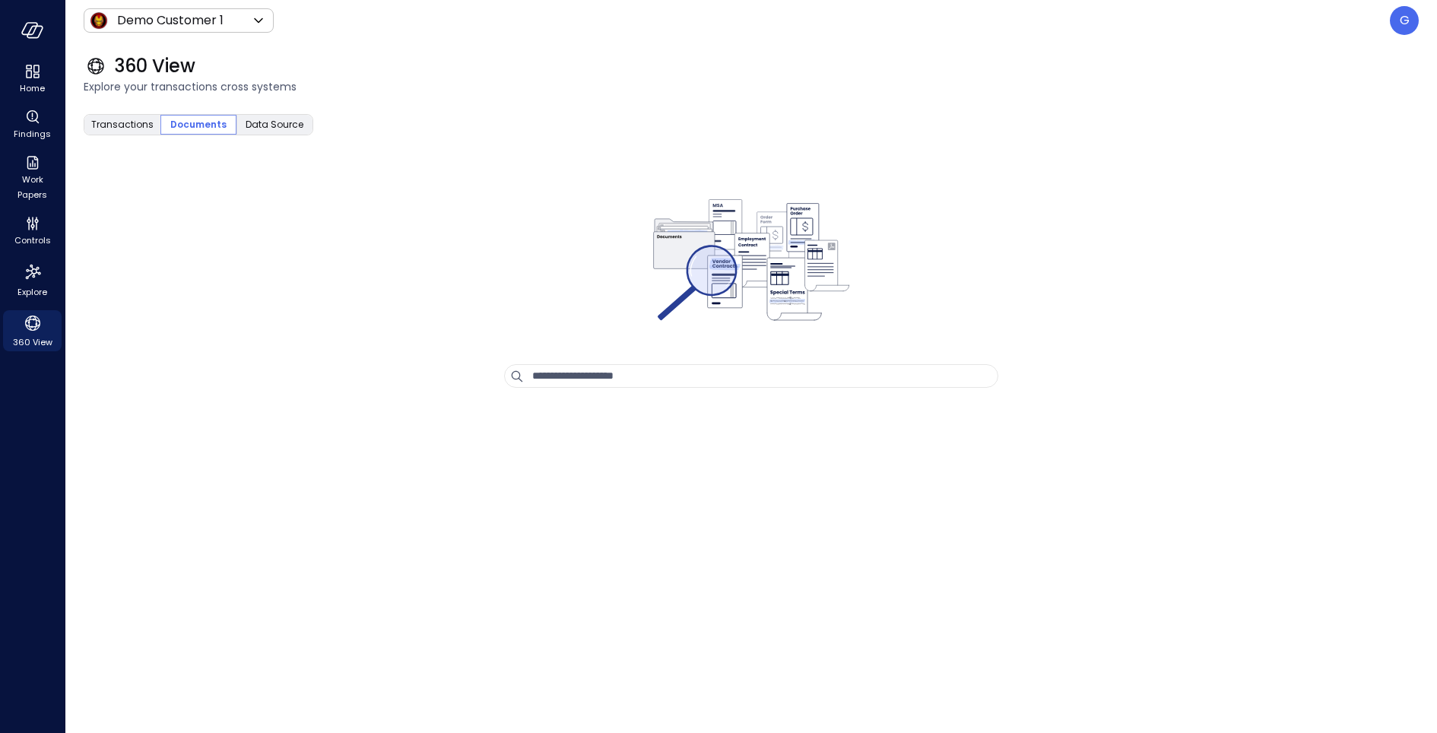
click at [644, 376] on input "text" at bounding box center [764, 376] width 465 height 22
click at [255, 132] on div "Data Source" at bounding box center [274, 125] width 76 height 20
